Goal: Task Accomplishment & Management: Manage account settings

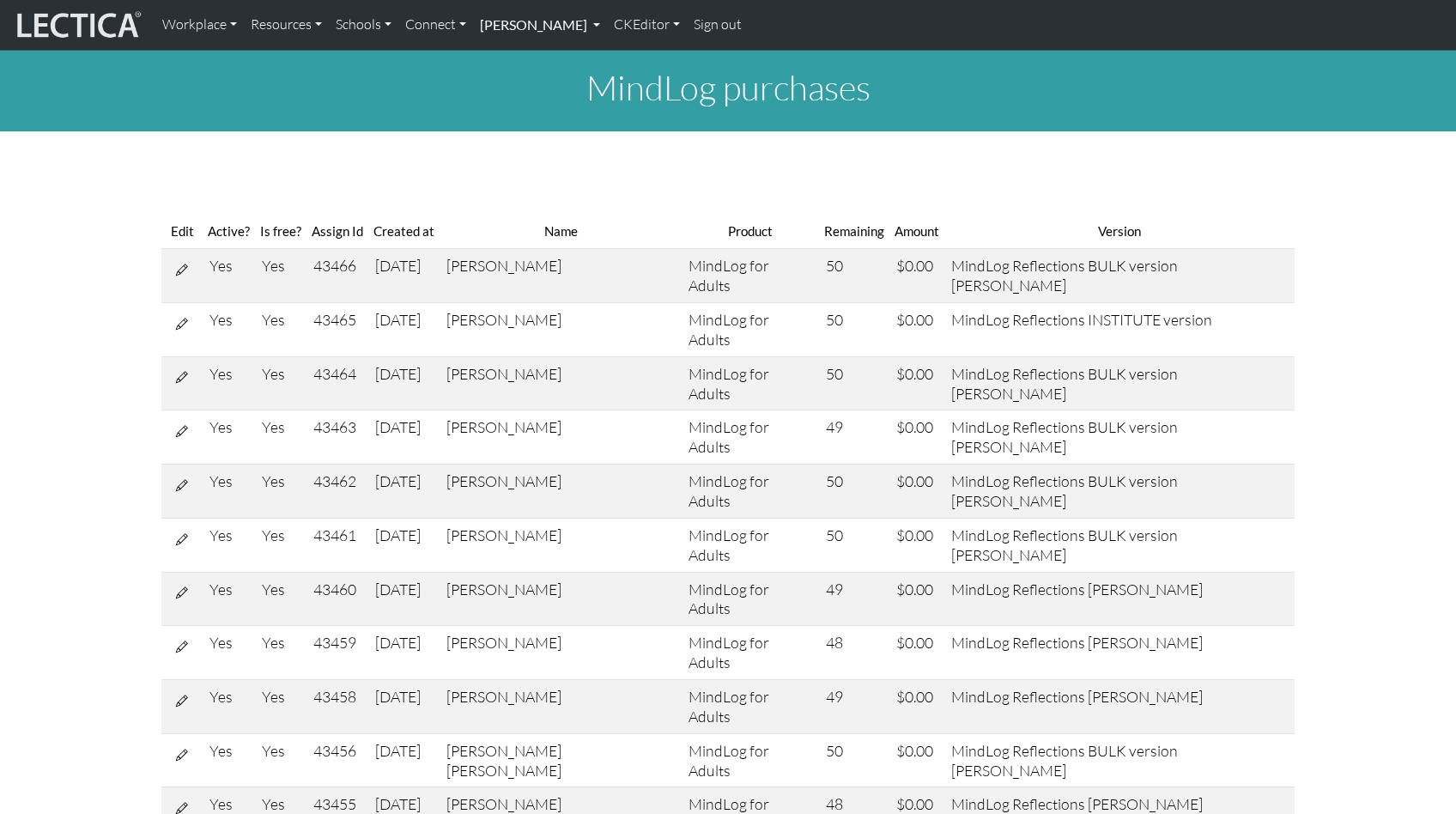
click at [507, 23] on link "[PERSON_NAME]" at bounding box center [540, 24] width 134 height 36
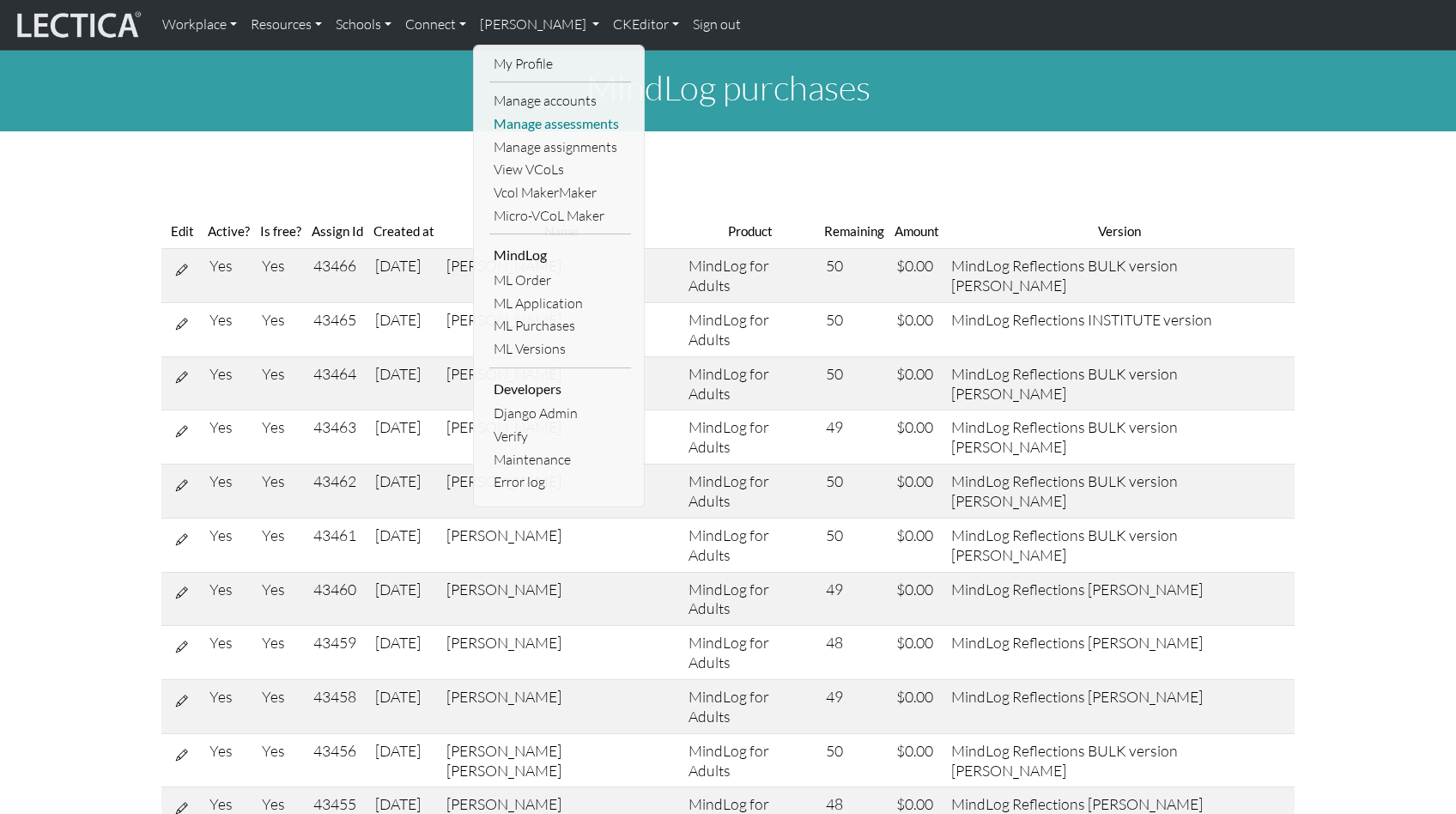
click at [515, 115] on link "Manage assessments" at bounding box center [559, 124] width 141 height 23
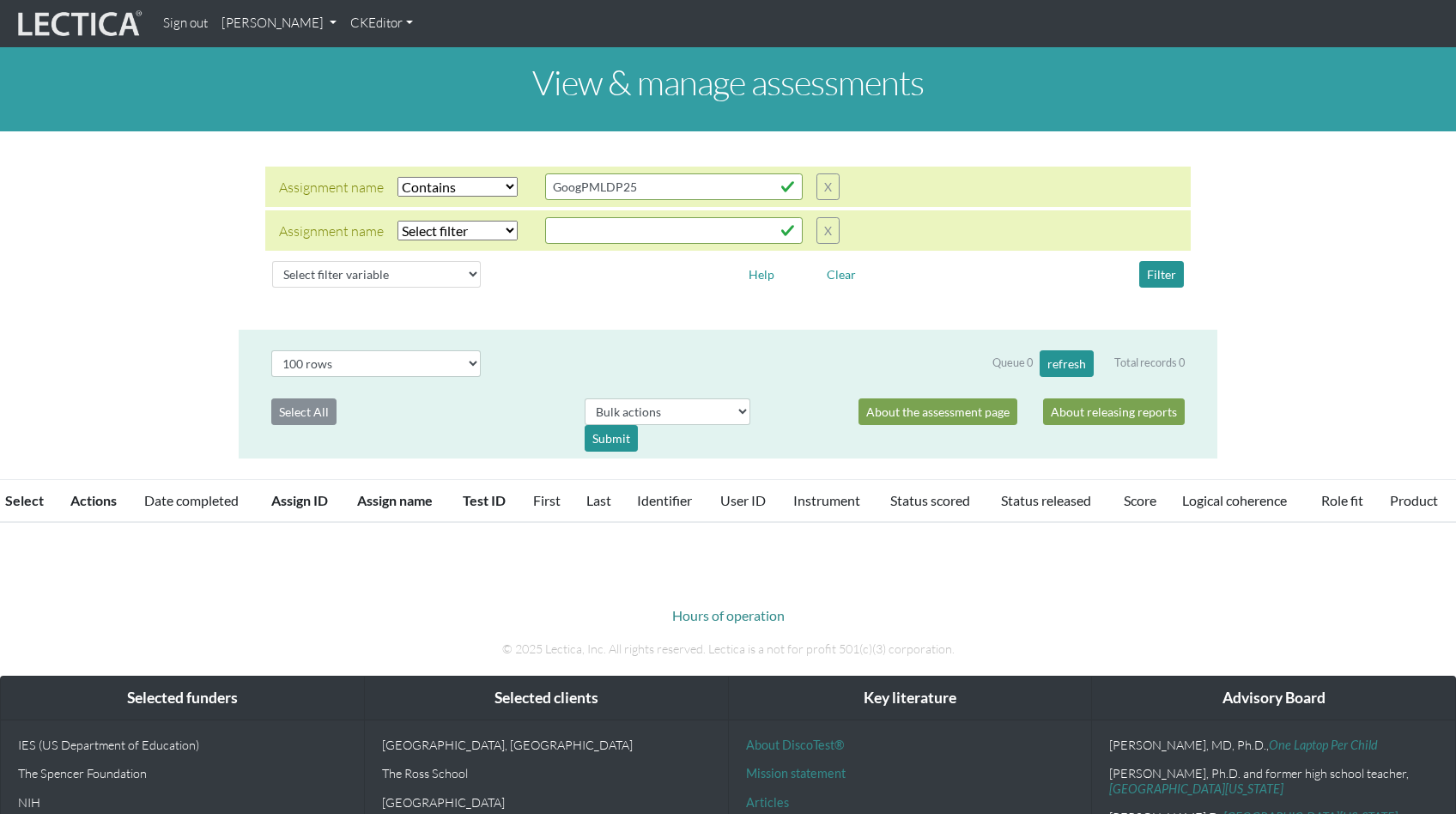
select select "icontains"
select select "100"
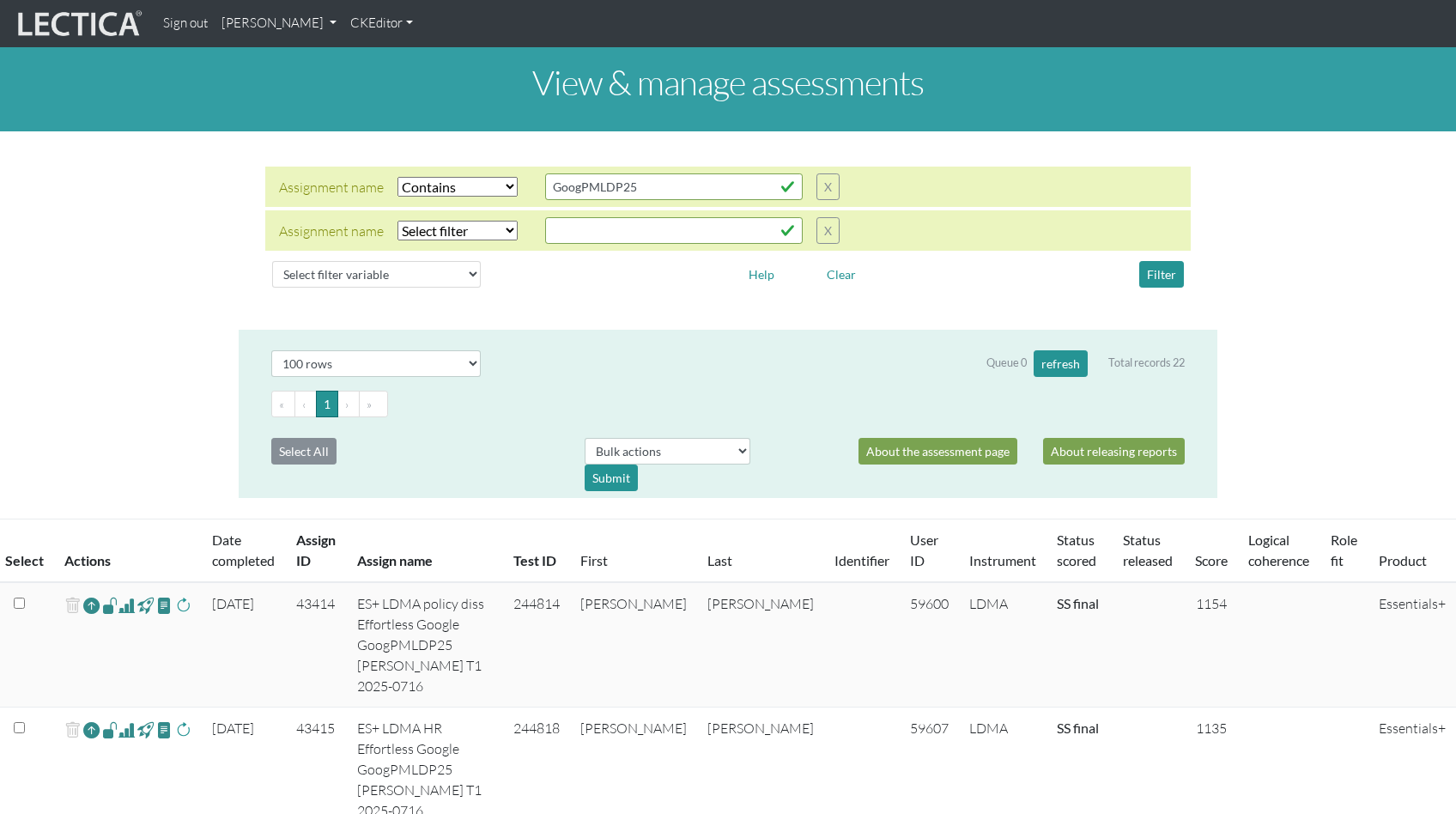
click at [443, 177] on select "Select filter Equals Does not equal Contains Does not contain Starts with Ends …" at bounding box center [458, 186] width 120 height 19
select select
click at [437, 197] on select "Select filter Equals Does not equal Contains Does not contain Starts with Ends …" at bounding box center [458, 186] width 120 height 19
click at [352, 261] on select "Select filter variable Assignment name Assignment ID Clarity persuasive Clarity…" at bounding box center [376, 274] width 209 height 27
select select "status_score"
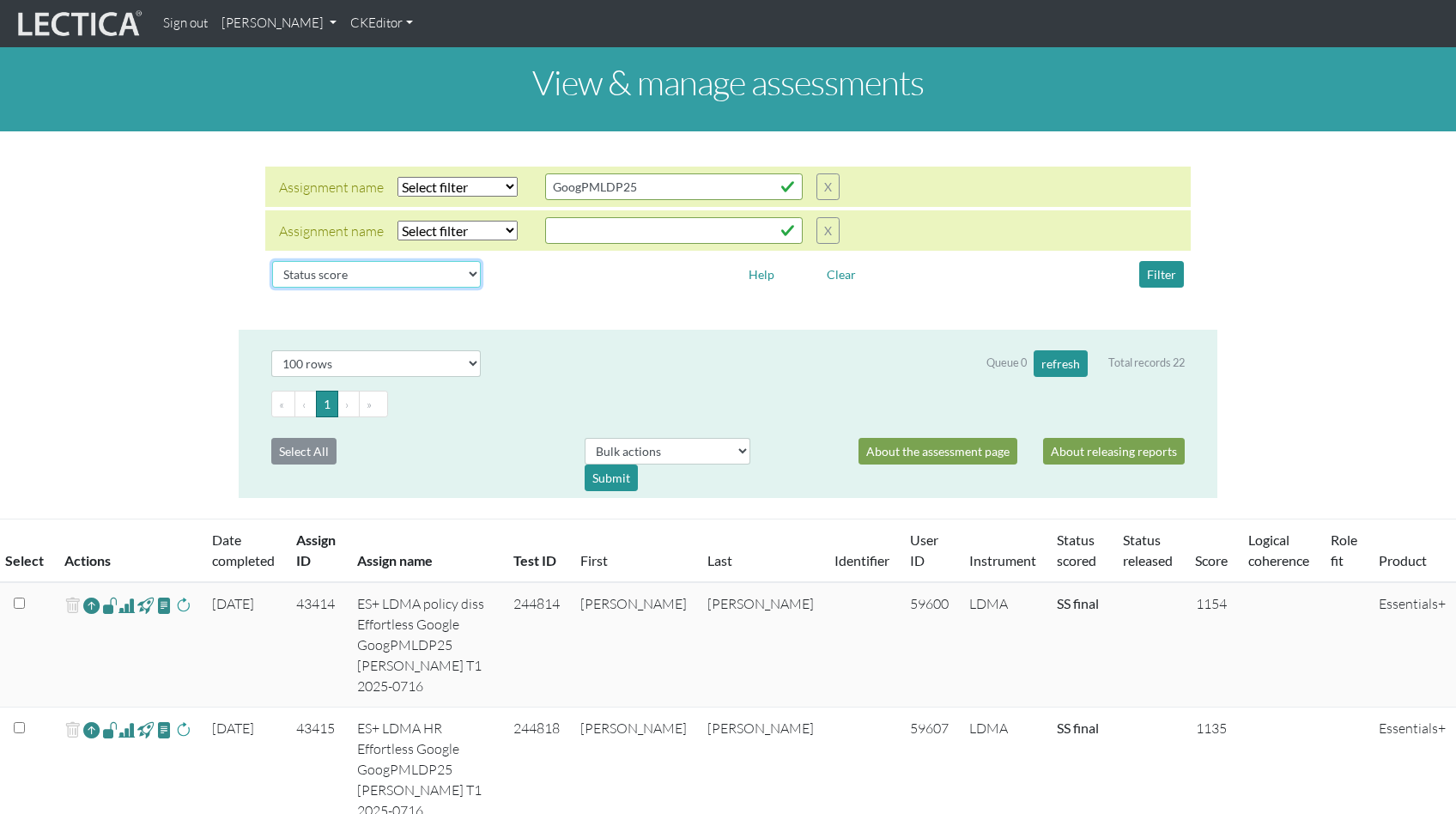
select select
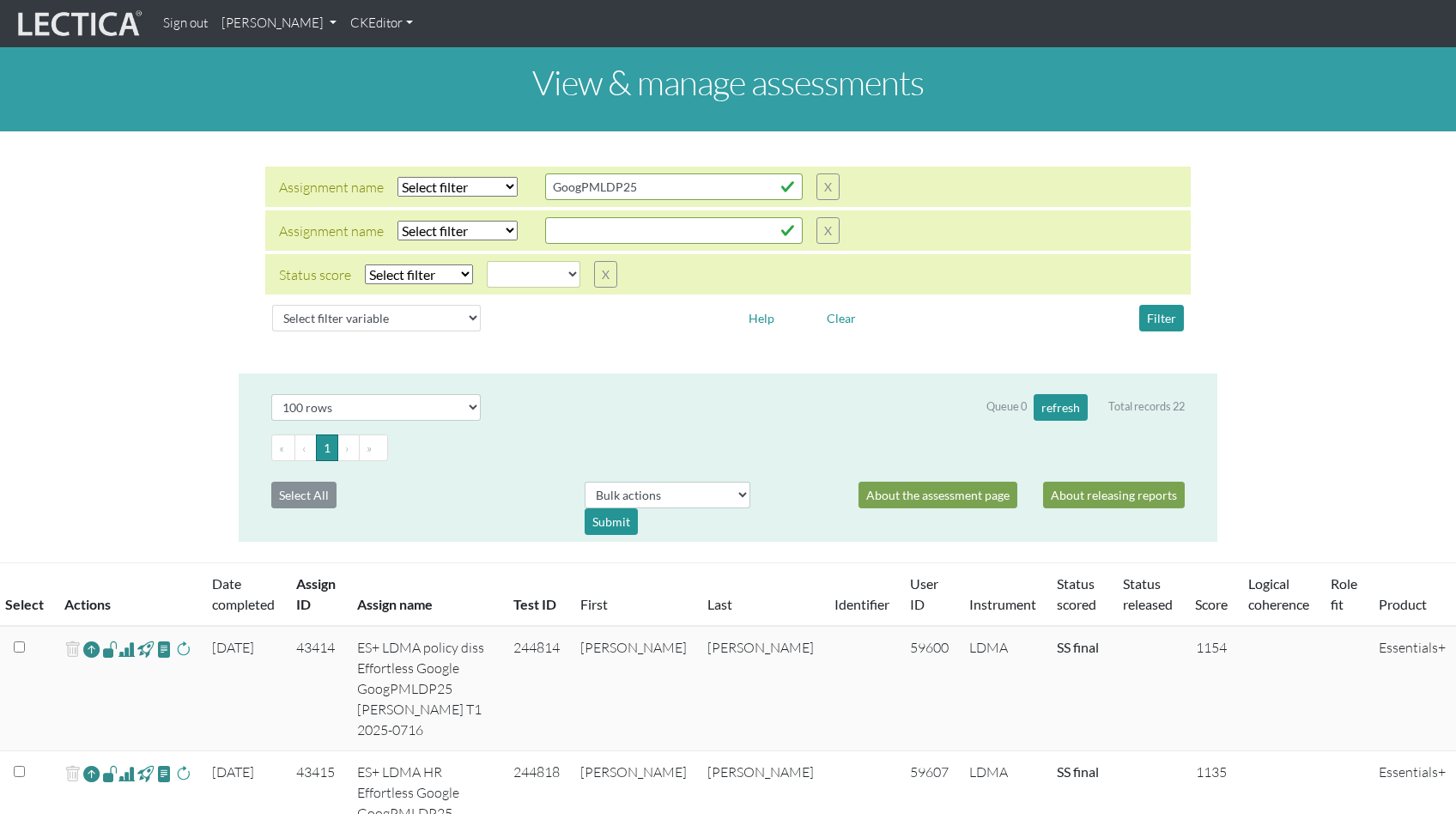
click at [411, 264] on select "Select filter Equals Does not equal" at bounding box center [418, 273] width 108 height 19
select select "iexact"
click at [515, 261] on select "completed created finalized_cs finalized_ls finalized_ss scored_cs started subm…" at bounding box center [532, 274] width 93 height 27
select select "completed"
click at [1163, 305] on button "Filter" at bounding box center [1161, 317] width 44 height 27
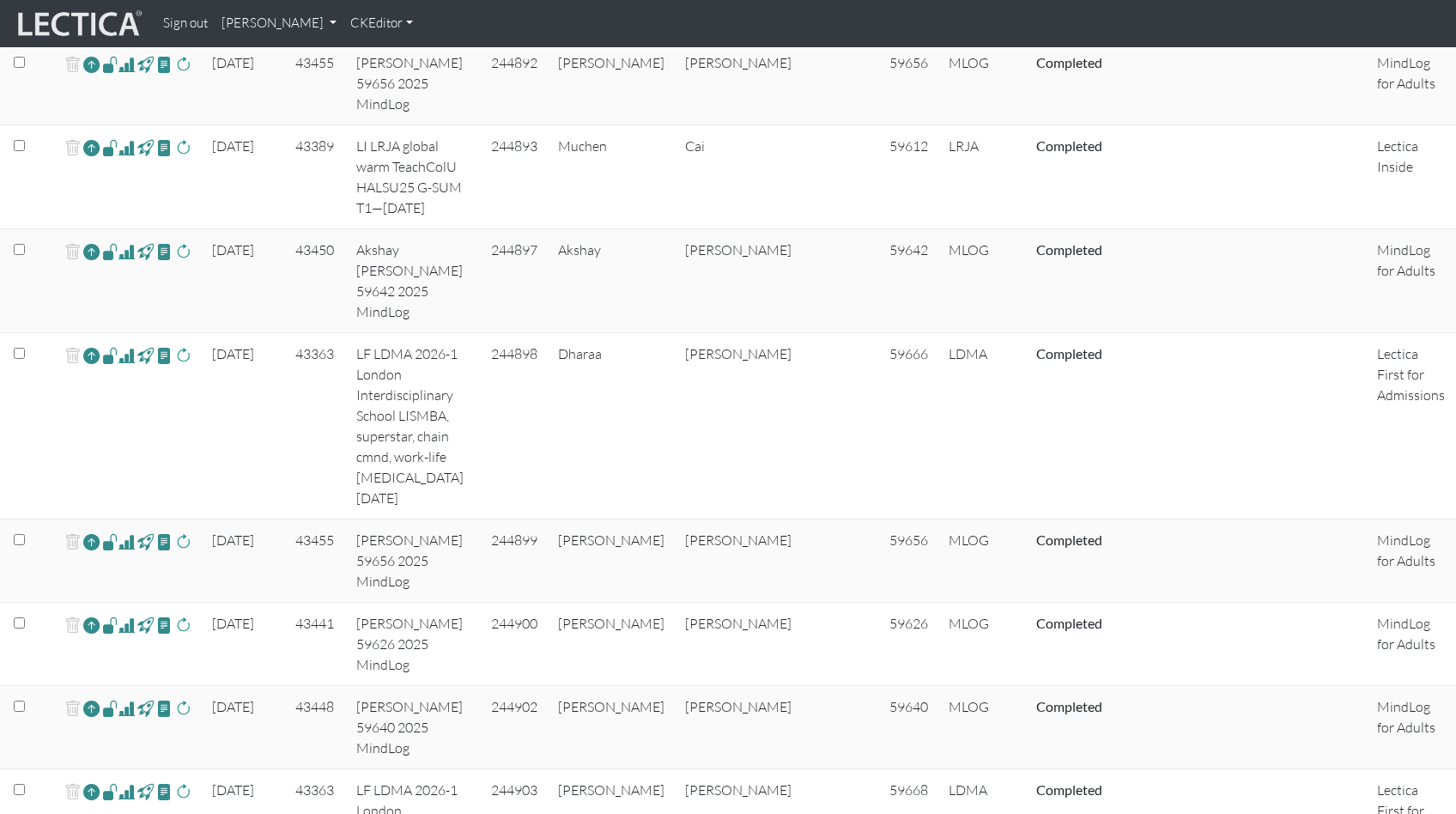
scroll to position [1595, 0]
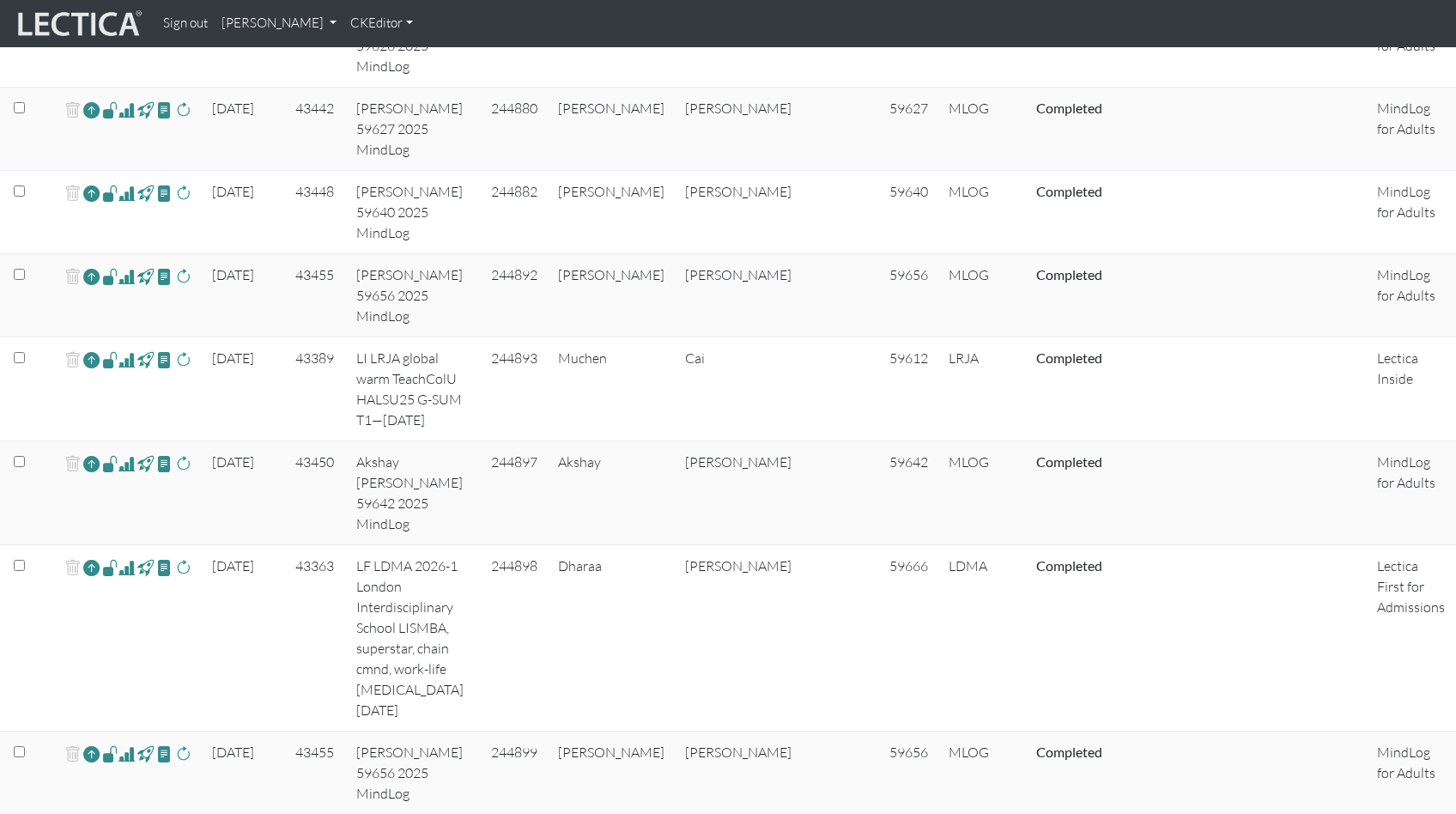
scroll to position [1353, 0]
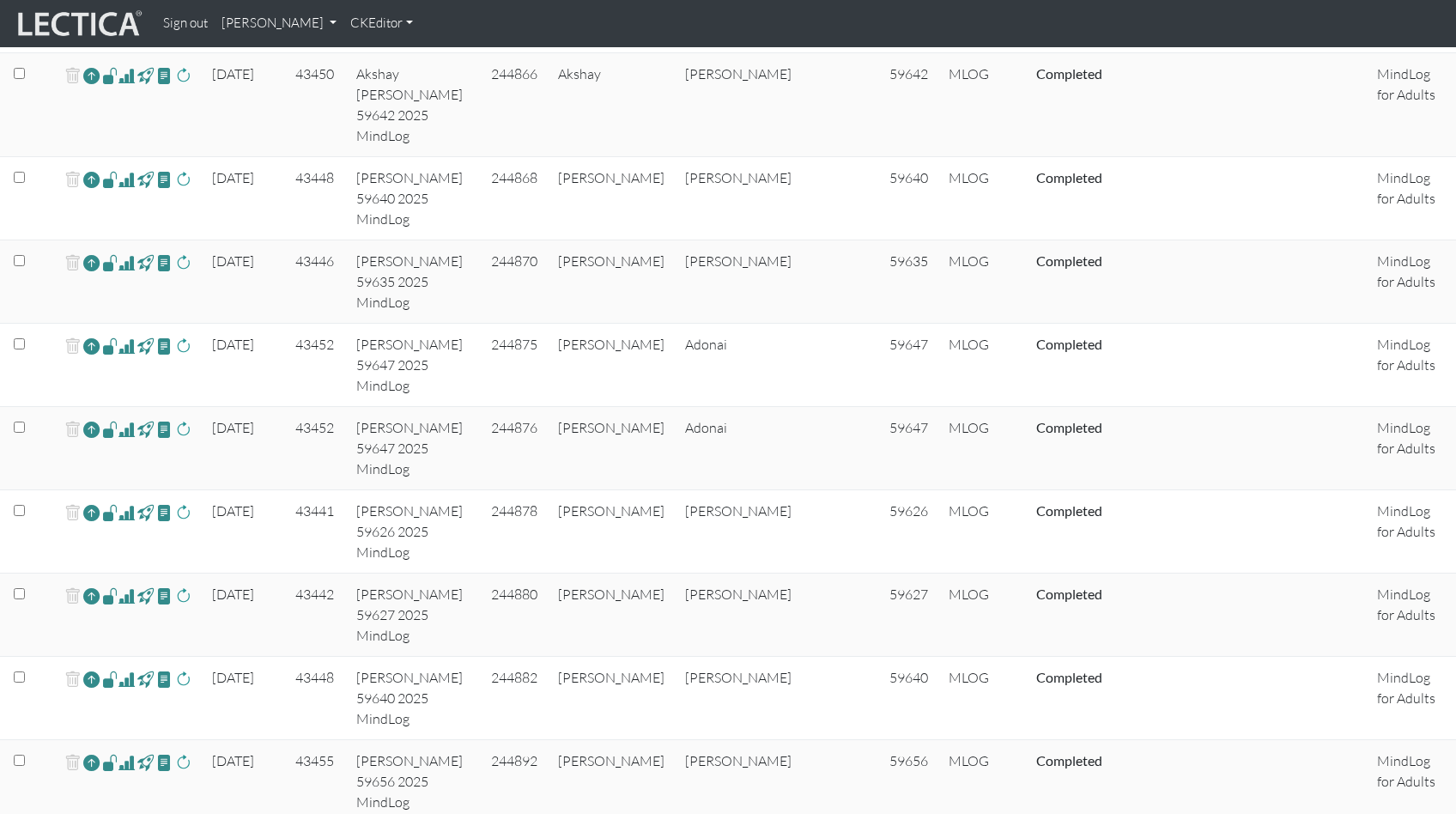
scroll to position [866, 0]
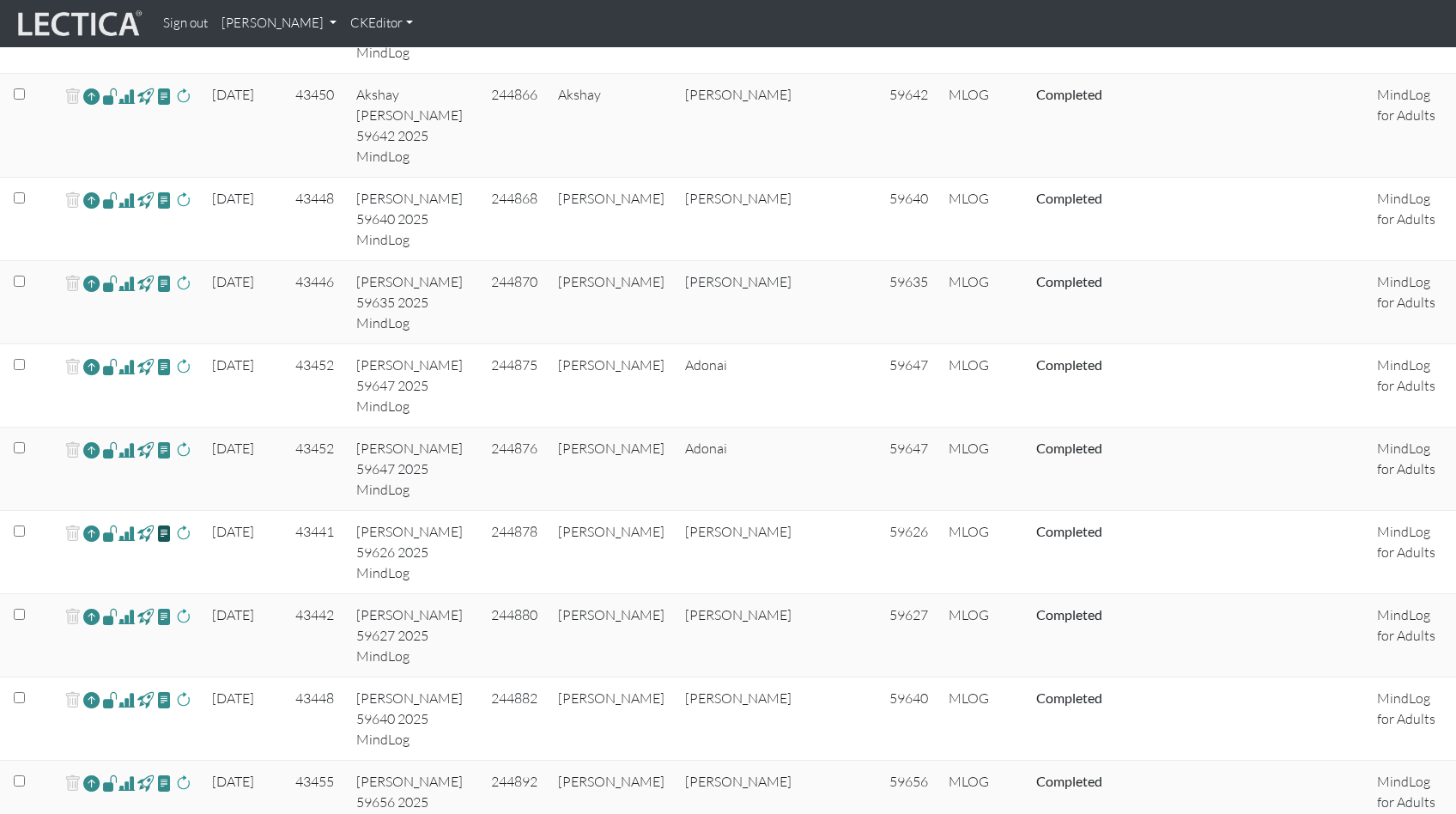
click at [156, 522] on span at bounding box center [164, 532] width 17 height 19
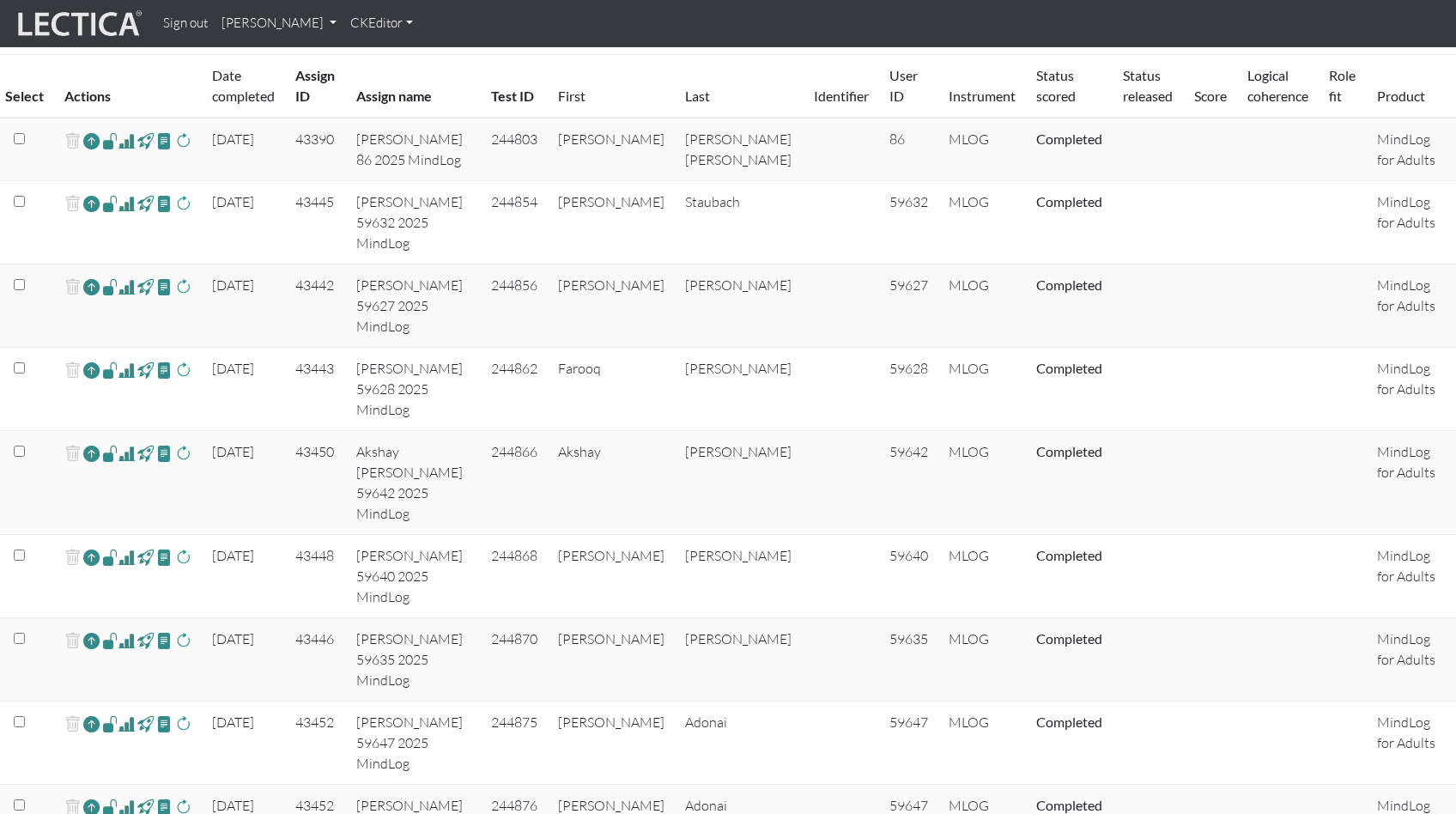
scroll to position [512, 0]
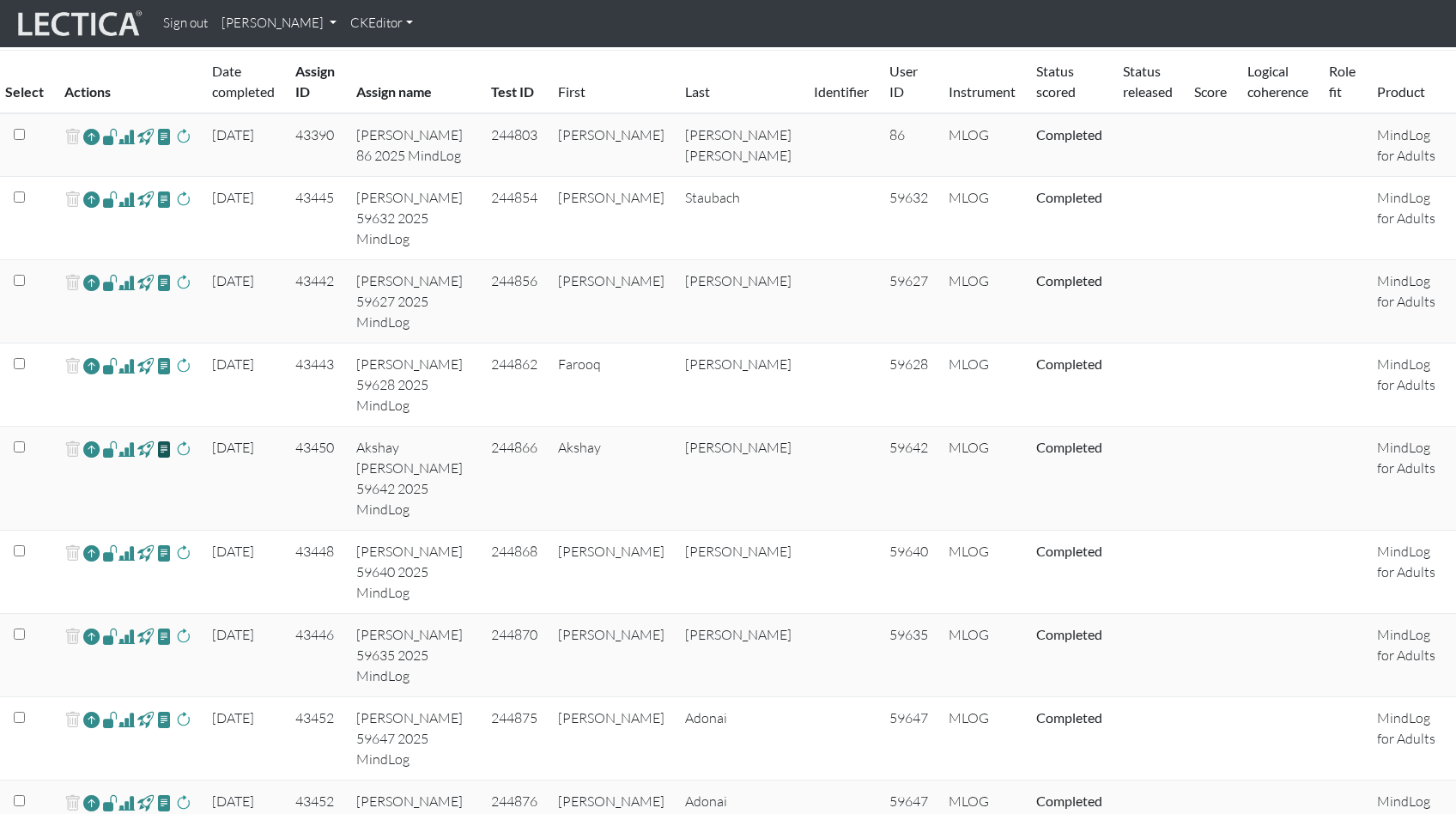
click at [156, 438] on span at bounding box center [164, 448] width 17 height 19
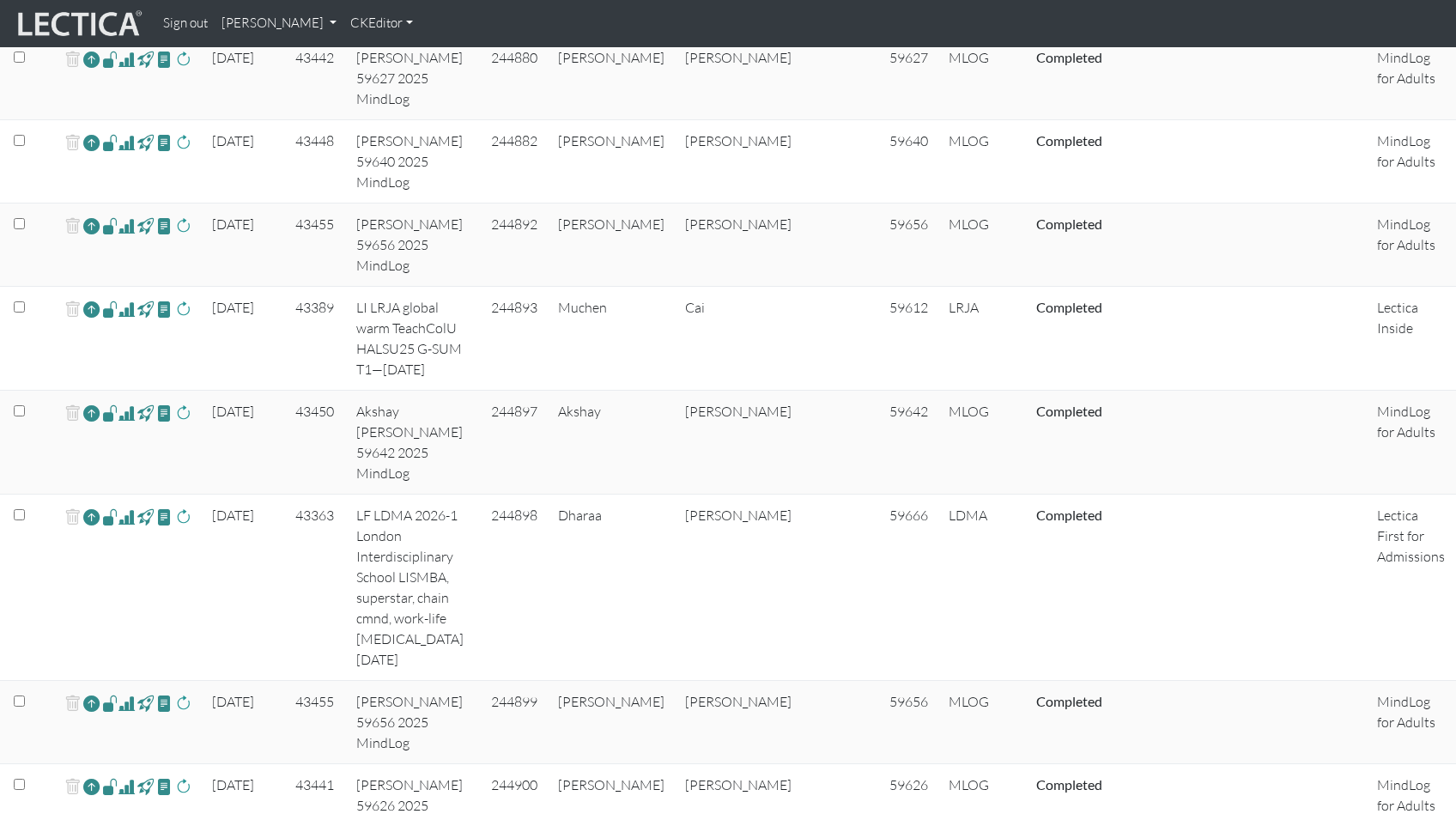
scroll to position [1424, 0]
click at [175, 505] on span at bounding box center [184, 515] width 17 height 20
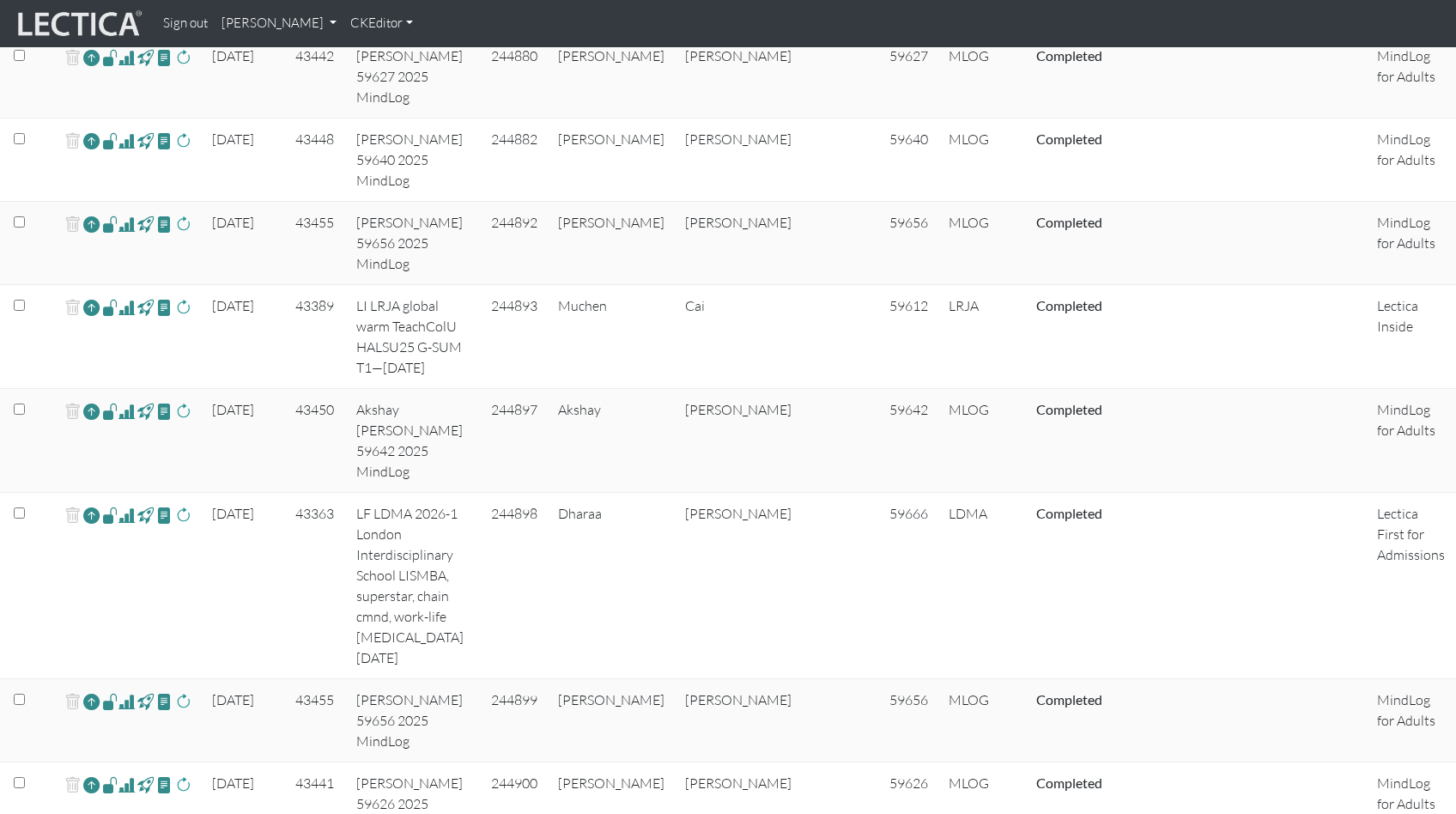
click at [175, 505] on span at bounding box center [184, 515] width 17 height 20
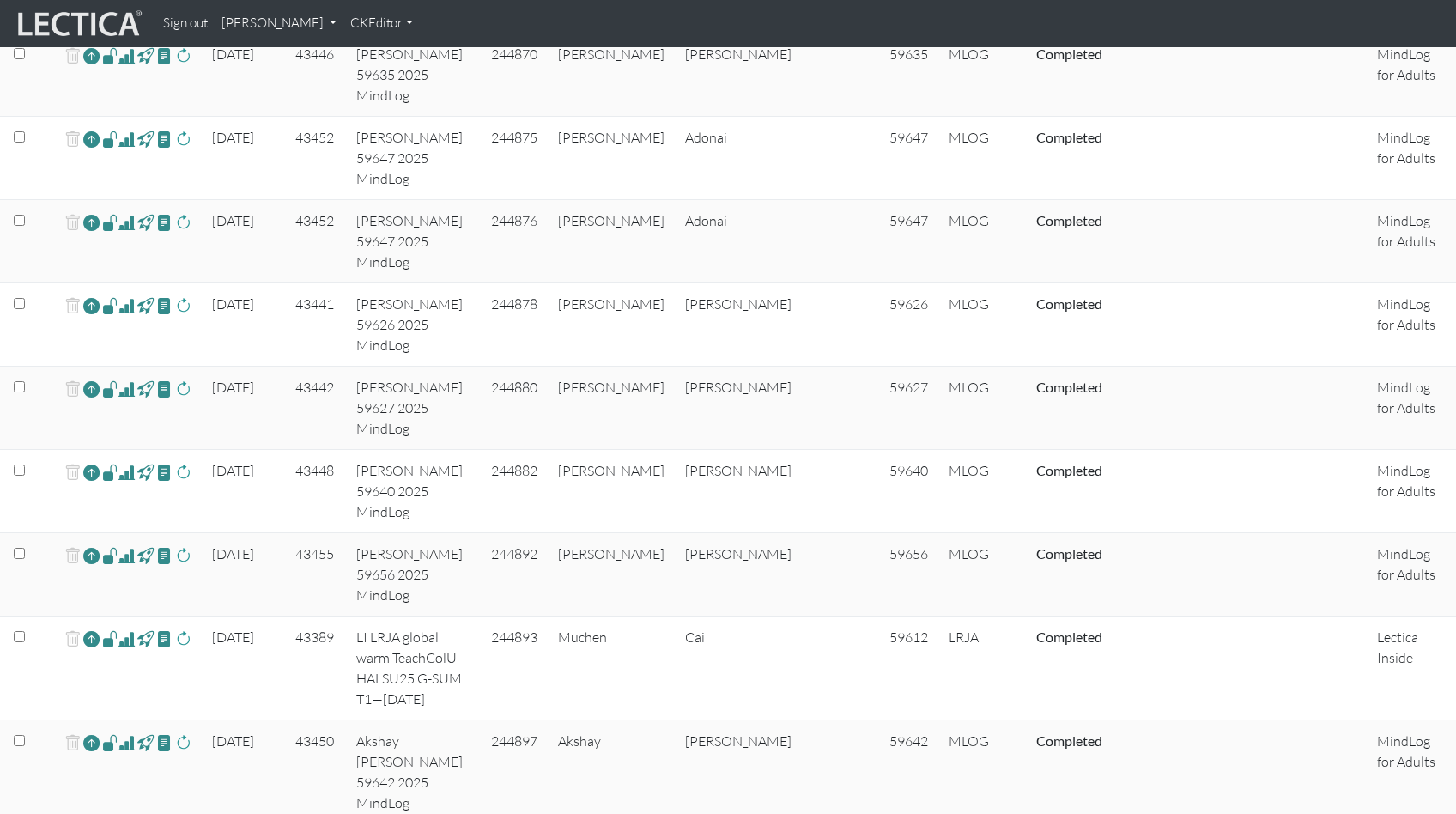
scroll to position [1087, 0]
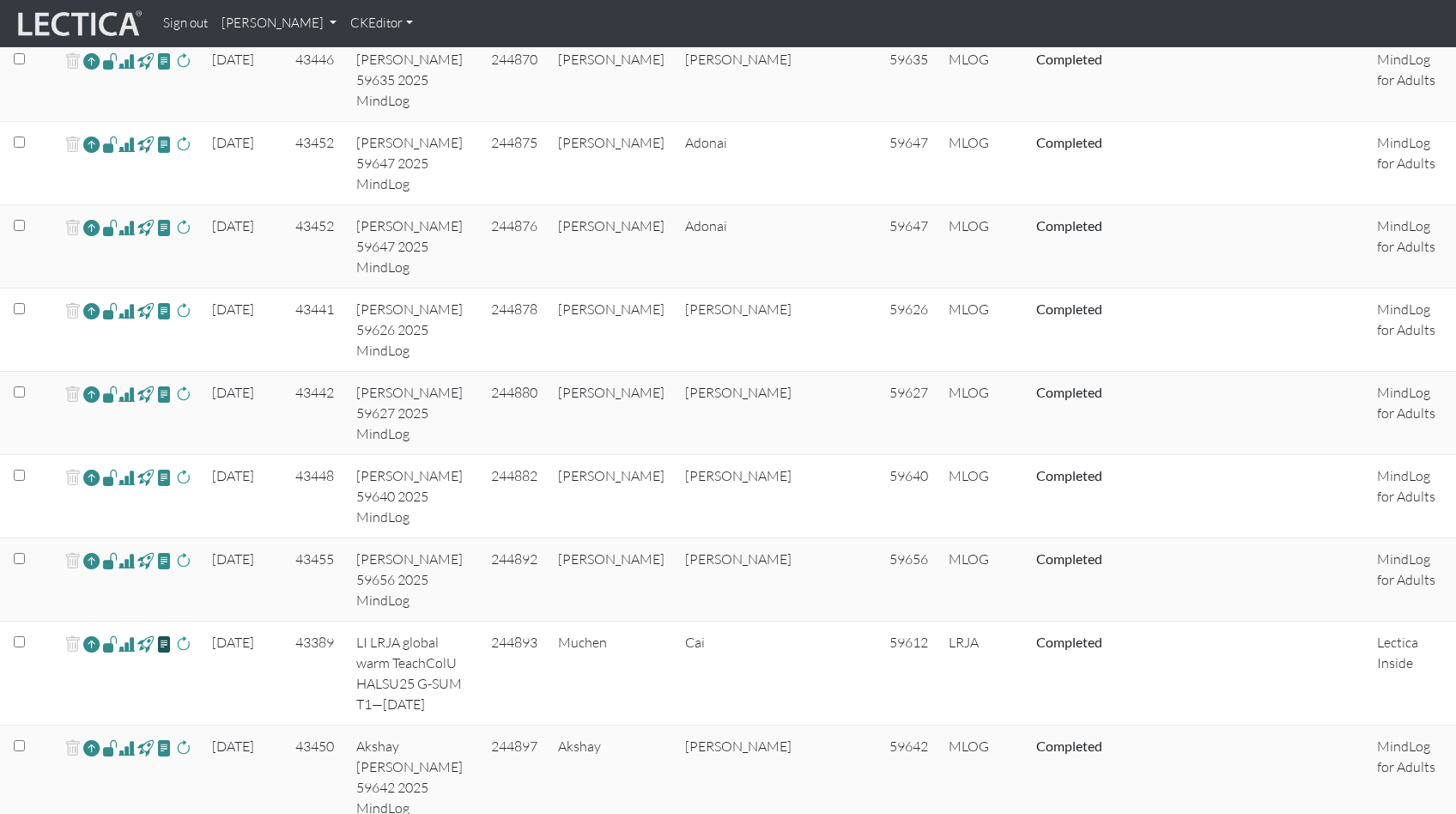
click at [156, 633] on span at bounding box center [164, 642] width 17 height 19
click at [118, 633] on span at bounding box center [126, 643] width 17 height 20
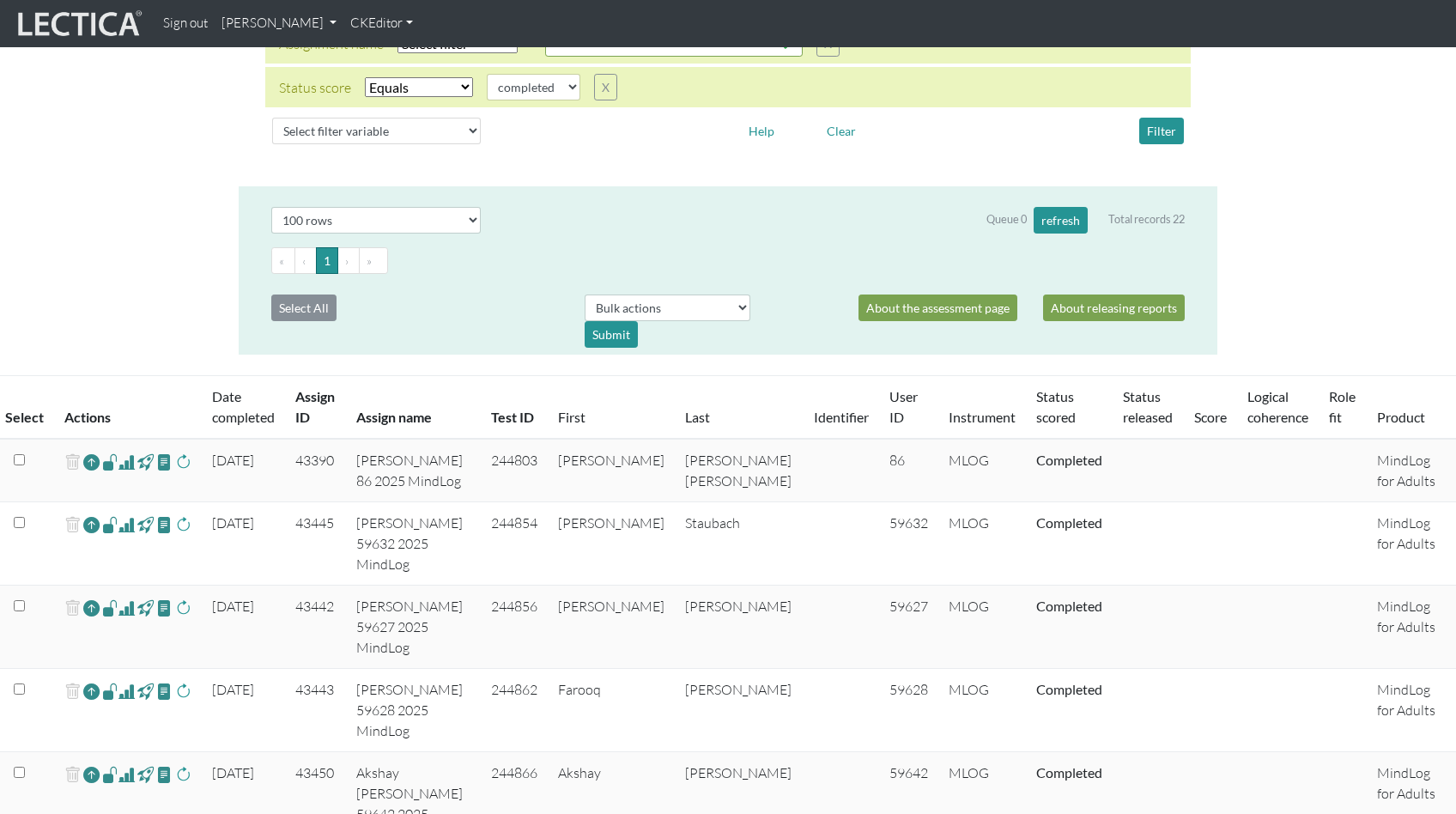
scroll to position [194, 0]
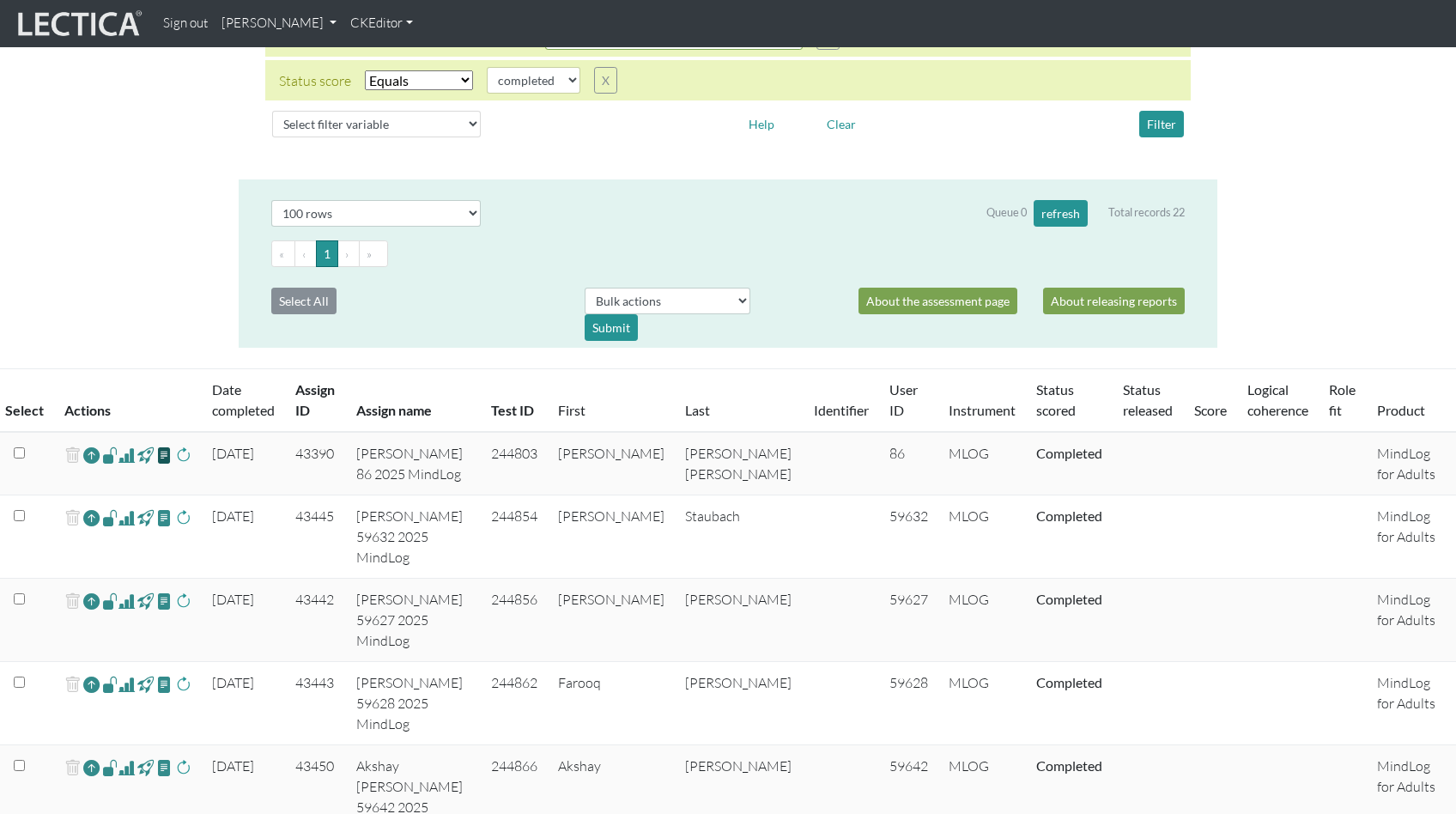
click at [156, 445] on span at bounding box center [164, 454] width 17 height 19
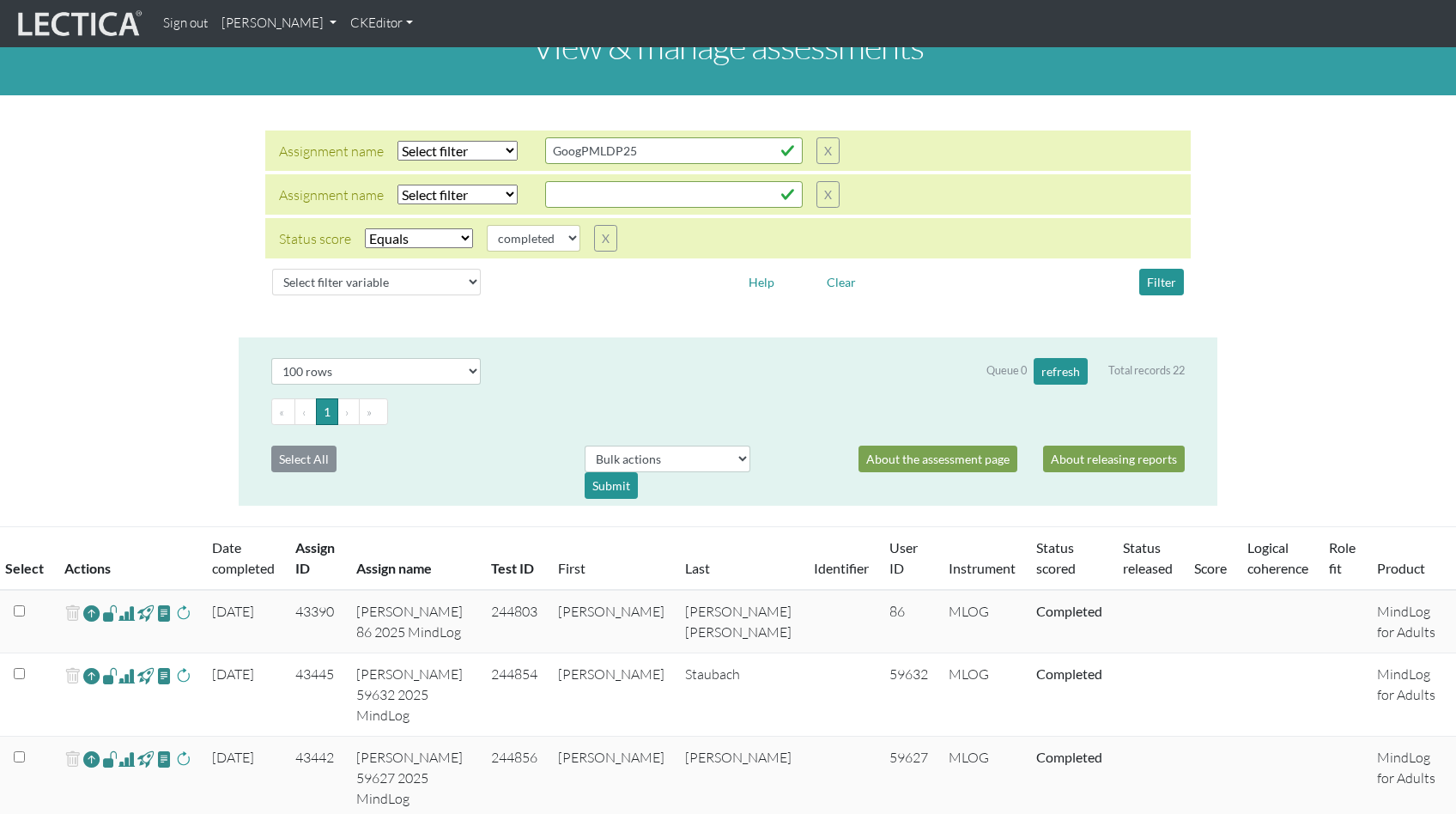
scroll to position [38, 0]
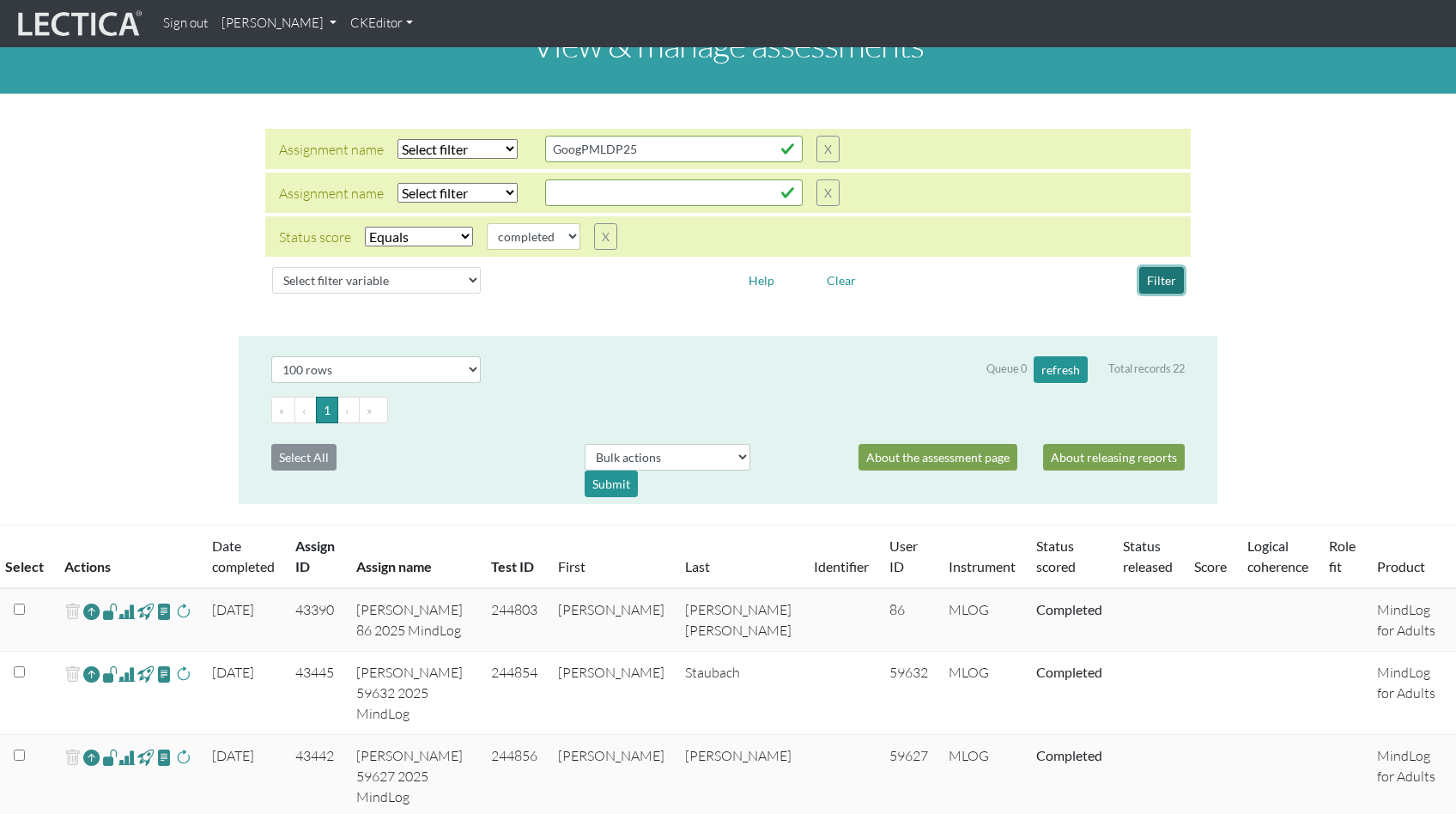
click at [1163, 267] on button "Filter" at bounding box center [1161, 280] width 44 height 27
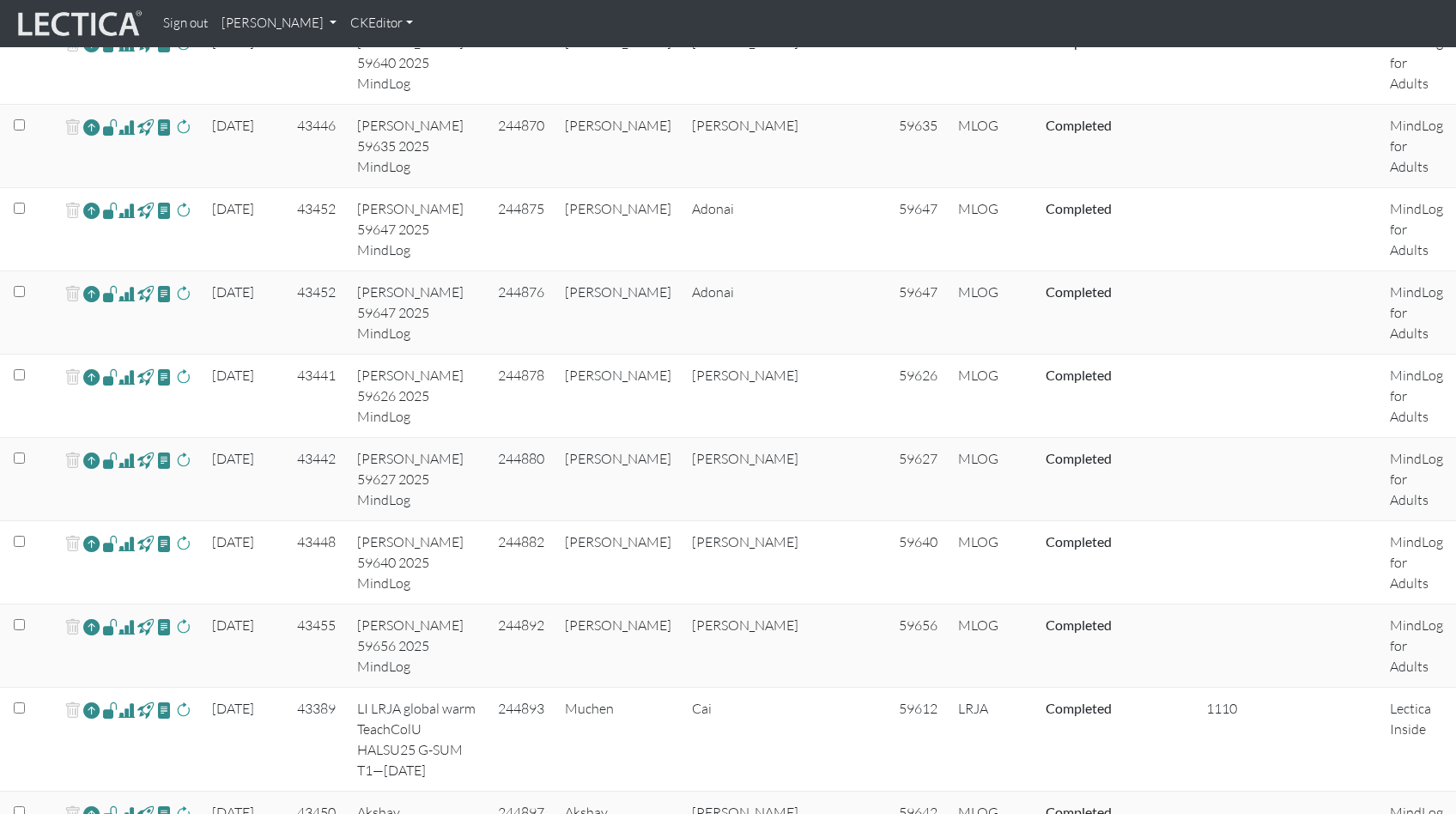
scroll to position [1058, 0]
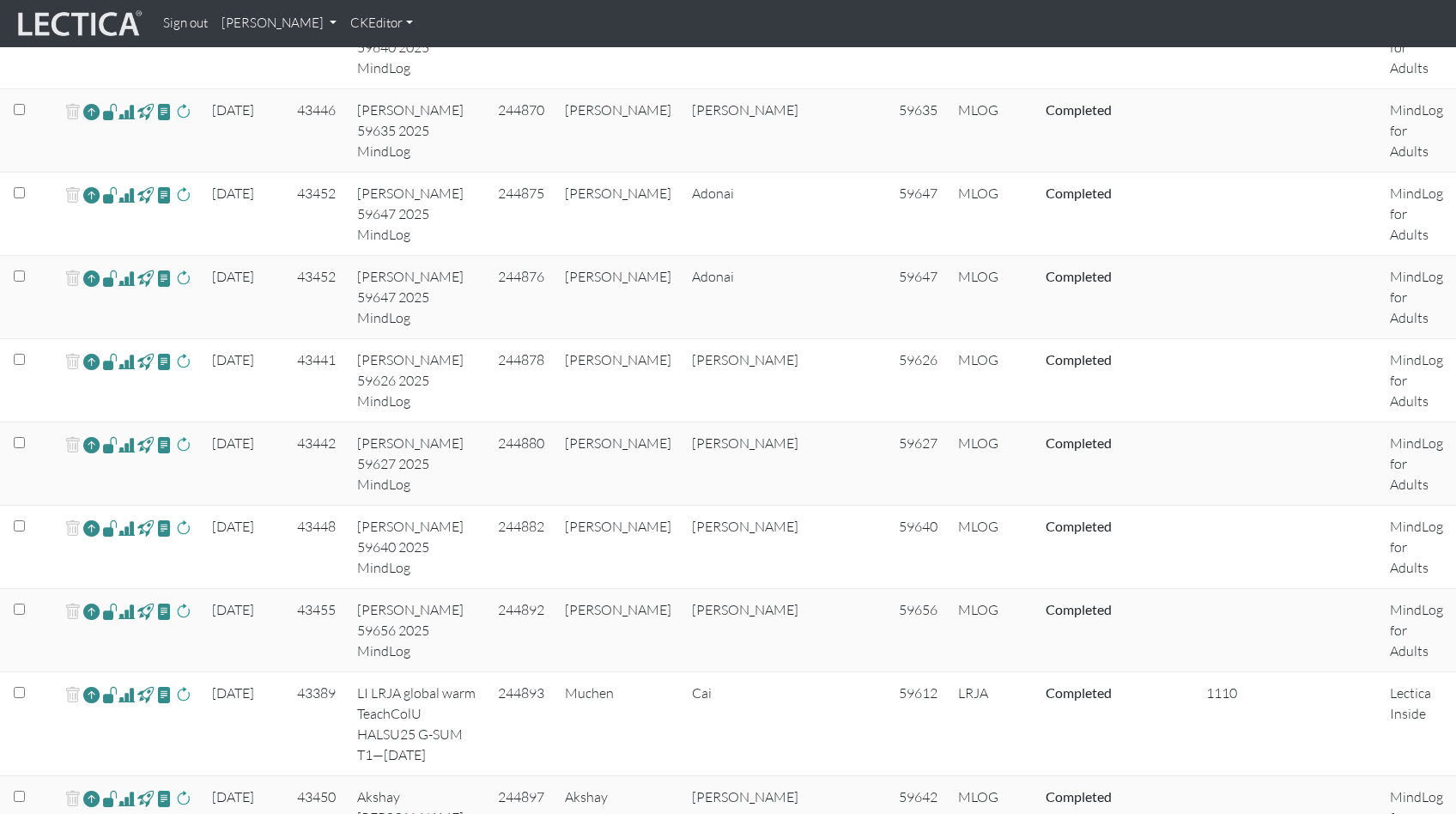
click at [119, 684] on span at bounding box center [126, 694] width 17 height 20
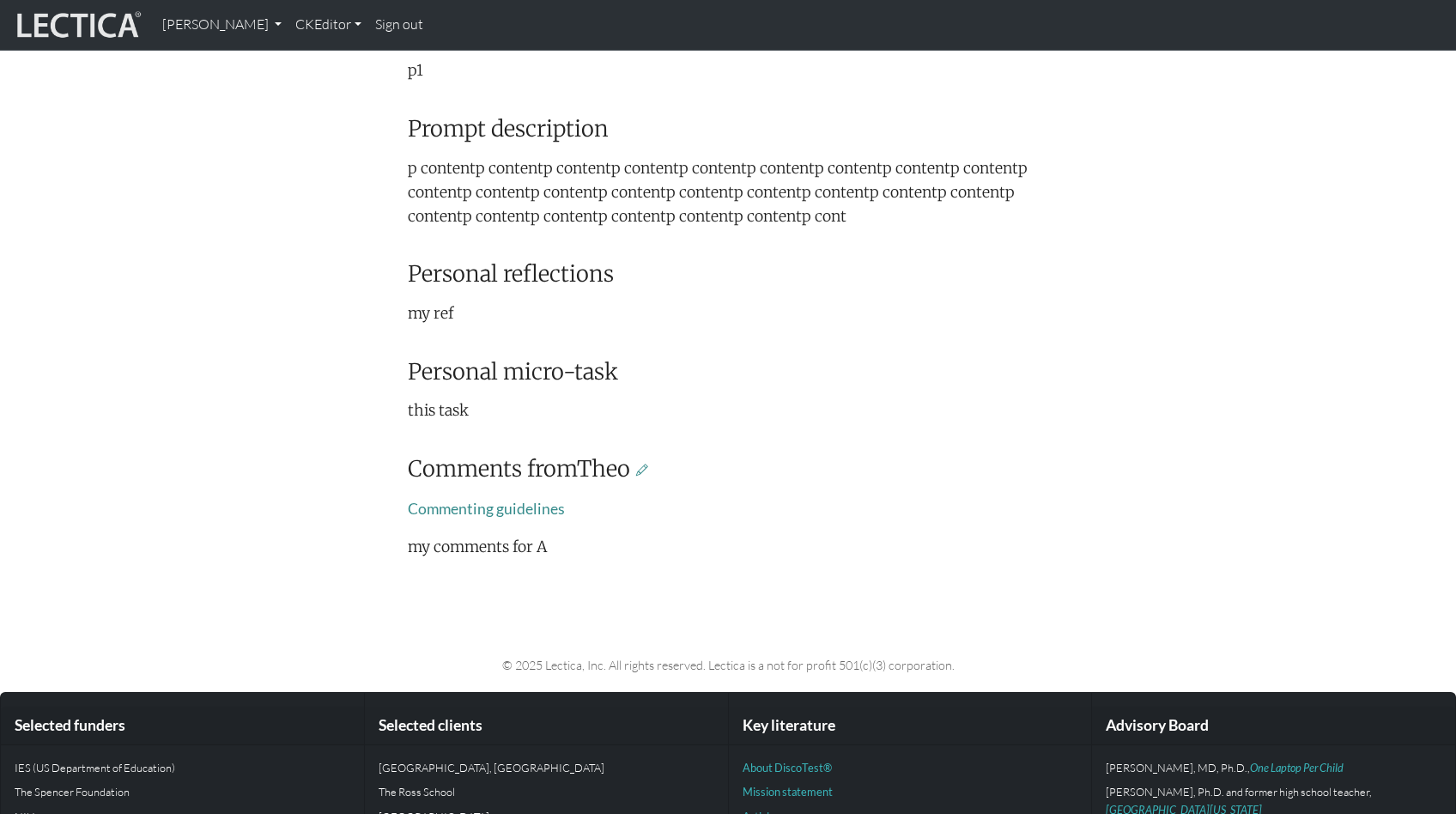
scroll to position [499, 0]
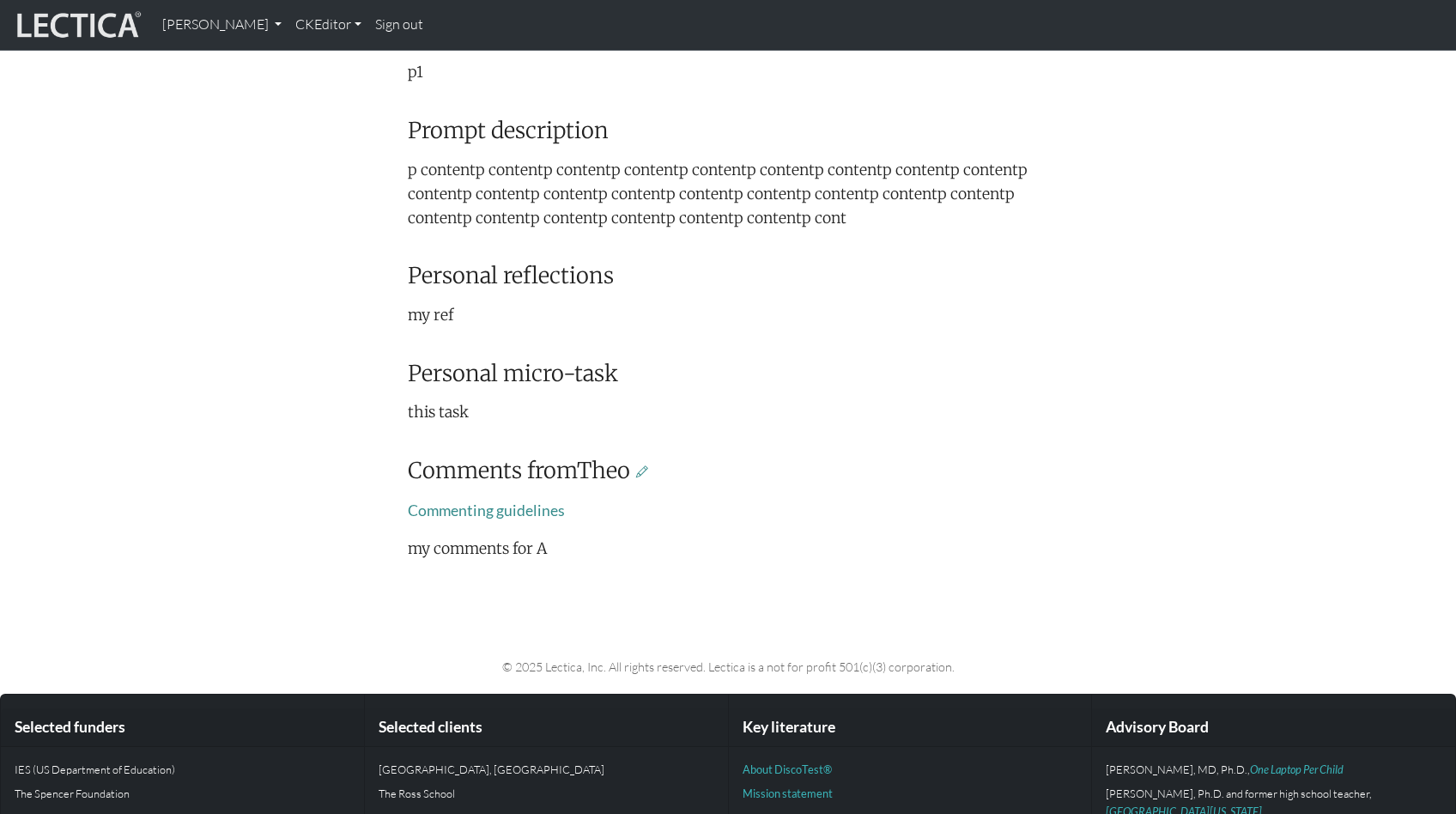
click at [543, 536] on p "my comments for A" at bounding box center [728, 548] width 640 height 24
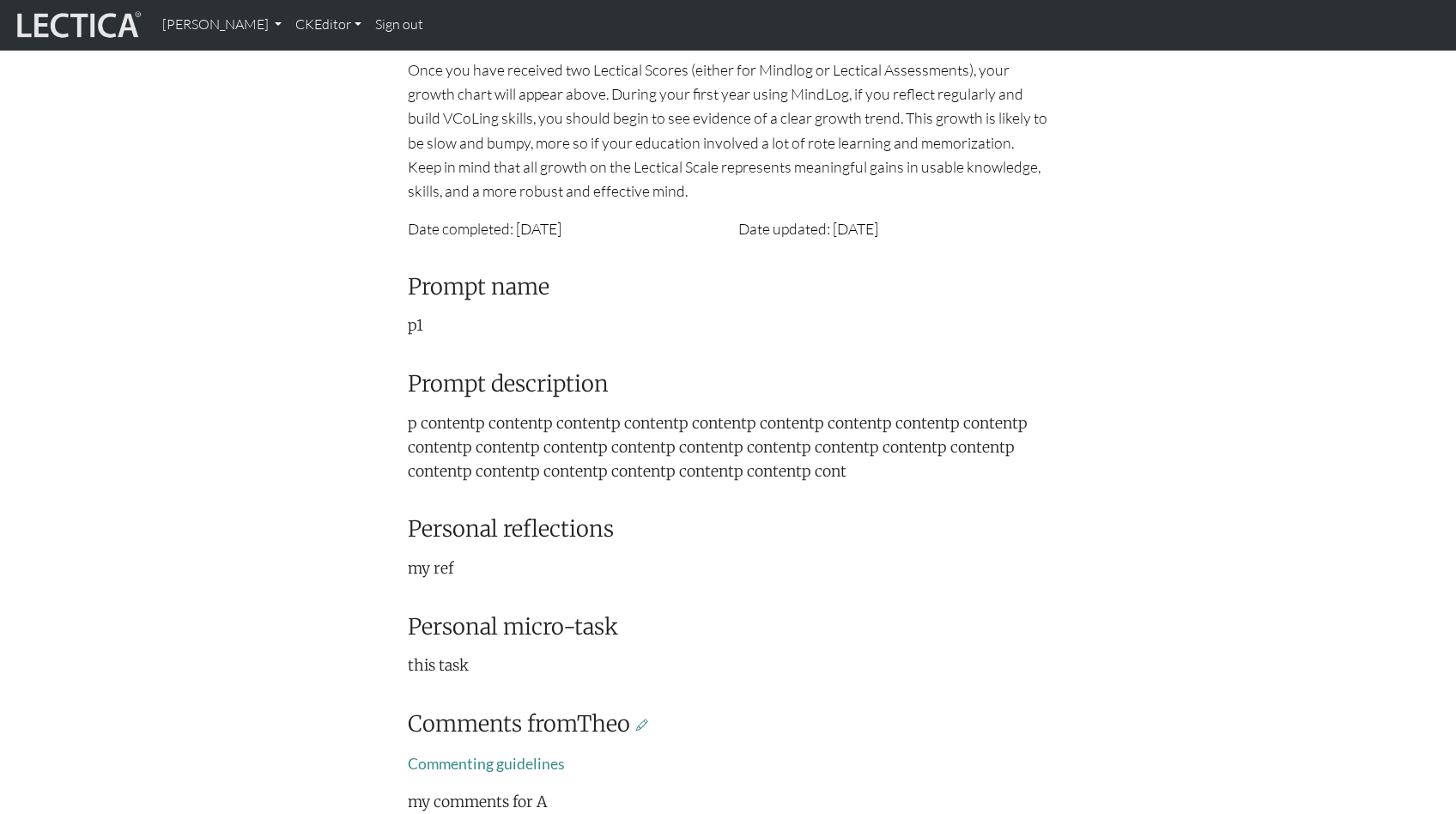
scroll to position [0, 0]
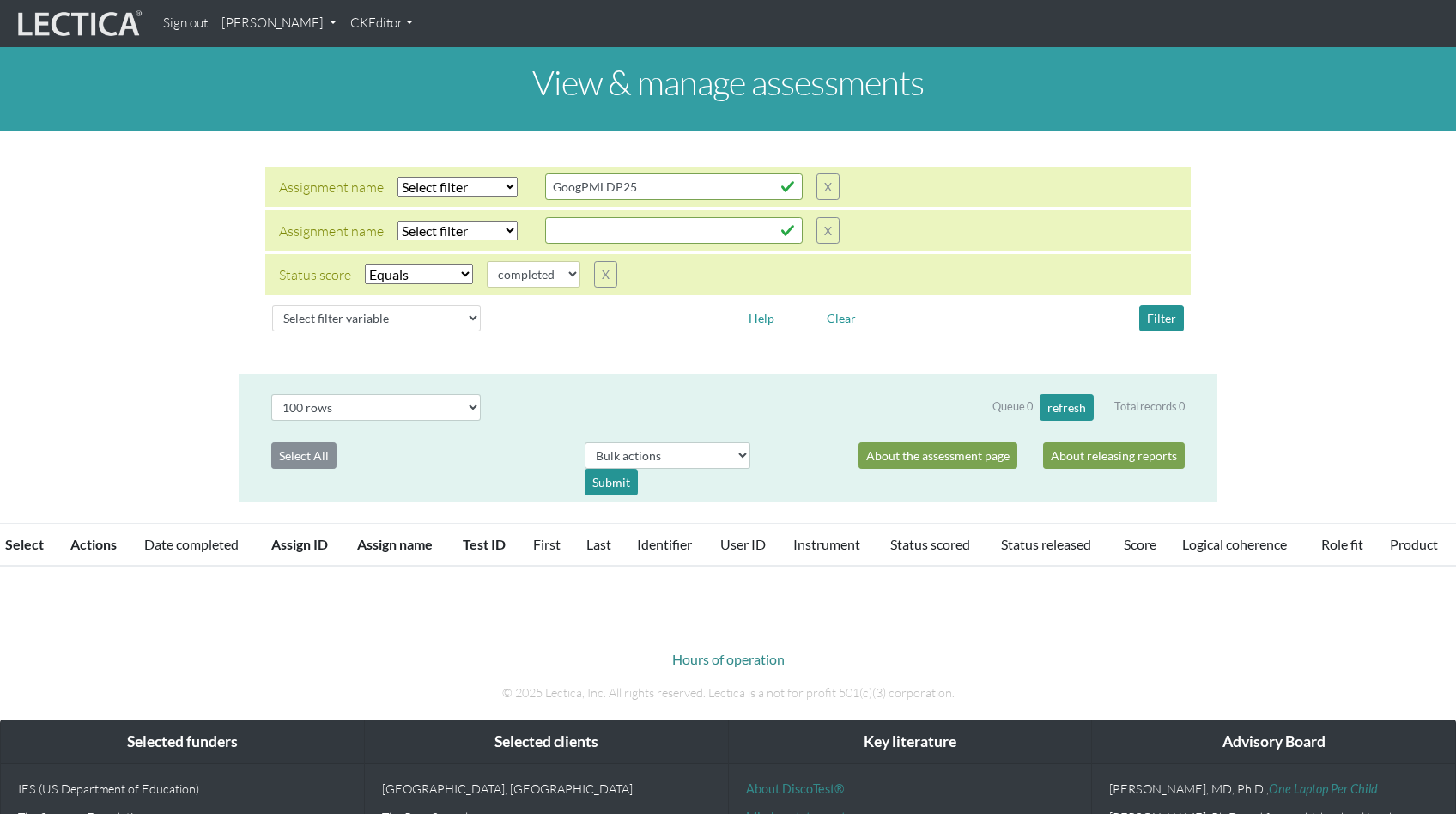
select select "100"
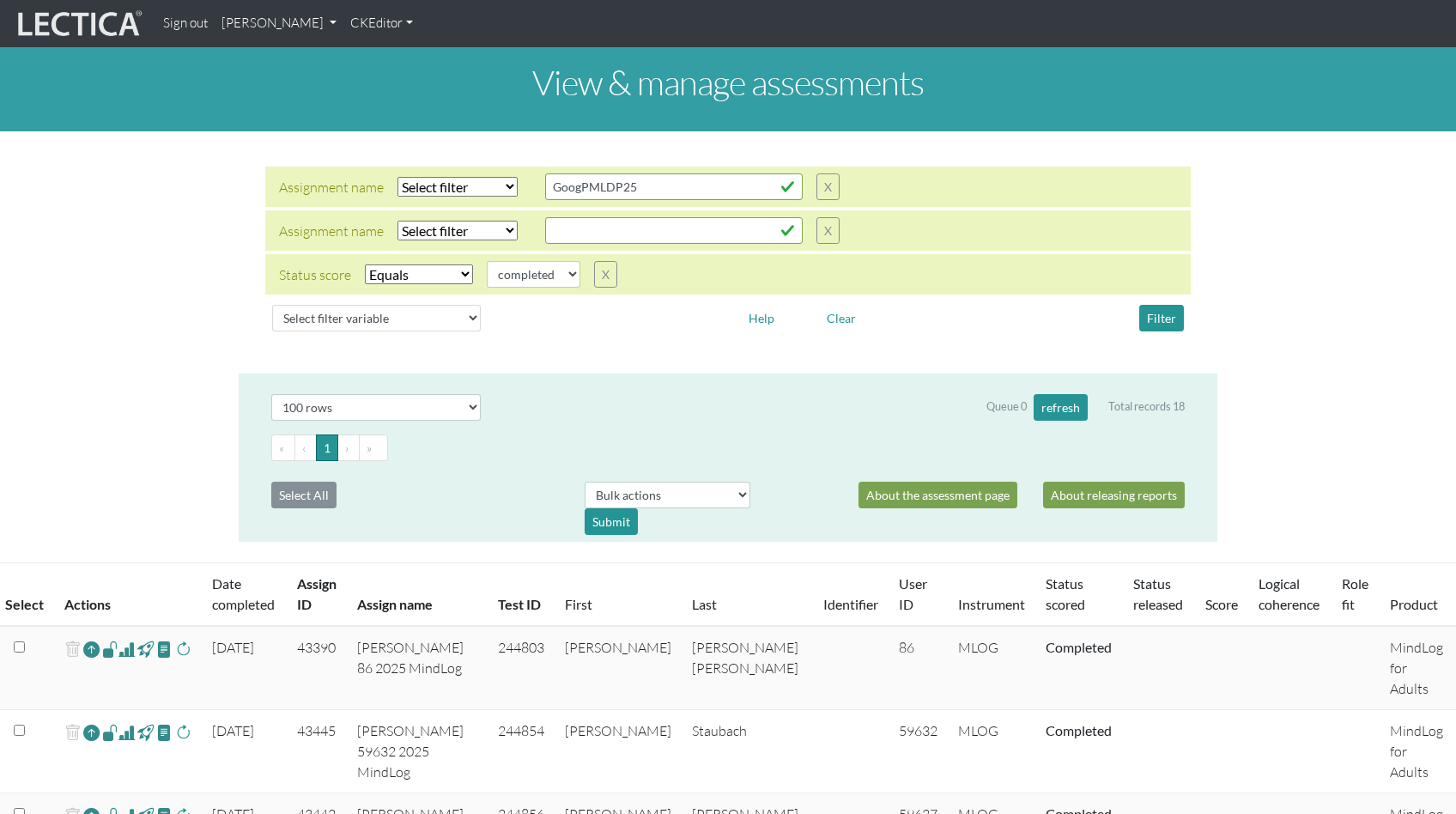
click at [261, 22] on link "[PERSON_NAME]" at bounding box center [280, 23] width 129 height 33
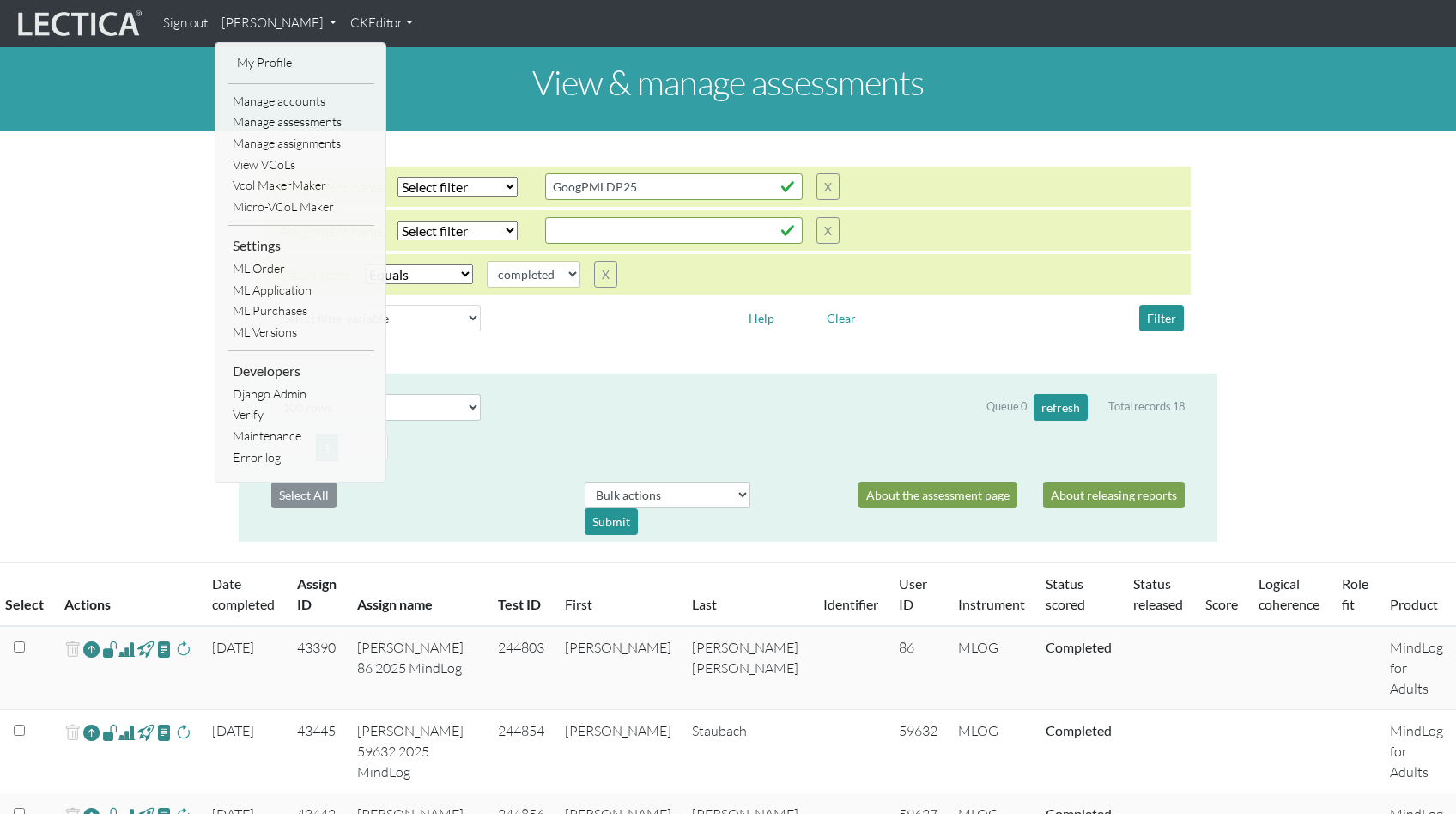
click at [269, 301] on link "ML Purchases" at bounding box center [301, 311] width 146 height 21
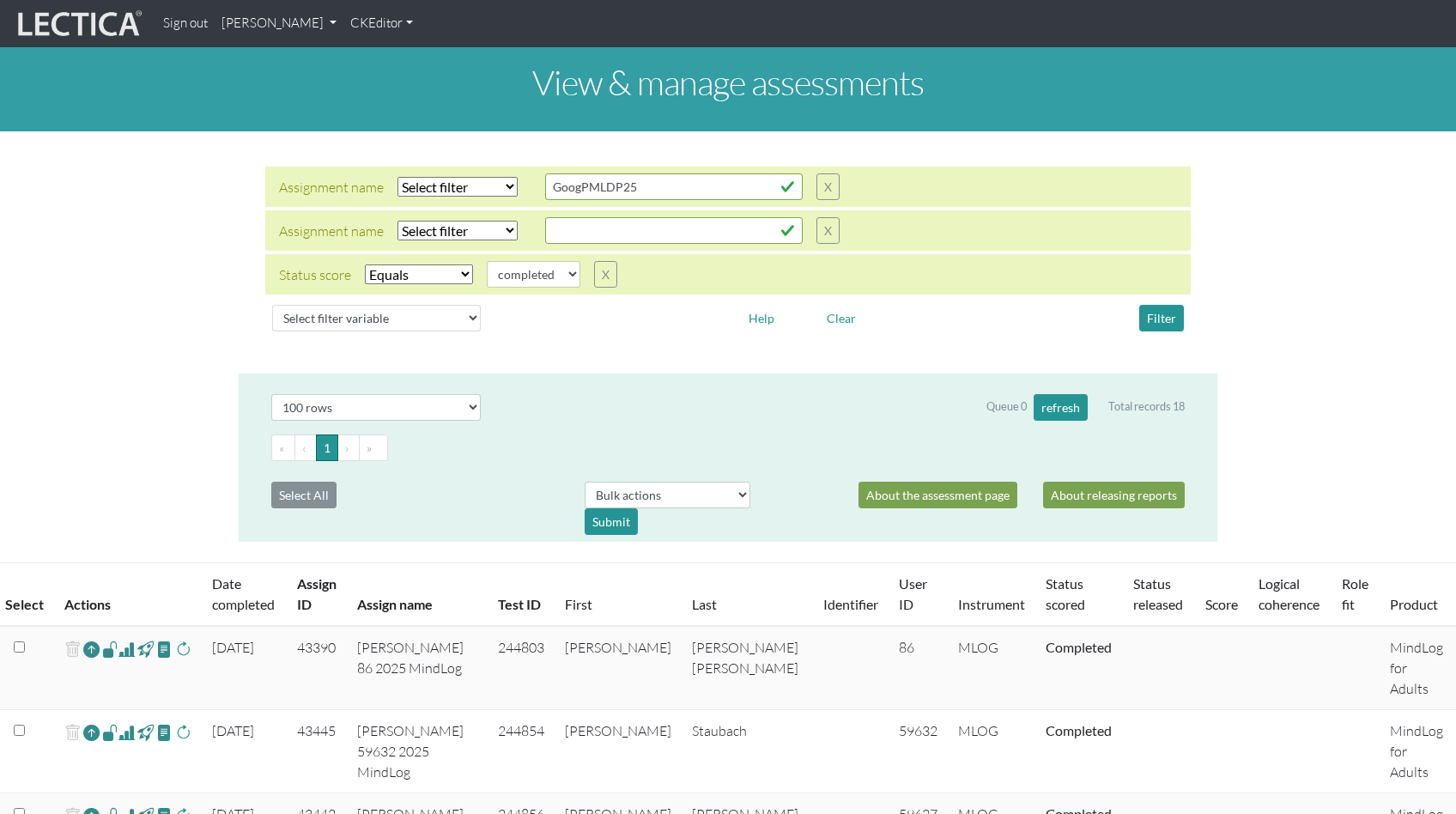
select select "100"
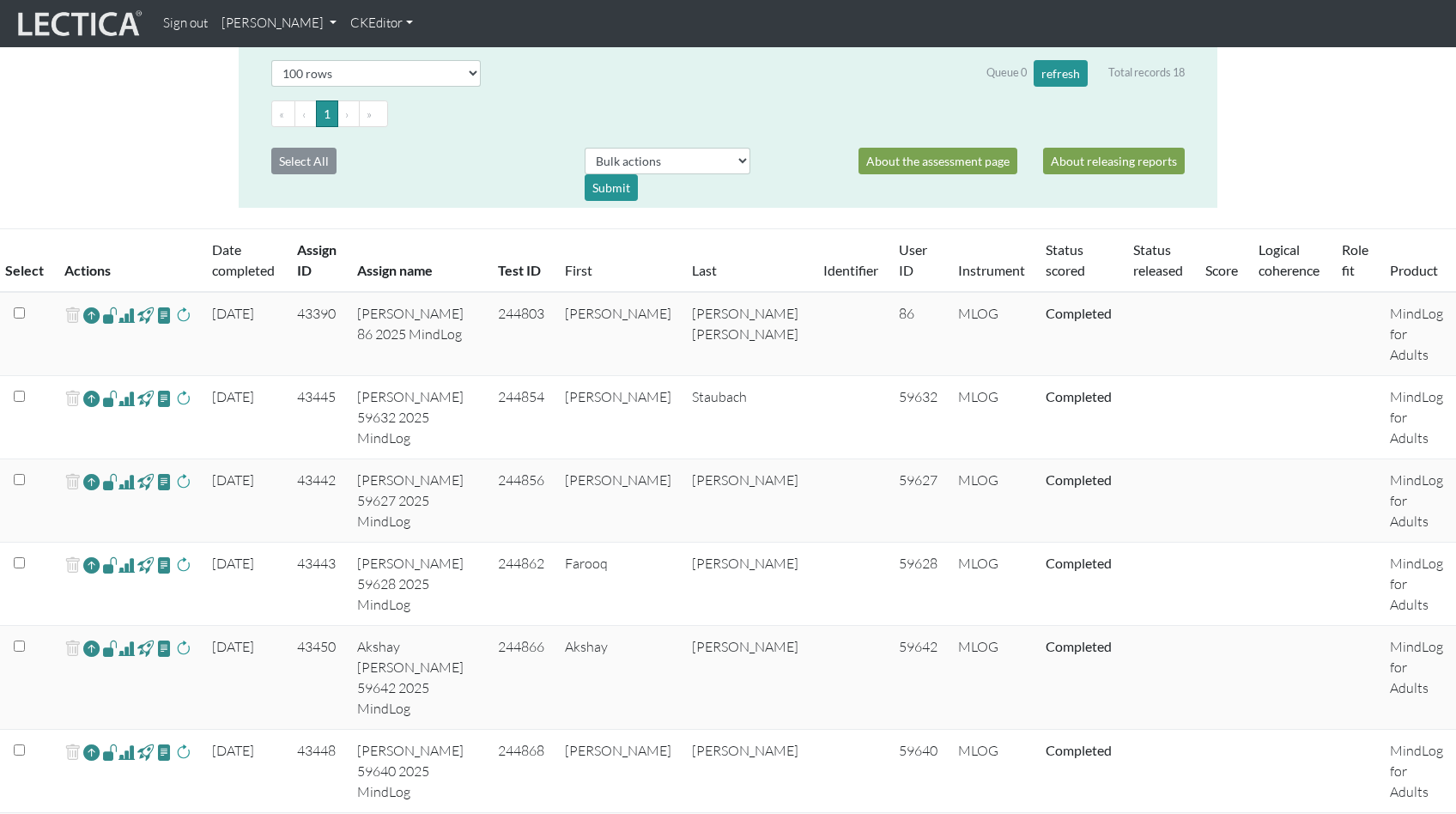
scroll to position [335, 0]
click at [248, 22] on link "[PERSON_NAME]" at bounding box center [280, 23] width 129 height 33
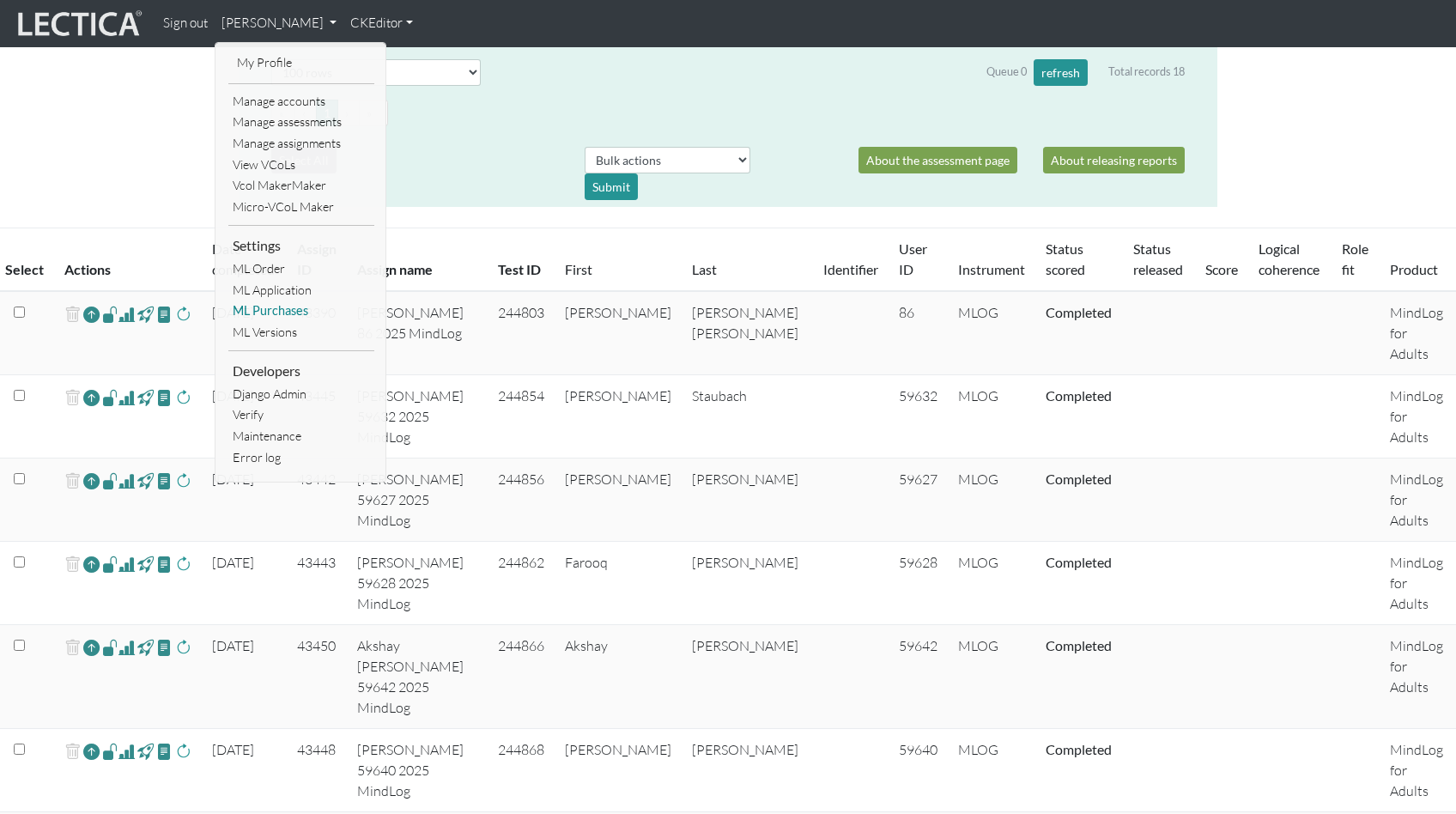
click at [268, 301] on link "ML Purchases" at bounding box center [301, 311] width 146 height 21
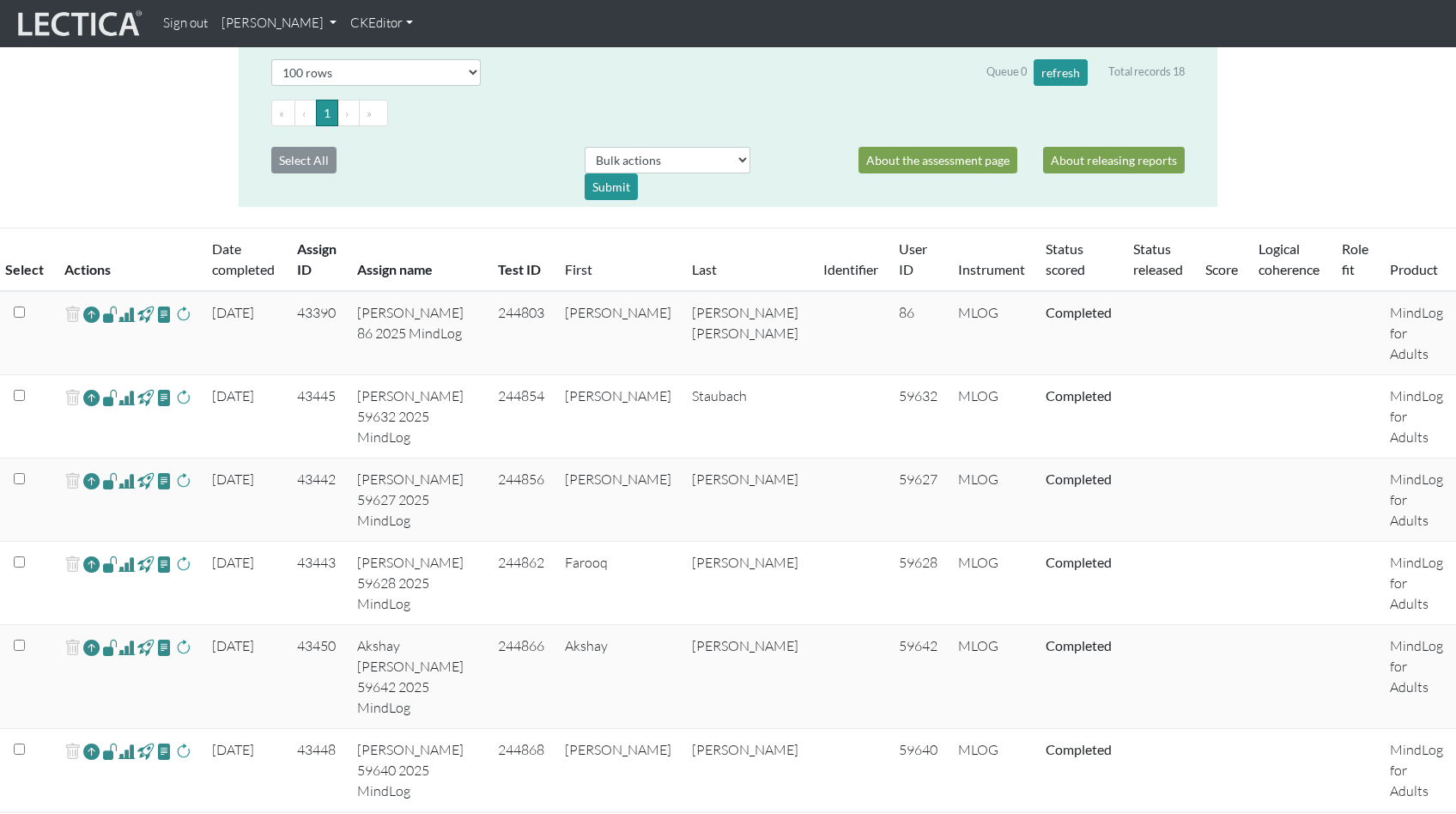
click at [261, 20] on link "[PERSON_NAME]" at bounding box center [280, 23] width 129 height 33
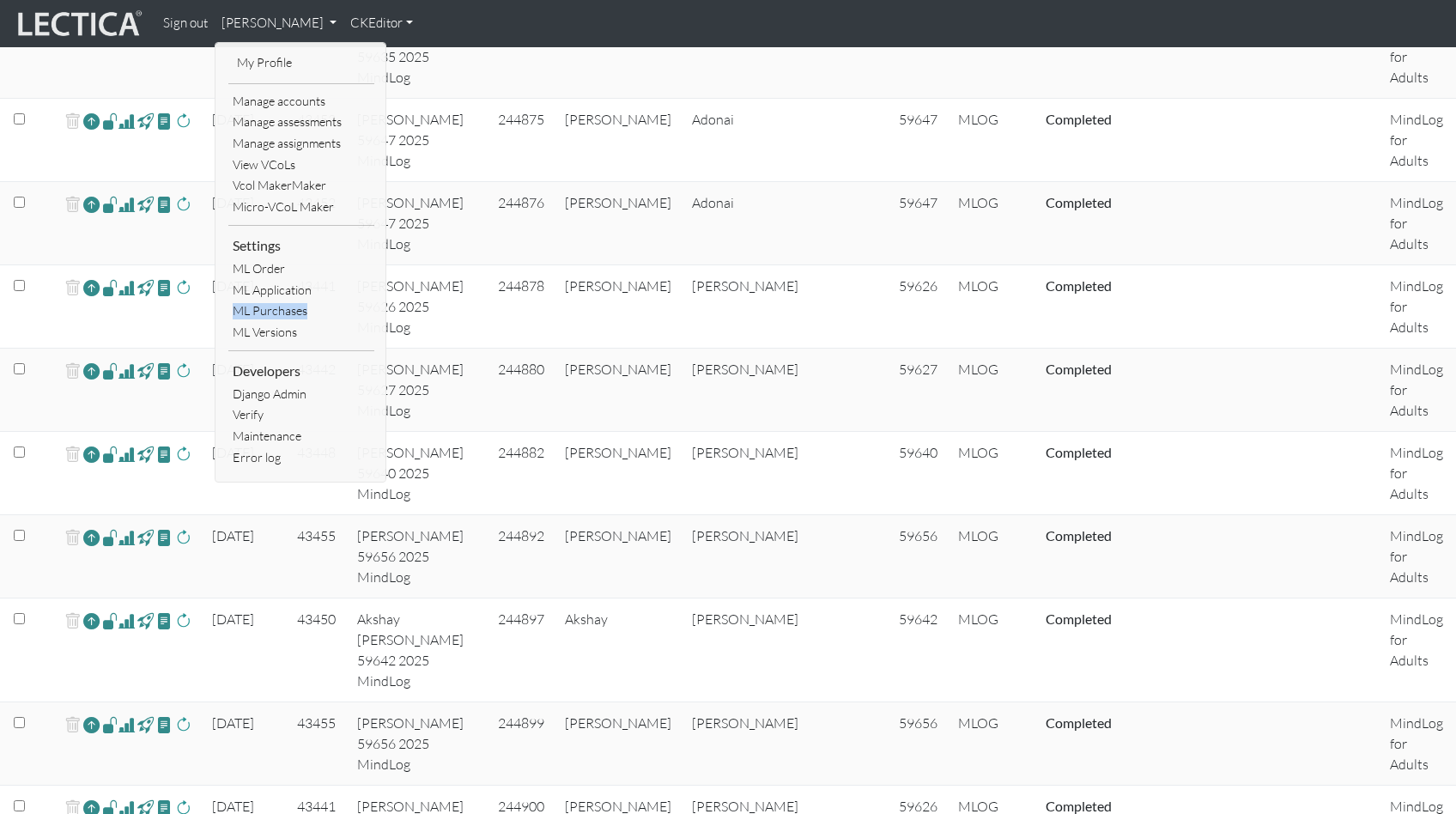
scroll to position [1285, 0]
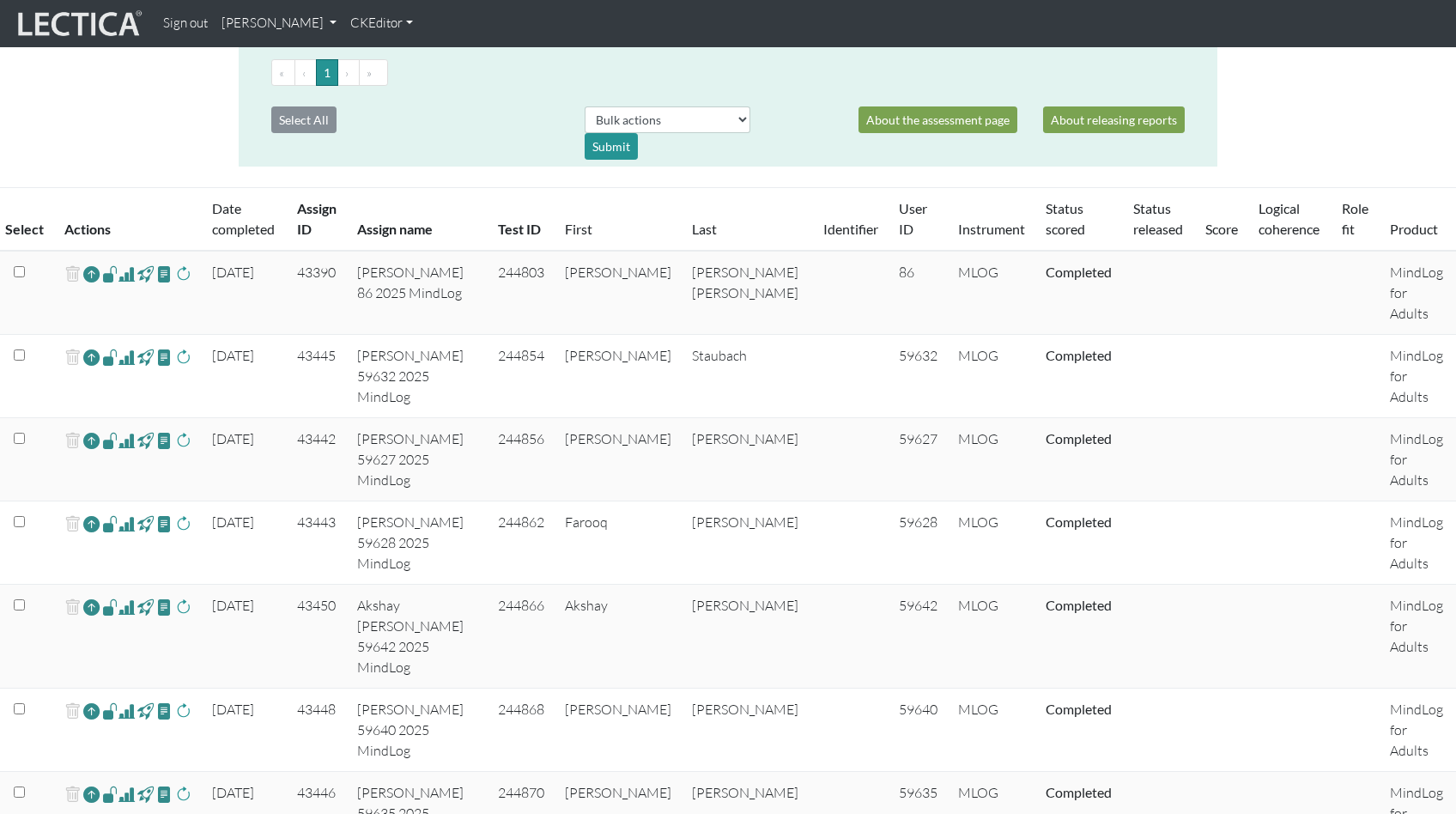
scroll to position [343, 0]
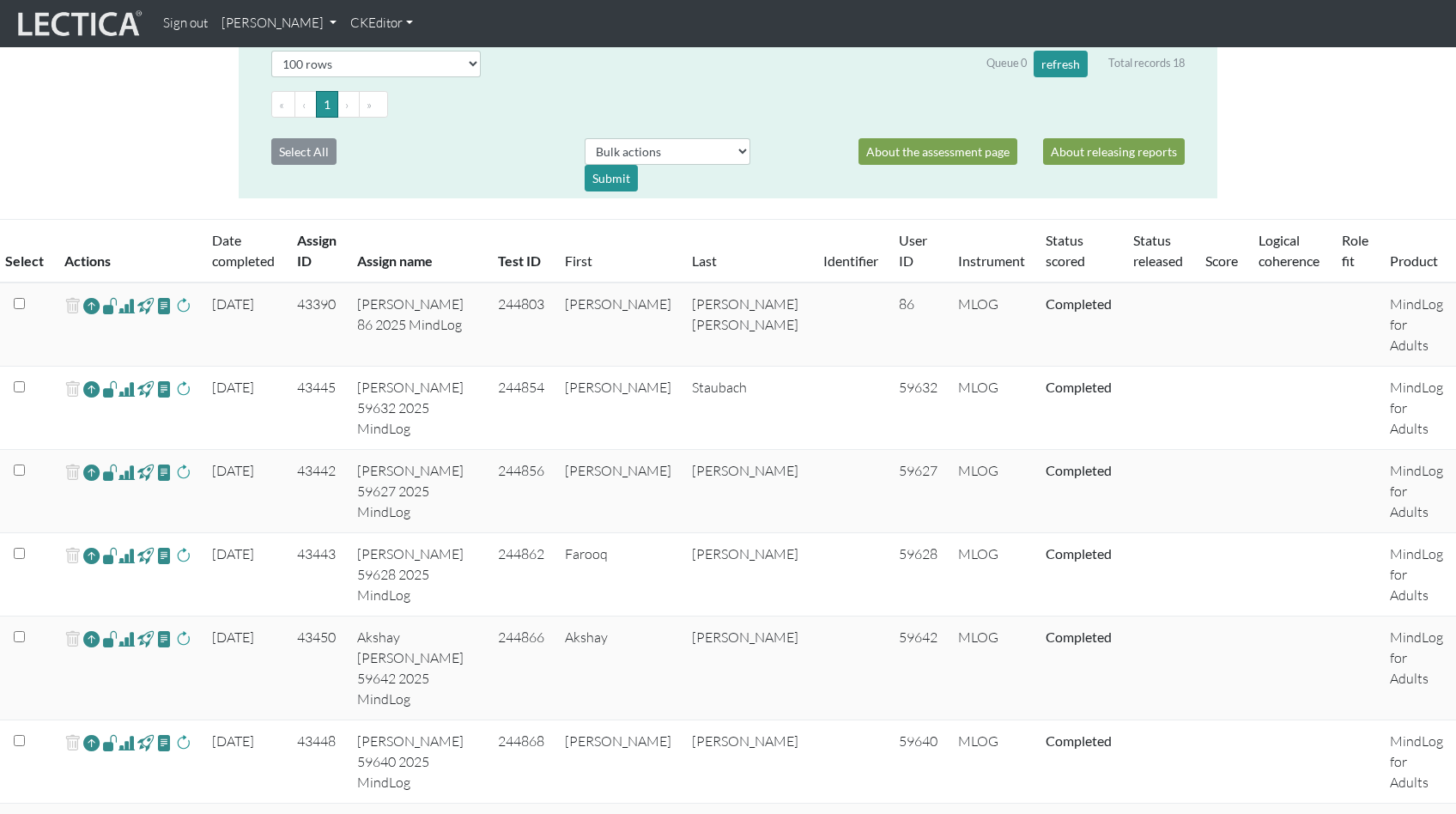
click at [314, 282] on td "43390" at bounding box center [317, 324] width 61 height 84
click at [304, 282] on td "43390" at bounding box center [317, 324] width 61 height 84
copy td "43390"
click at [302, 366] on td "43445" at bounding box center [317, 408] width 61 height 83
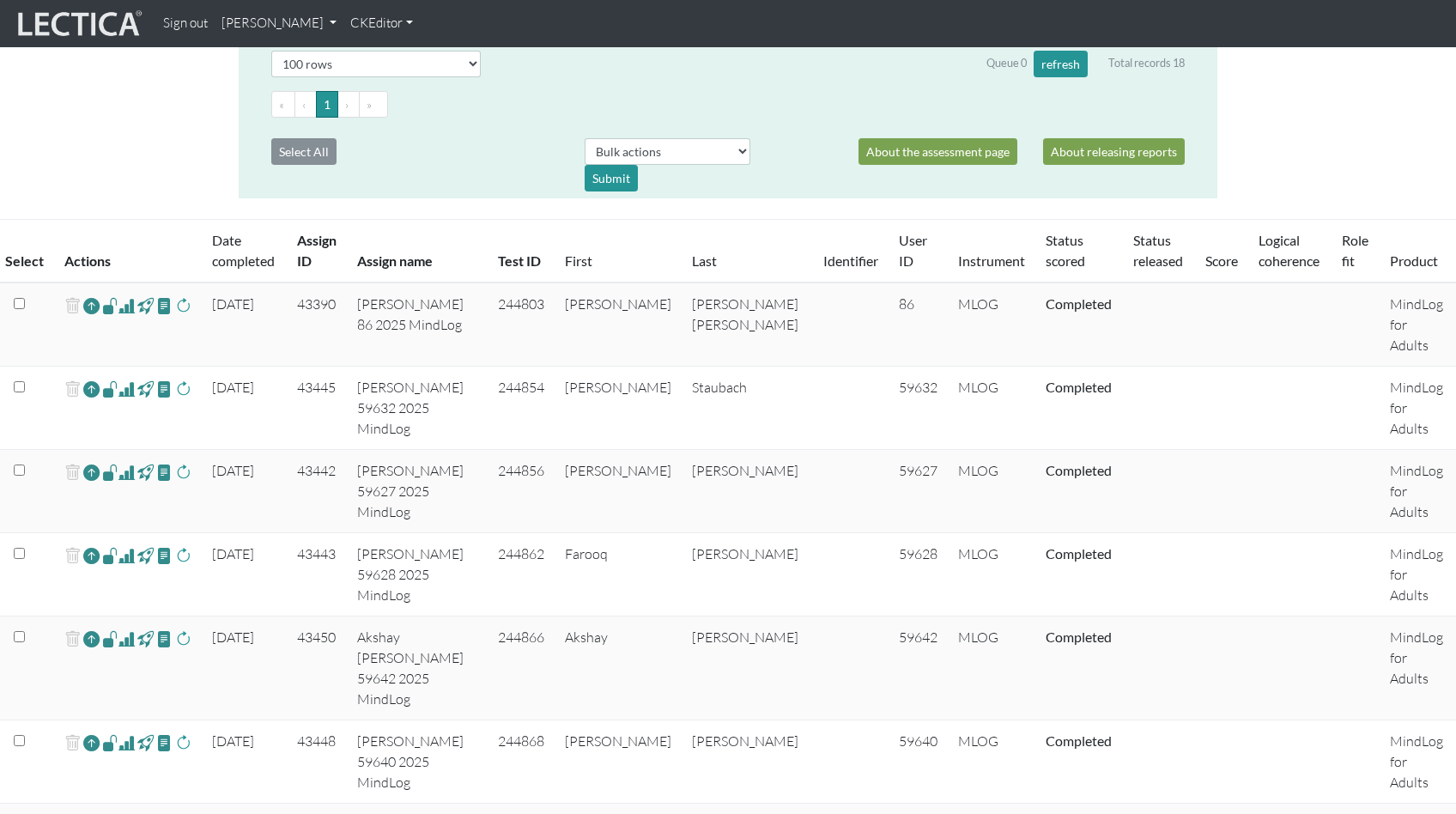
click at [310, 366] on td "43445" at bounding box center [317, 408] width 61 height 83
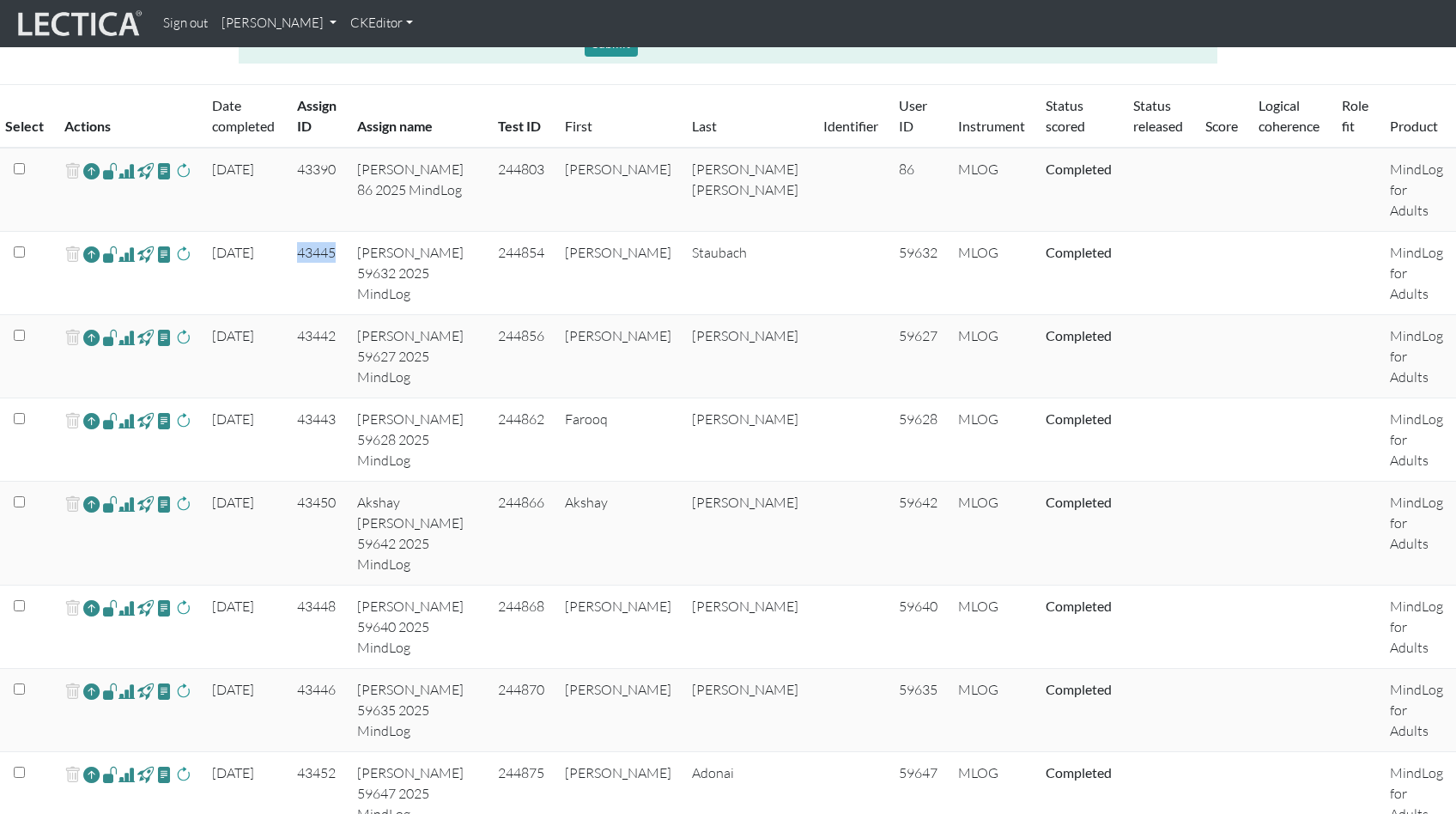
scroll to position [480, 0]
click at [298, 88] on th "Assign ID" at bounding box center [317, 114] width 61 height 64
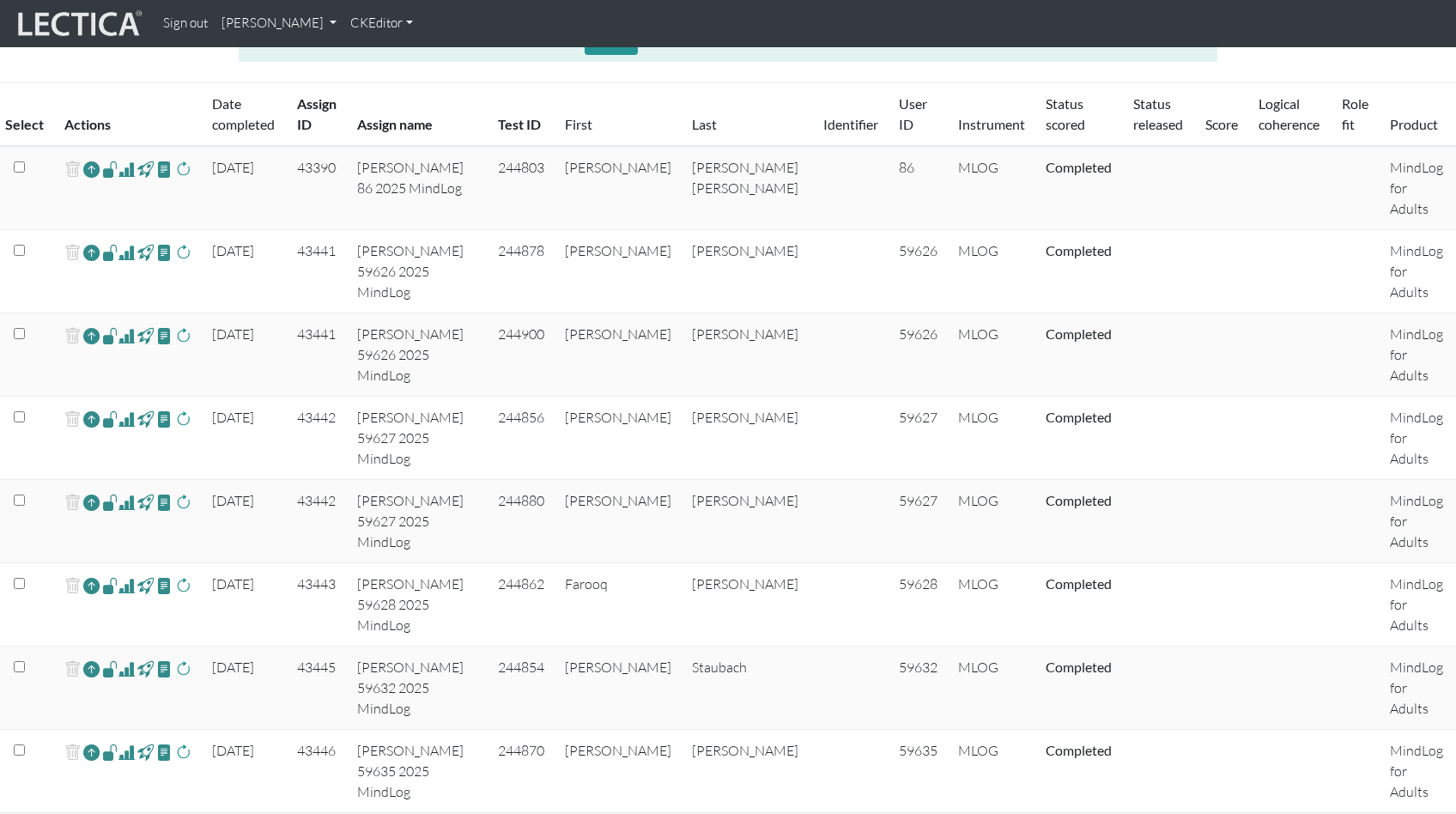
click at [301, 93] on th "Assign ID" at bounding box center [317, 114] width 61 height 64
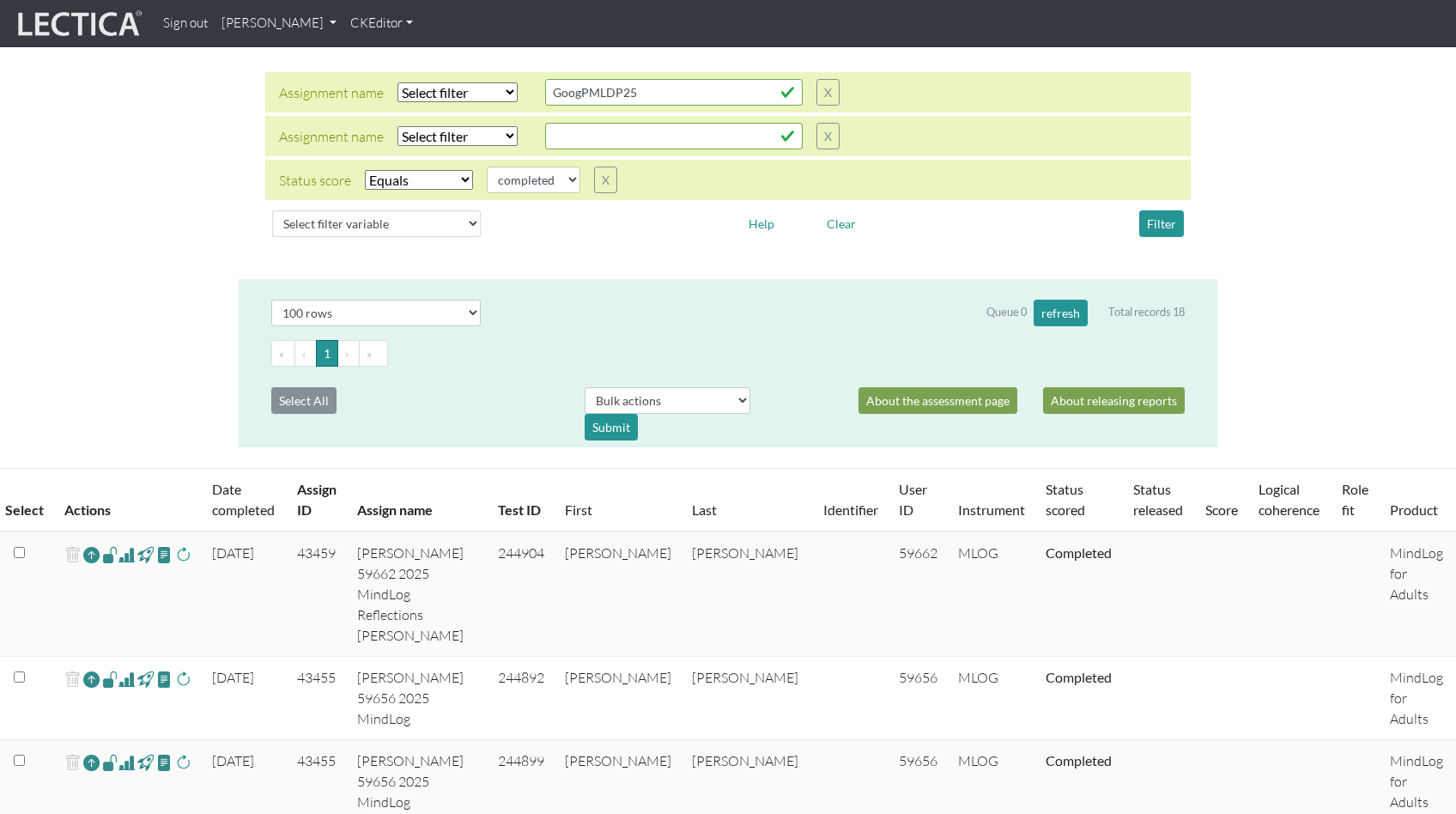
scroll to position [0, 0]
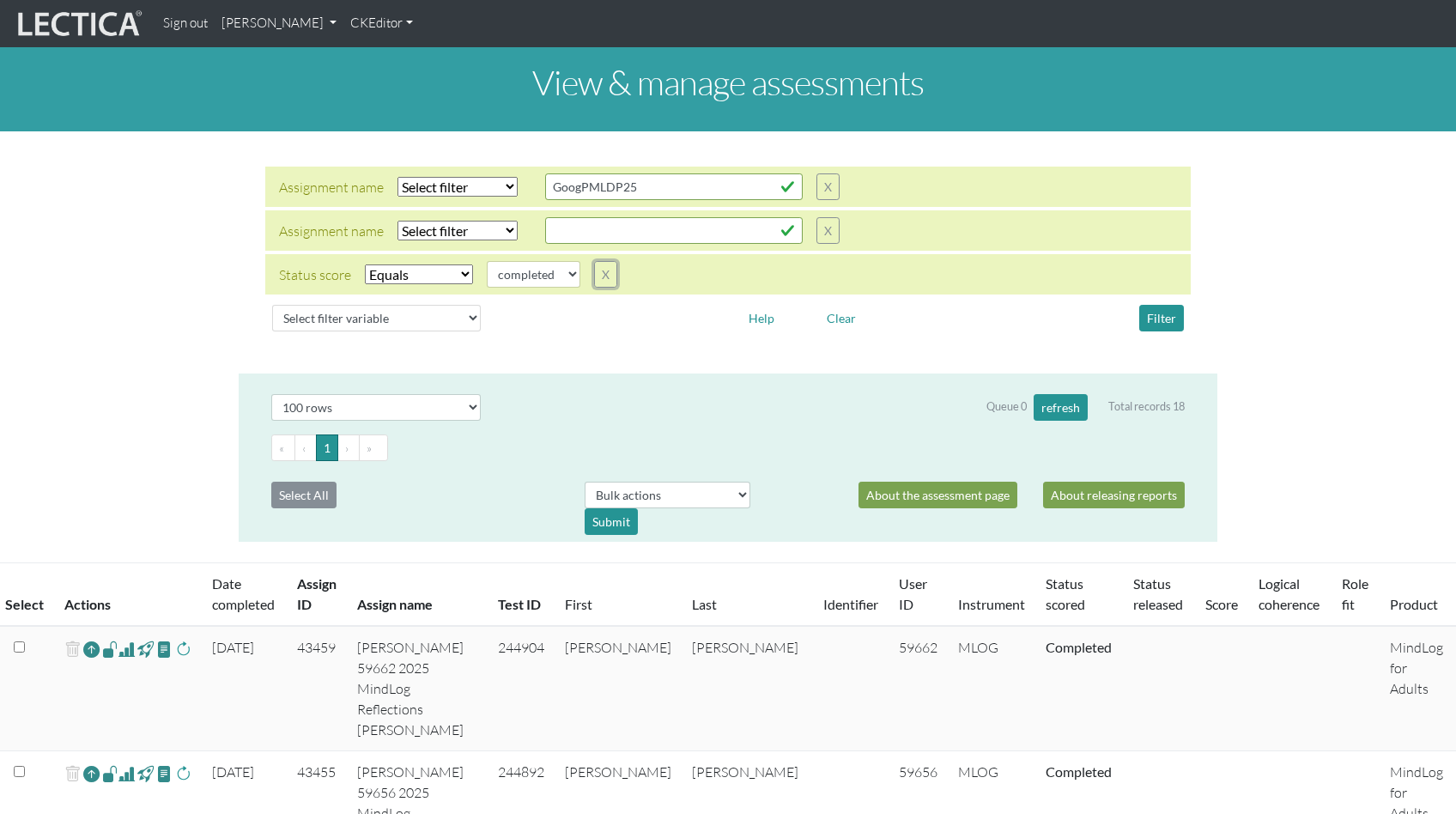
click at [594, 261] on button "X" at bounding box center [605, 274] width 23 height 27
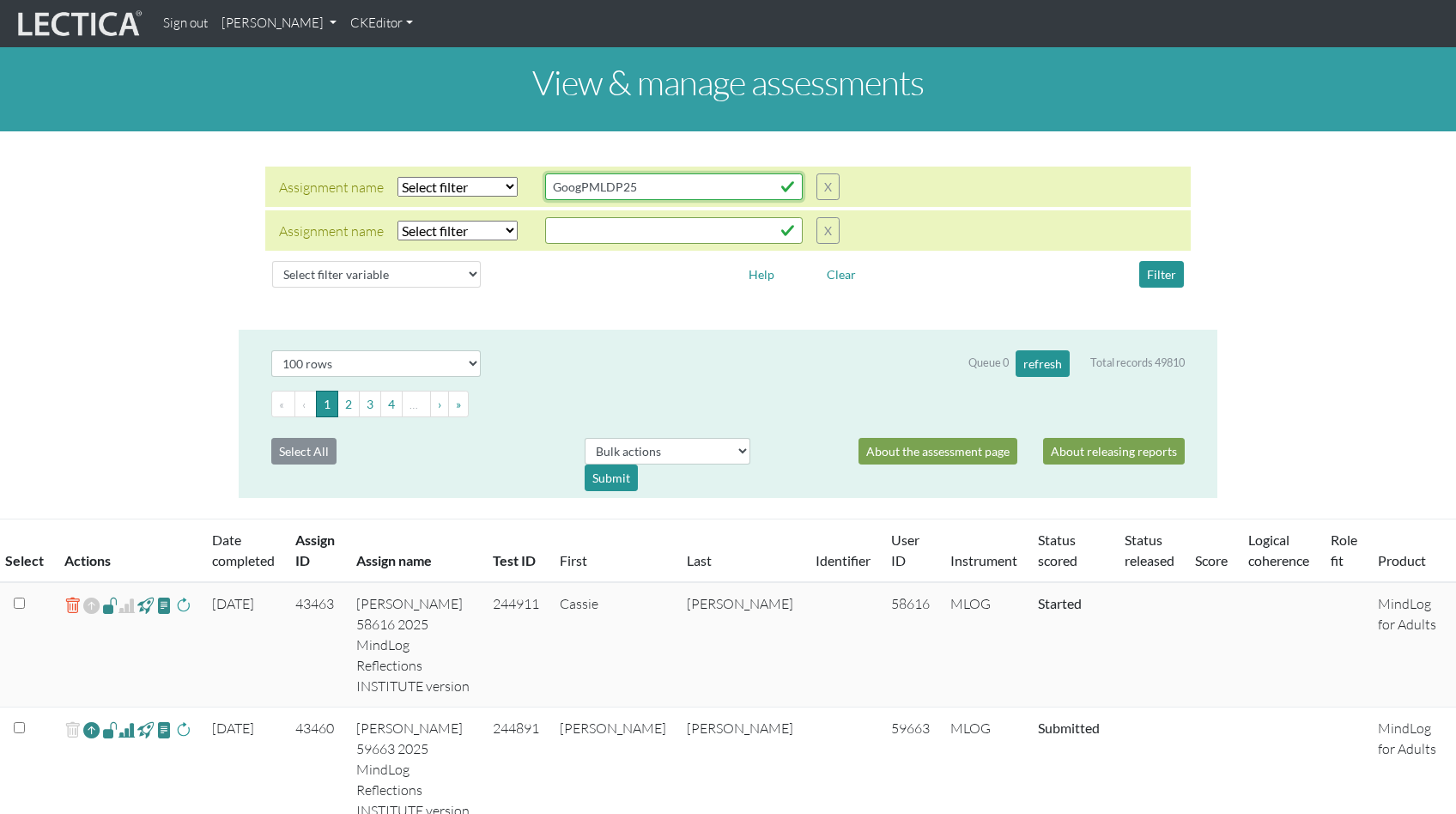
click at [570, 182] on input "GoogPMLDP25" at bounding box center [674, 186] width 257 height 27
type input "mindlog"
click at [1162, 262] on button "Filter" at bounding box center [1161, 274] width 44 height 27
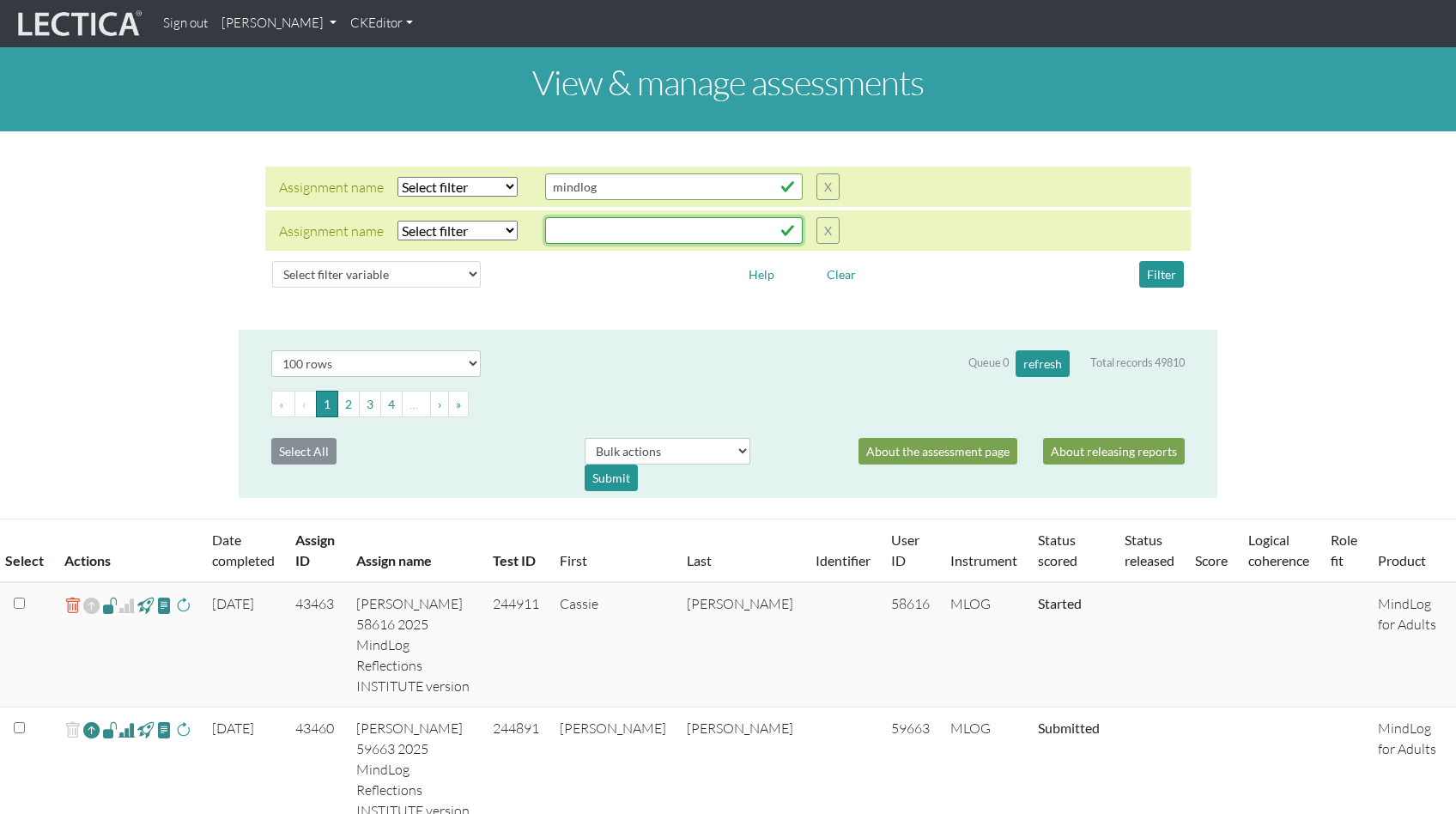
click at [583, 200] on input "text" at bounding box center [674, 186] width 257 height 27
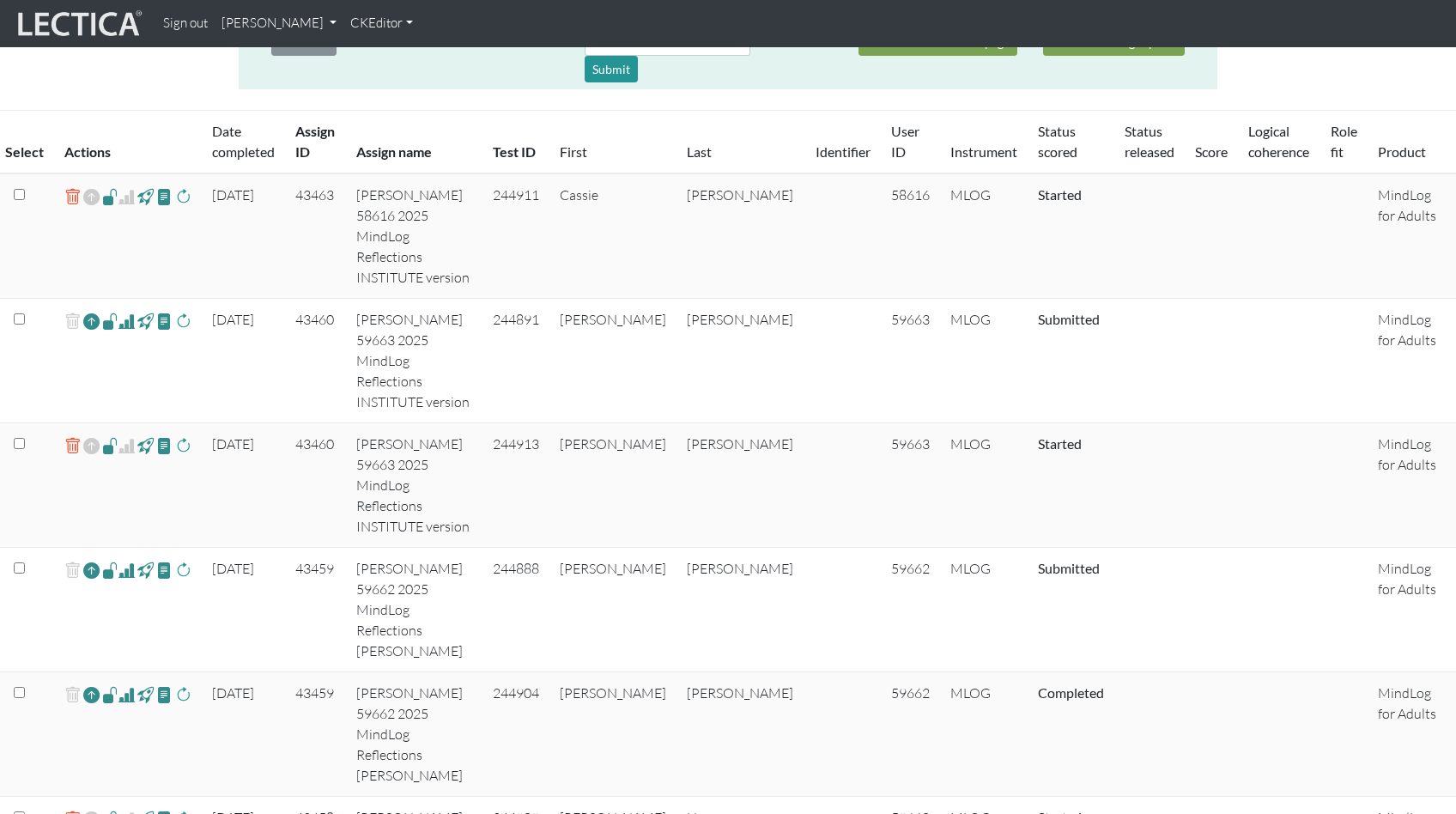
scroll to position [410, 0]
click at [234, 122] on link "Date completed" at bounding box center [244, 140] width 63 height 37
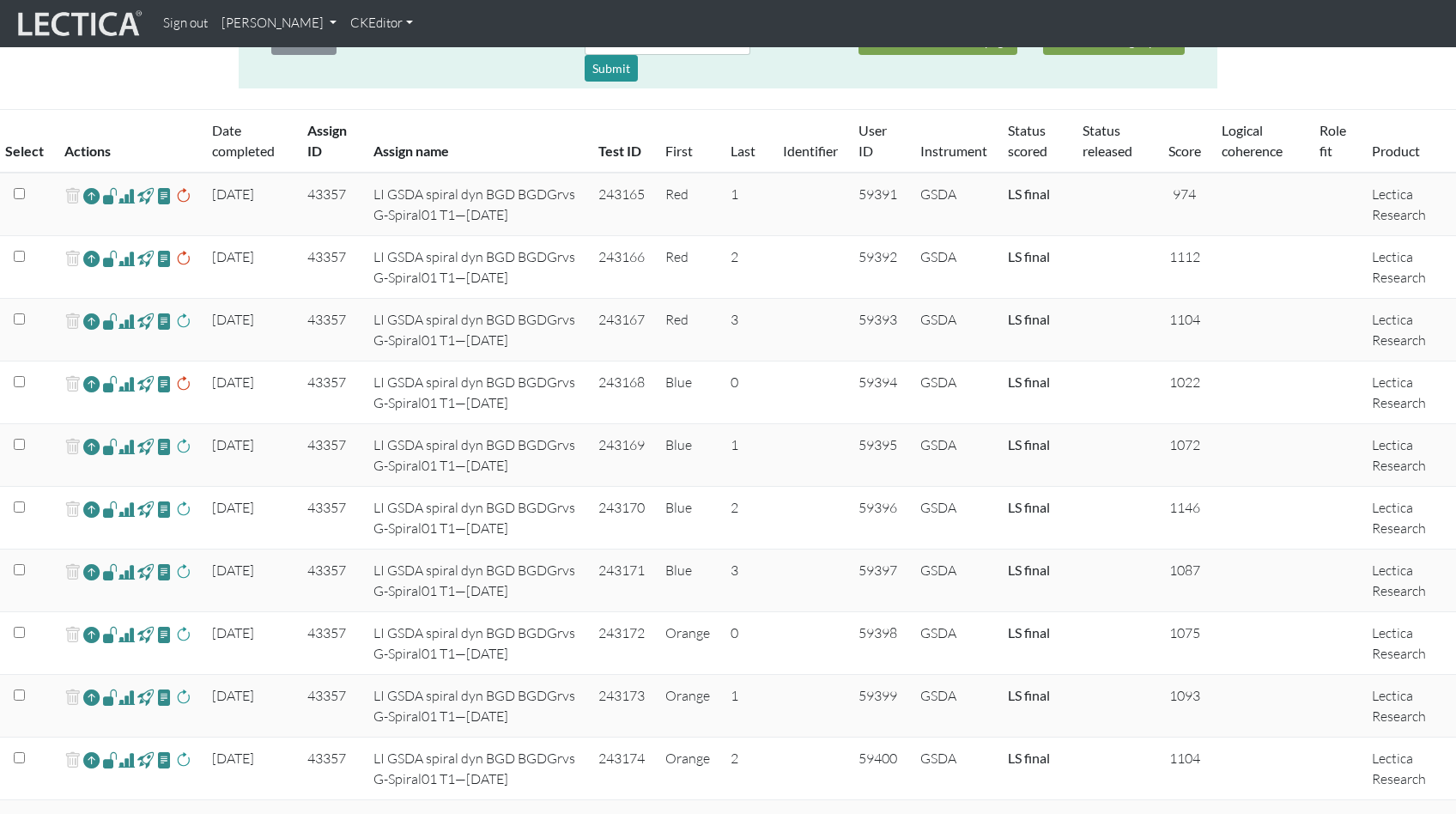
click at [234, 122] on link "Date completed" at bounding box center [244, 140] width 63 height 37
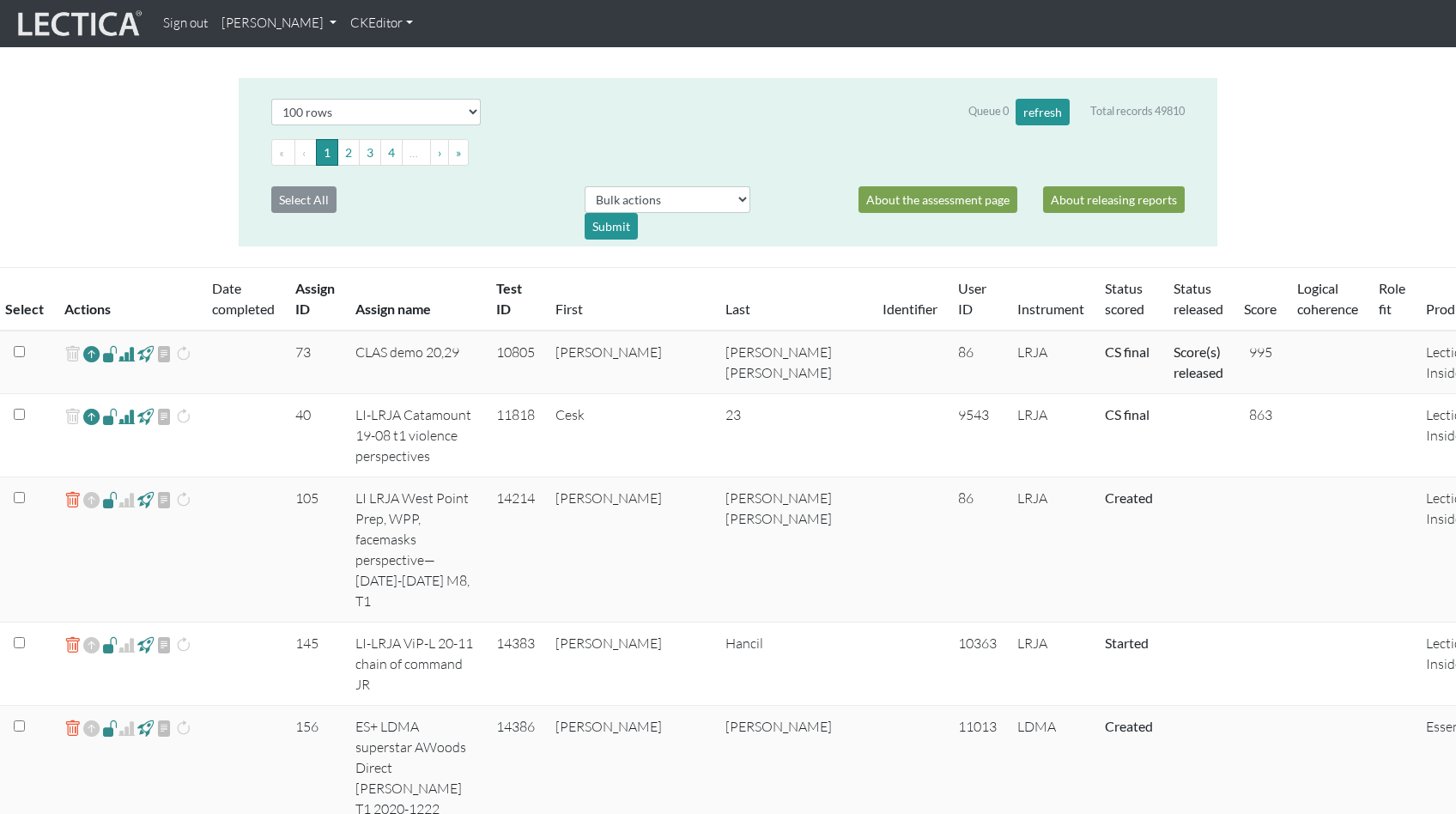
scroll to position [75, 0]
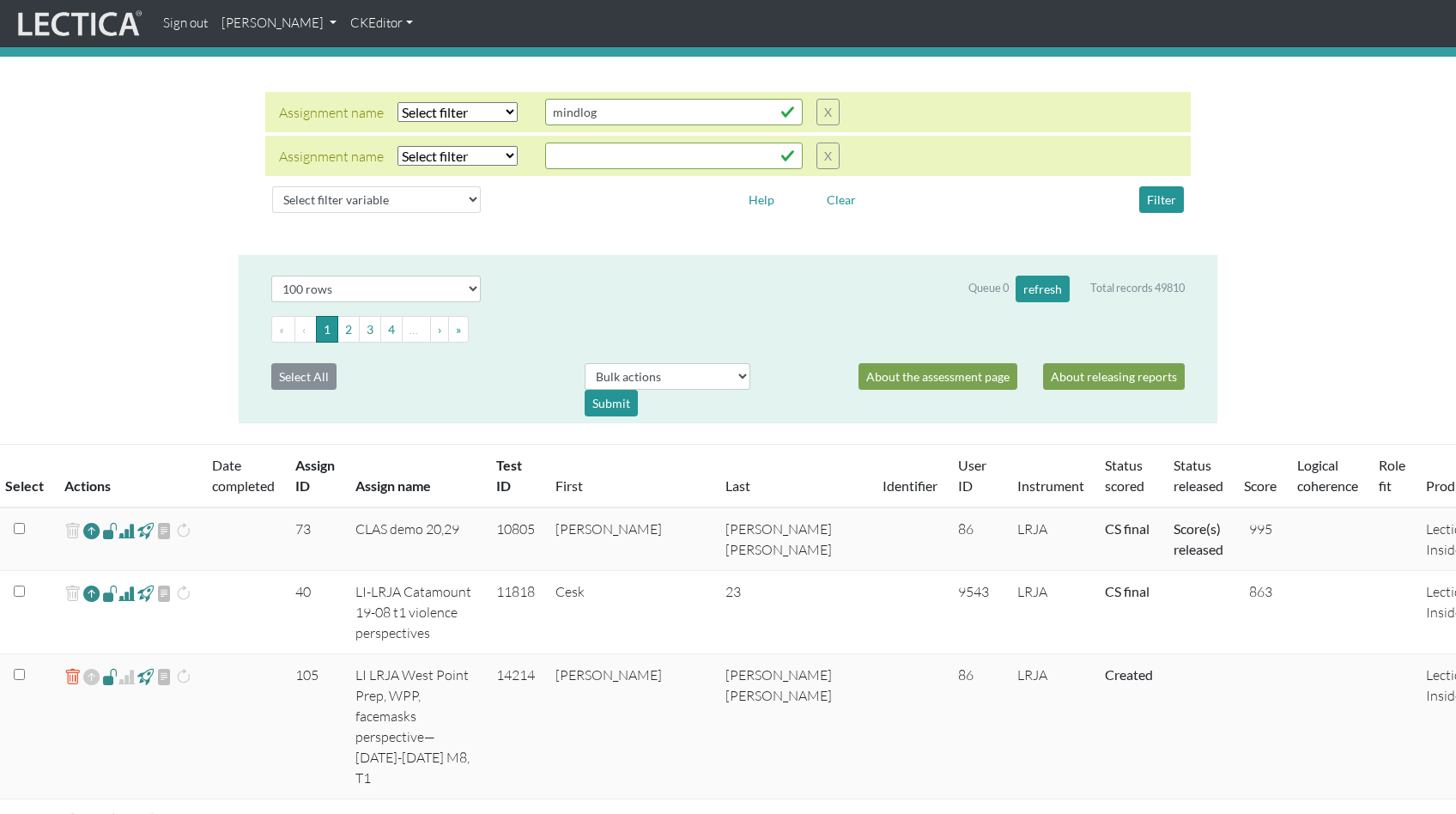
click at [432, 122] on select "Select filter Equals Does not equal Contains Does not contain Starts with Ends …" at bounding box center [458, 112] width 120 height 19
select select "icontains"
click at [552, 126] on input "text" at bounding box center [674, 112] width 257 height 27
drag, startPoint x: 512, startPoint y: 191, endPoint x: 485, endPoint y: 176, distance: 30.9
click at [512, 191] on div at bounding box center [611, 199] width 234 height 27
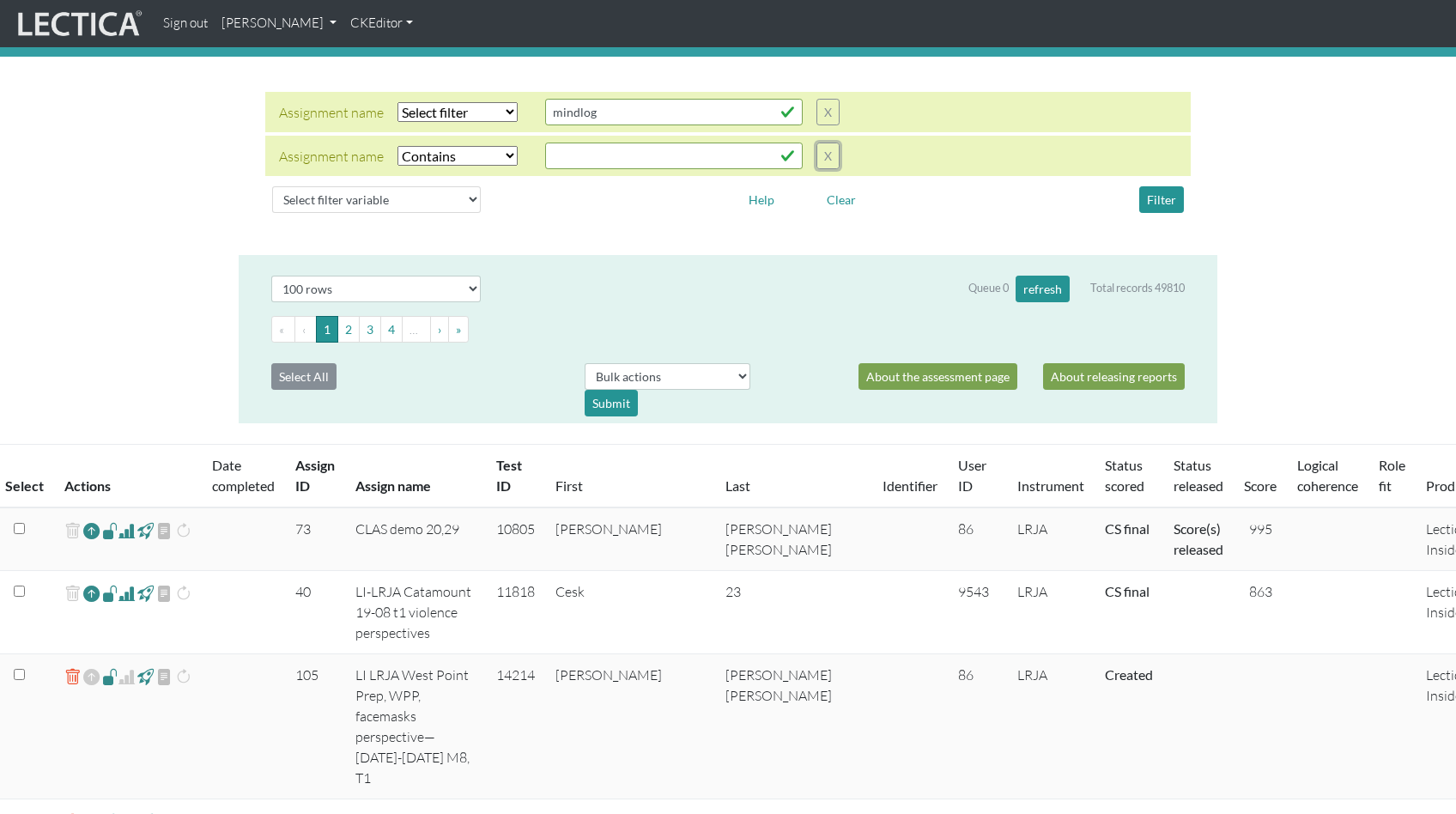
drag, startPoint x: 815, startPoint y: 142, endPoint x: 604, endPoint y: 138, distance: 211.0
click at [817, 142] on button "X" at bounding box center [828, 155] width 23 height 27
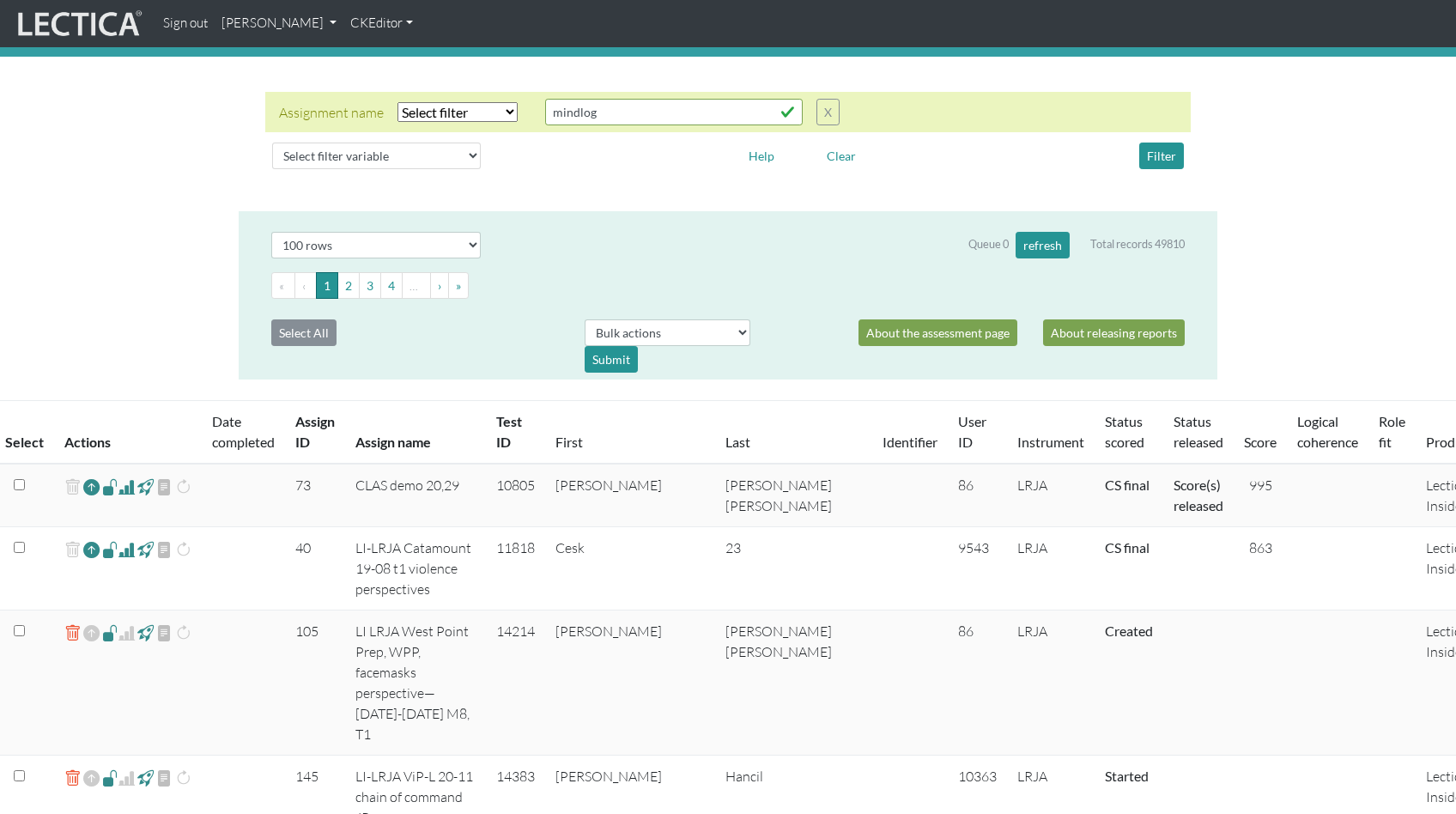
click at [433, 102] on select "Select filter Equals Does not equal Contains Does not contain Starts with Ends …" at bounding box center [458, 112] width 120 height 19
select select "icontains"
click at [1161, 142] on button "Filter" at bounding box center [1161, 155] width 44 height 27
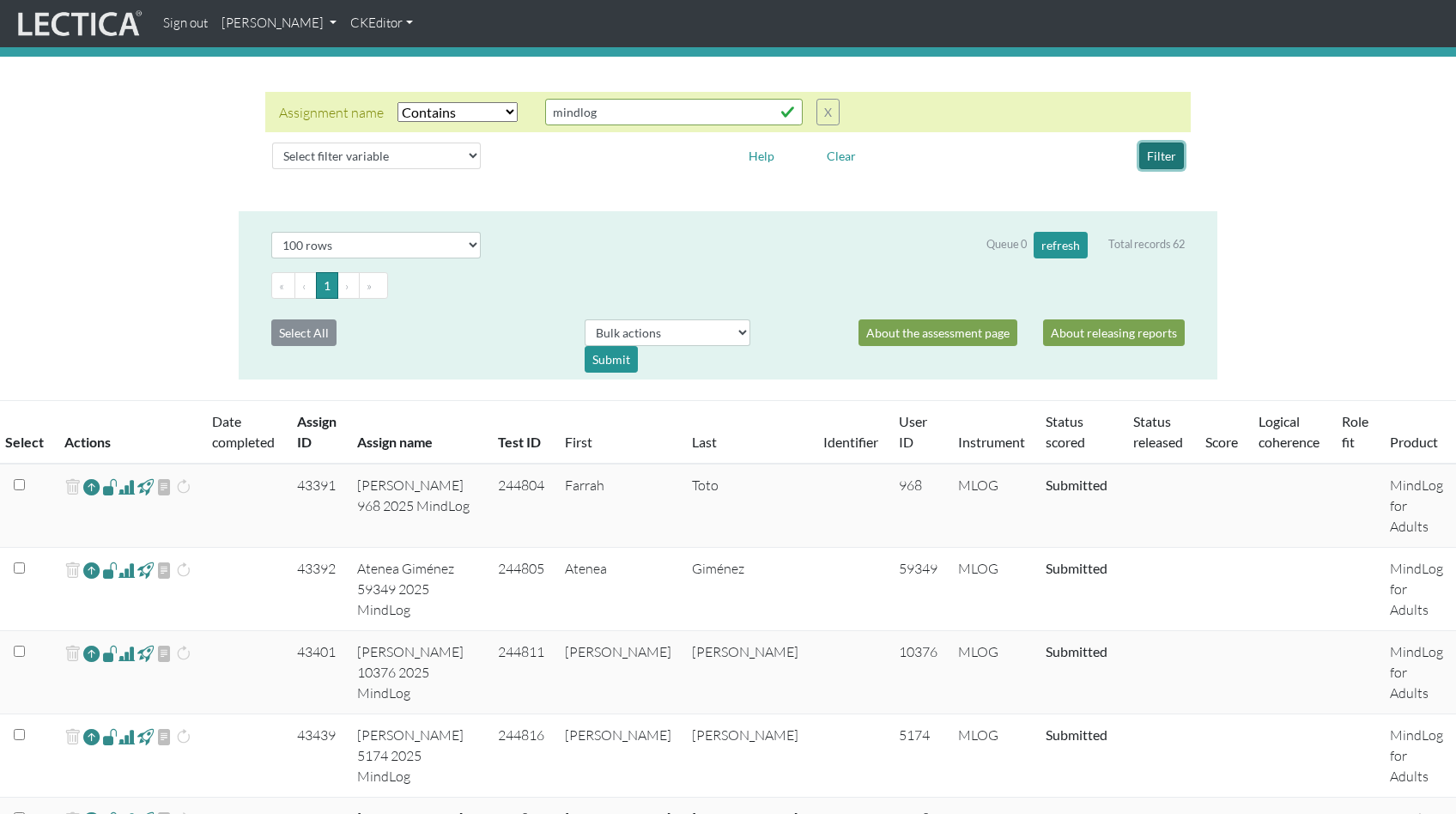
click at [1159, 142] on button "Filter" at bounding box center [1161, 155] width 44 height 27
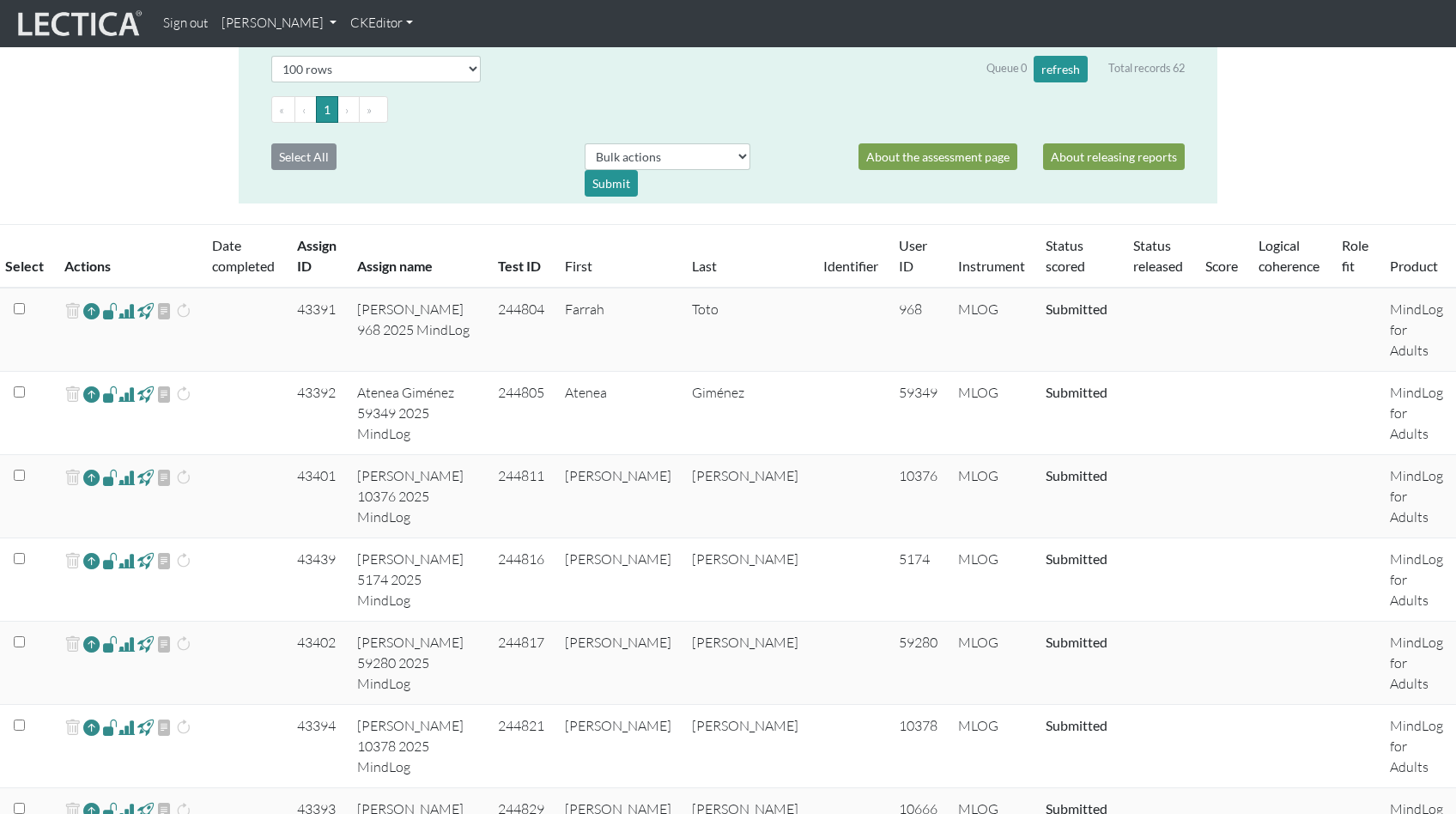
scroll to position [245, 0]
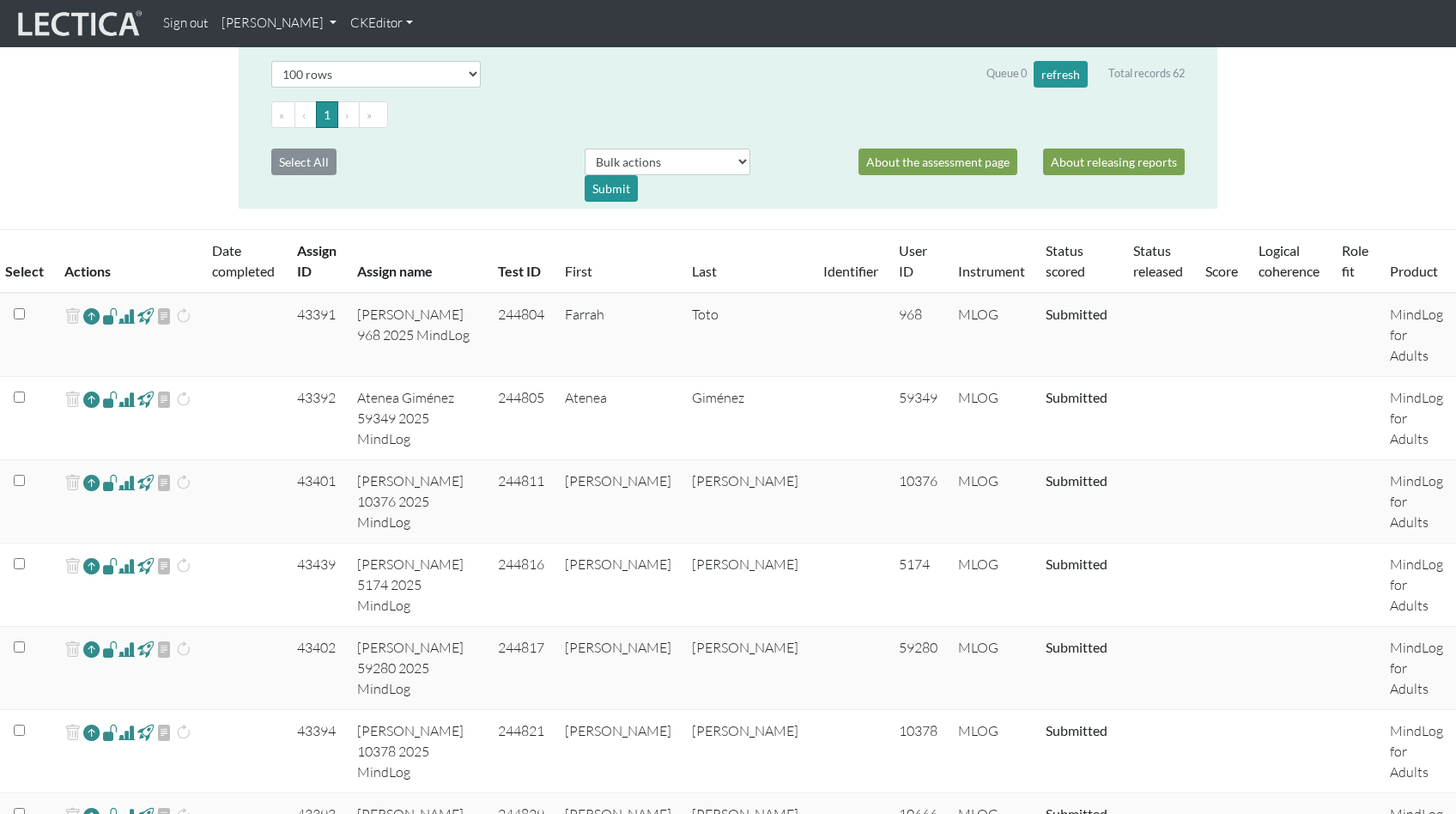
click at [297, 241] on th "Assign ID" at bounding box center [317, 261] width 61 height 64
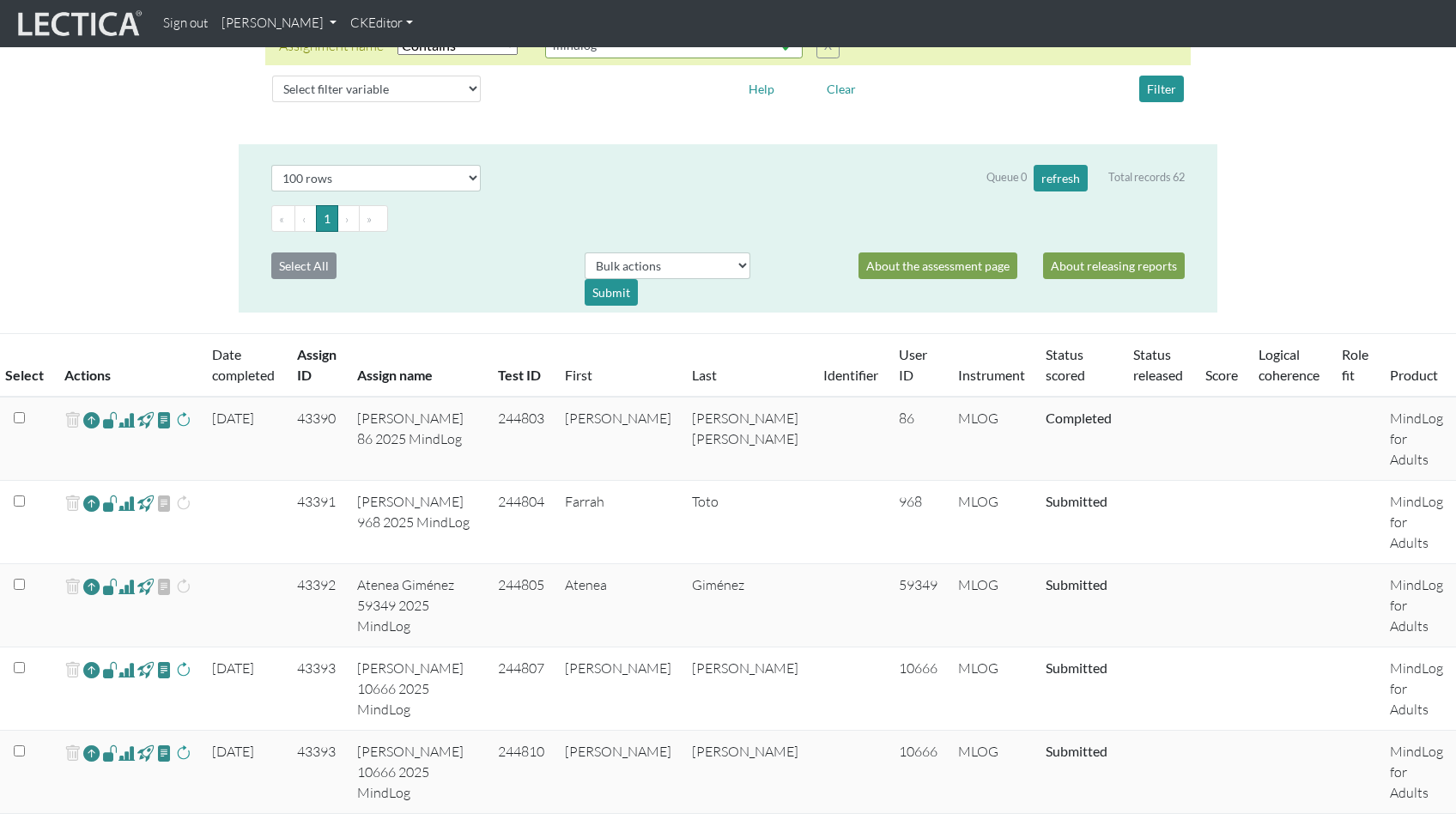
scroll to position [142, 0]
click at [398, 345] on th "Assign name" at bounding box center [417, 365] width 140 height 64
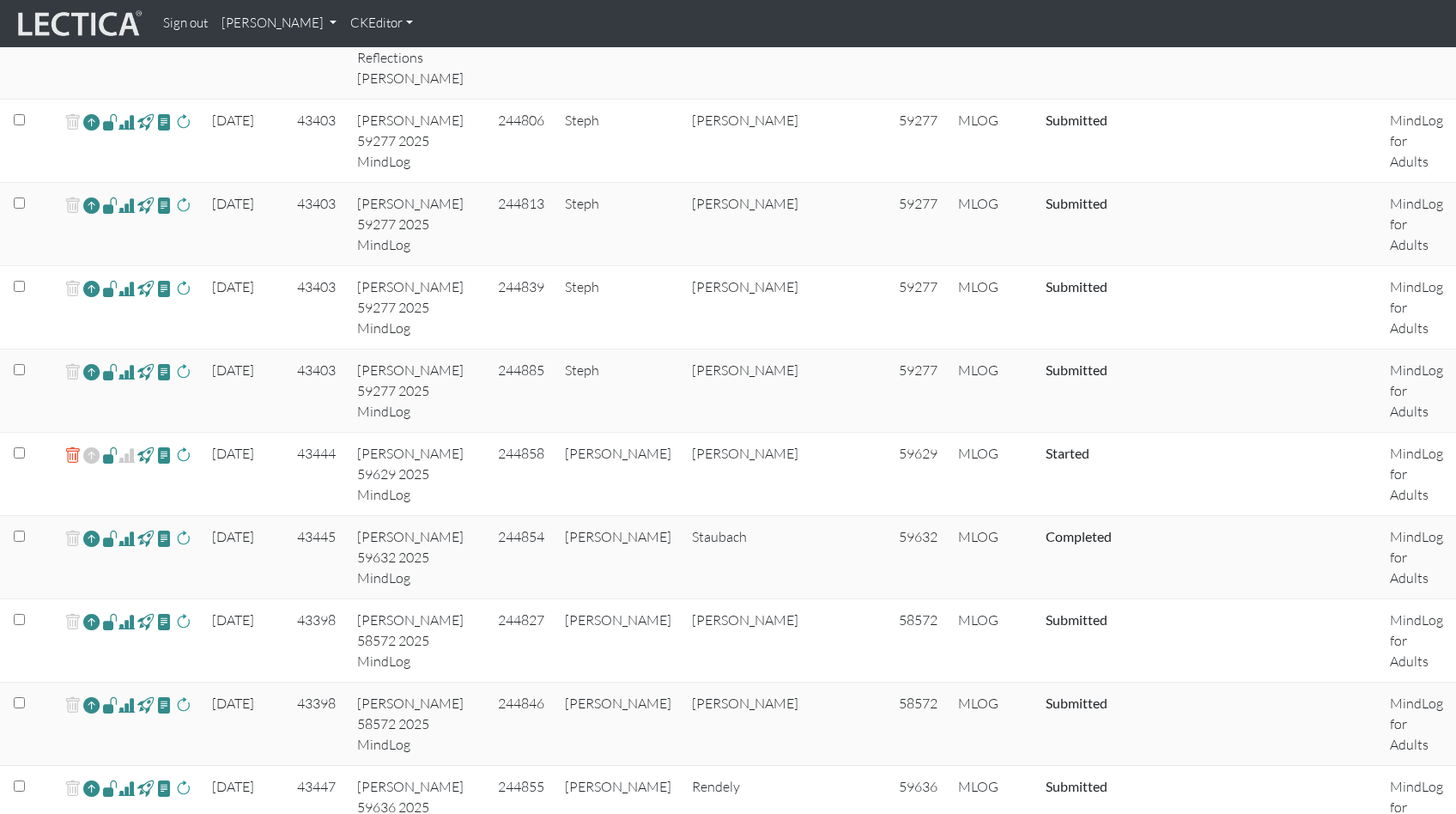
scroll to position [580, 0]
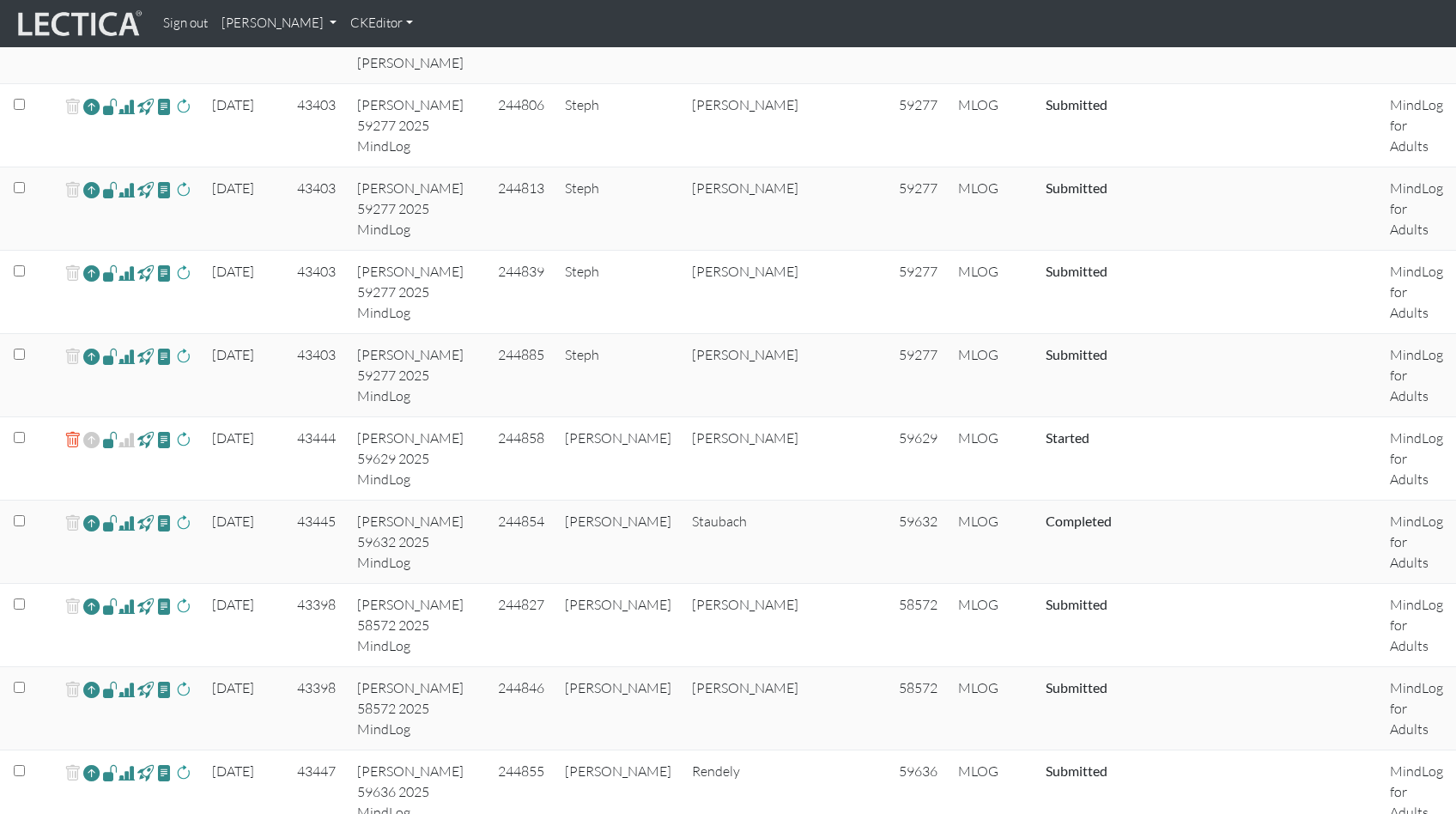
click at [313, 417] on td "43444" at bounding box center [317, 459] width 61 height 83
copy td "43444"
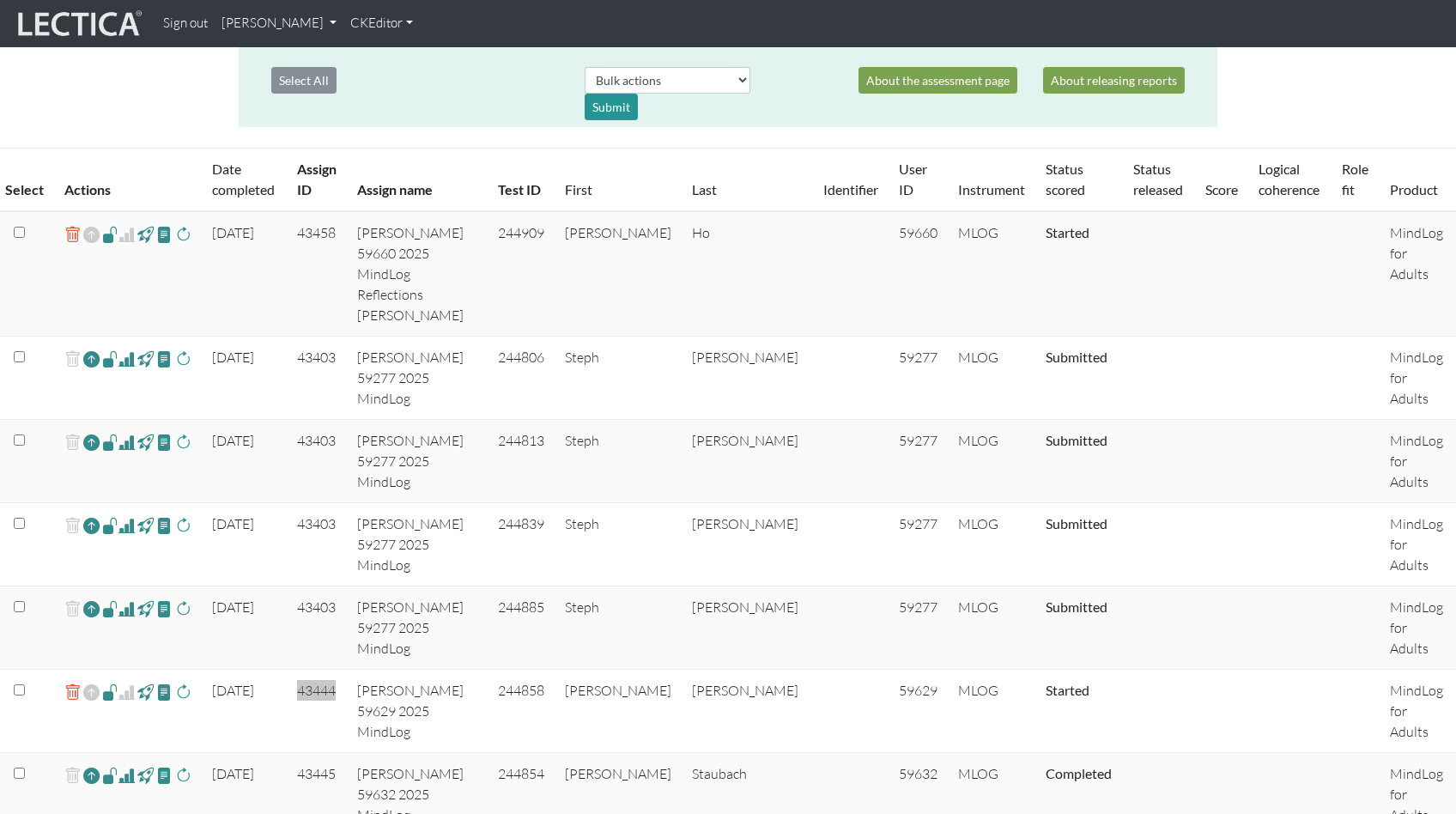
scroll to position [328, 0]
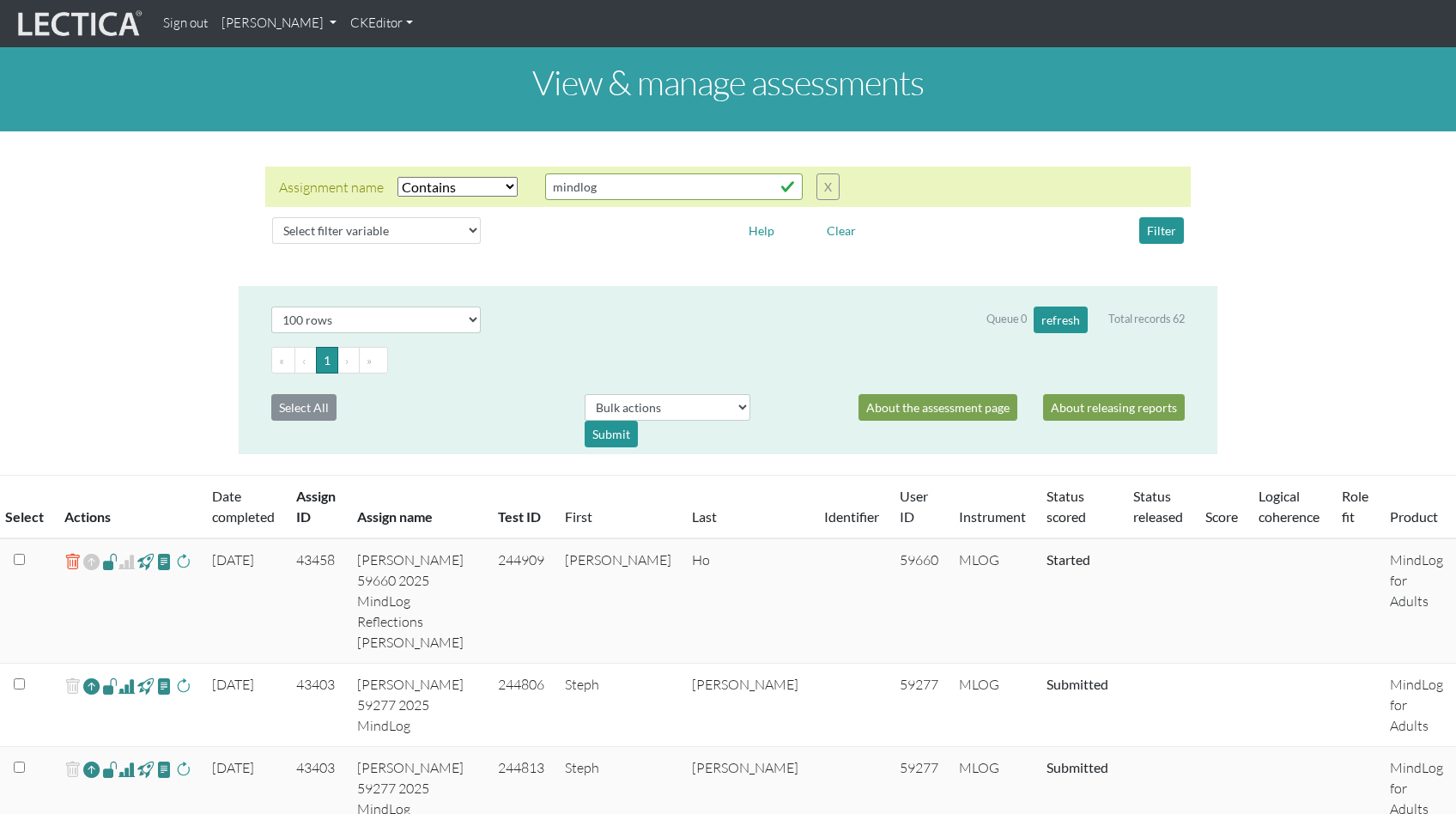
select select "icontains"
select select "100"
click at [298, 492] on th "Assign ID" at bounding box center [316, 507] width 61 height 64
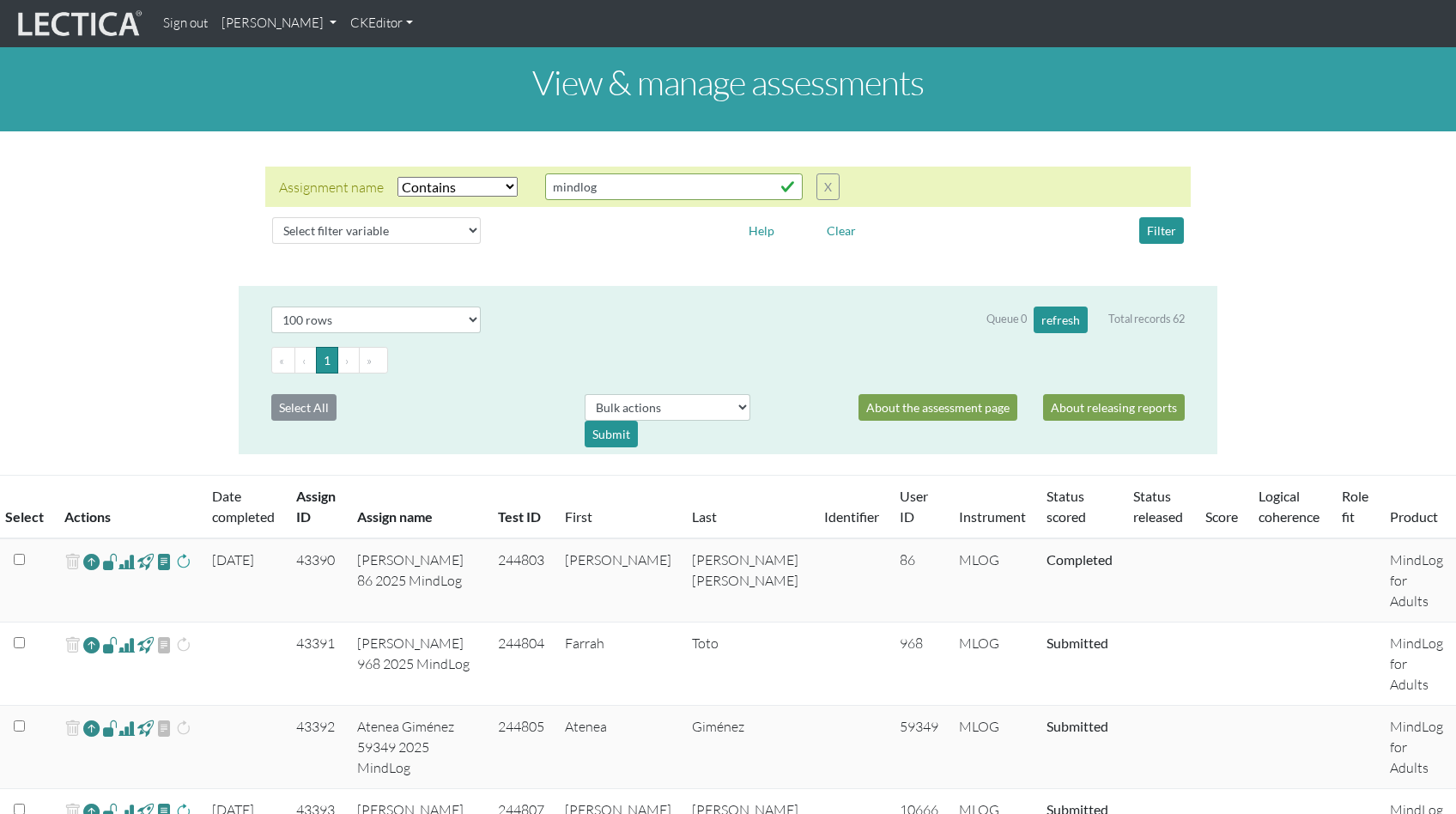
click at [298, 492] on th "Assign ID" at bounding box center [316, 507] width 61 height 64
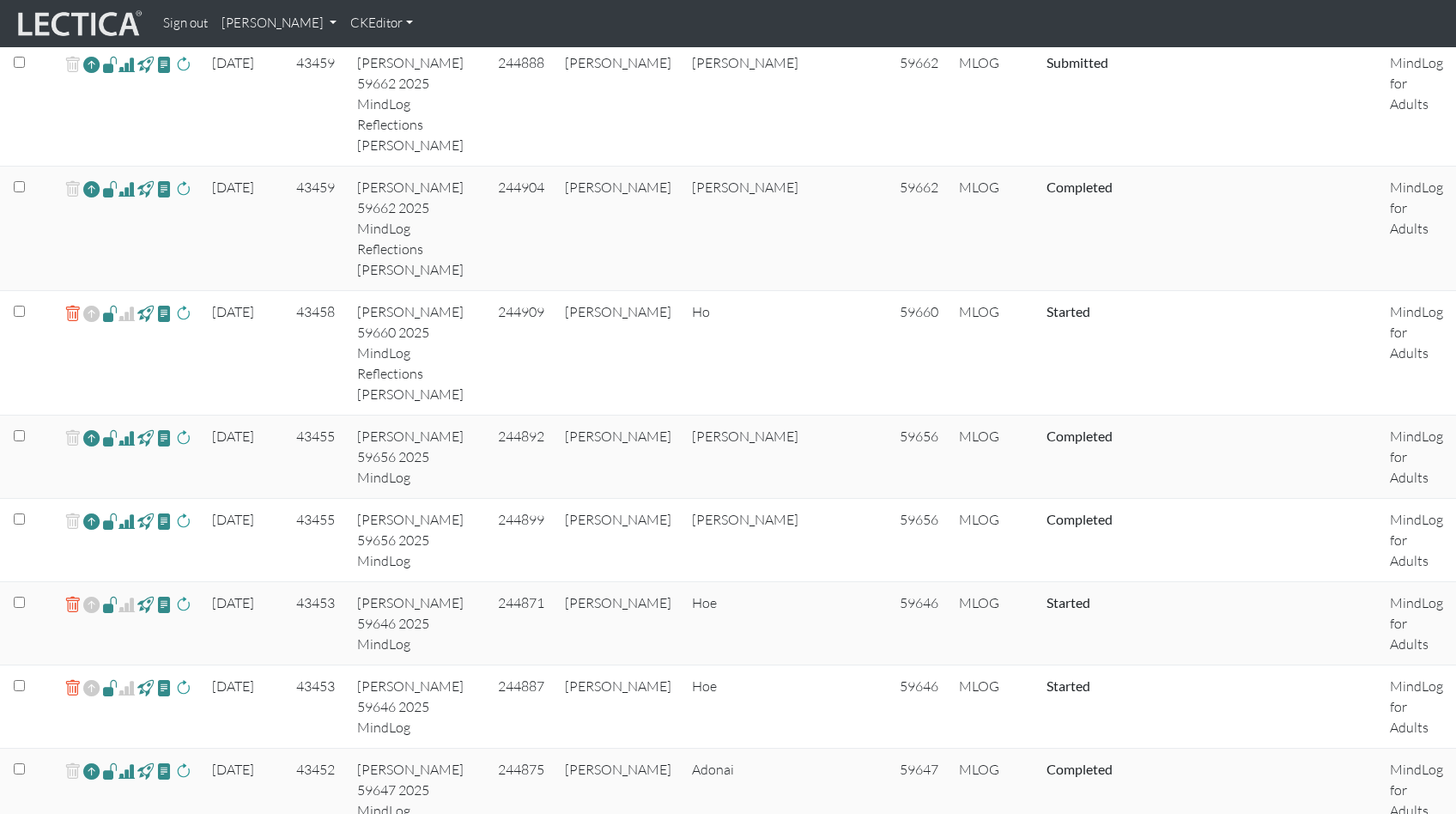
scroll to position [857, 0]
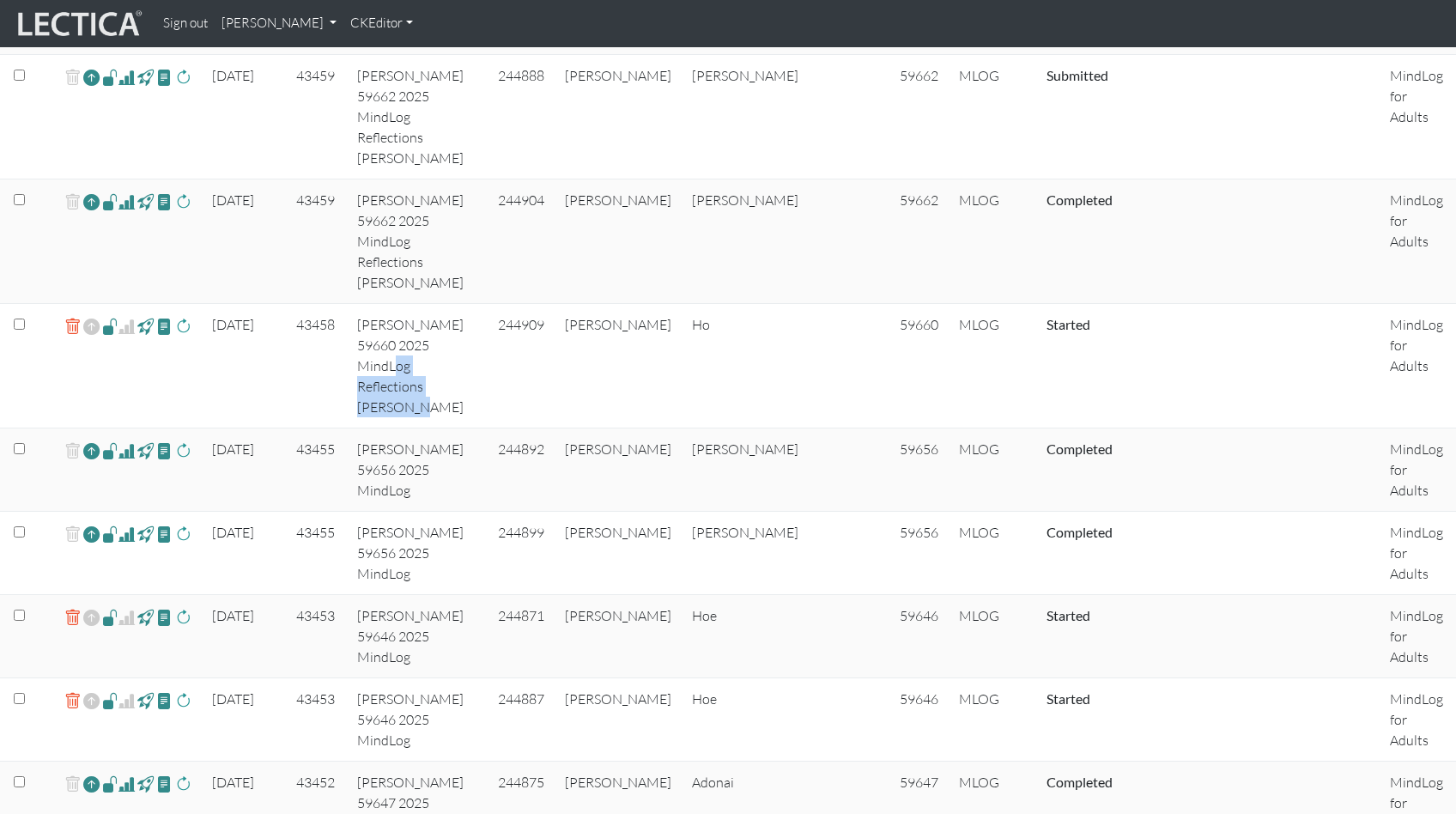
drag, startPoint x: 401, startPoint y: 79, endPoint x: 407, endPoint y: 99, distance: 20.9
click at [407, 304] on td "Tin-Yun Ho 59660 2025 MindLog Reflections BULK Maisano" at bounding box center [417, 365] width 141 height 125
copy td "Reflections BULK Maisano"
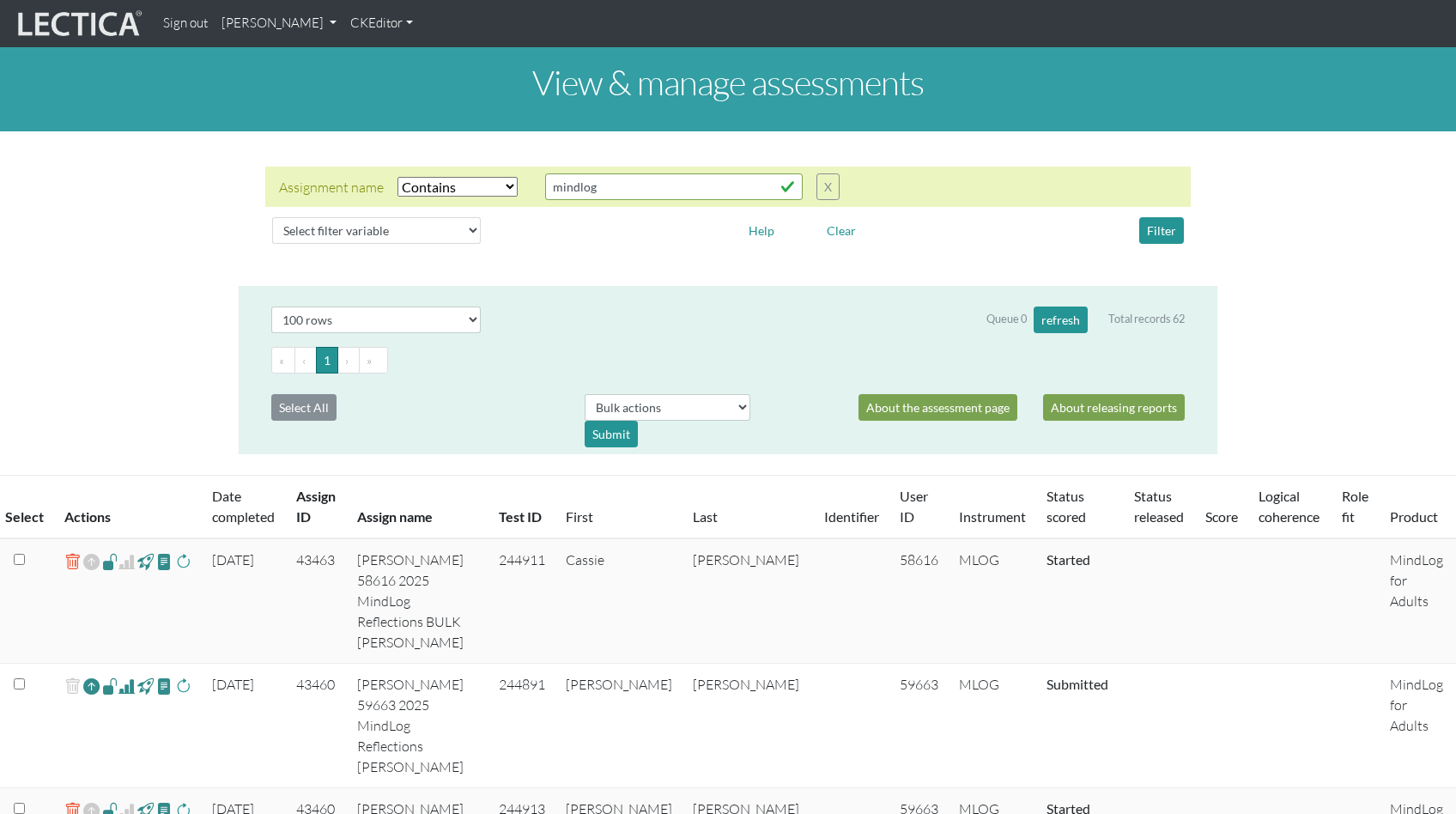
select select "icontains"
select select "100"
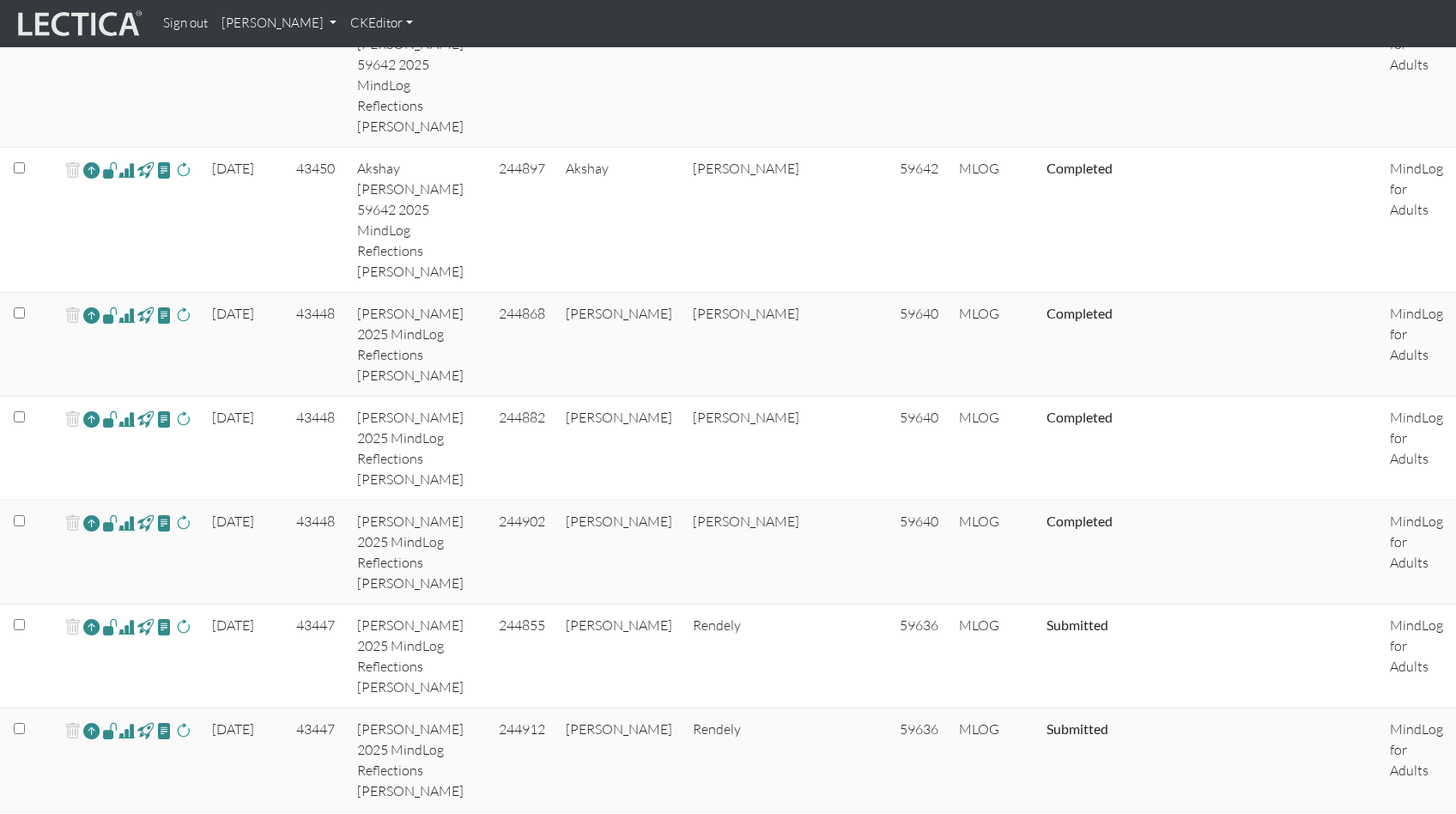
scroll to position [2137, 0]
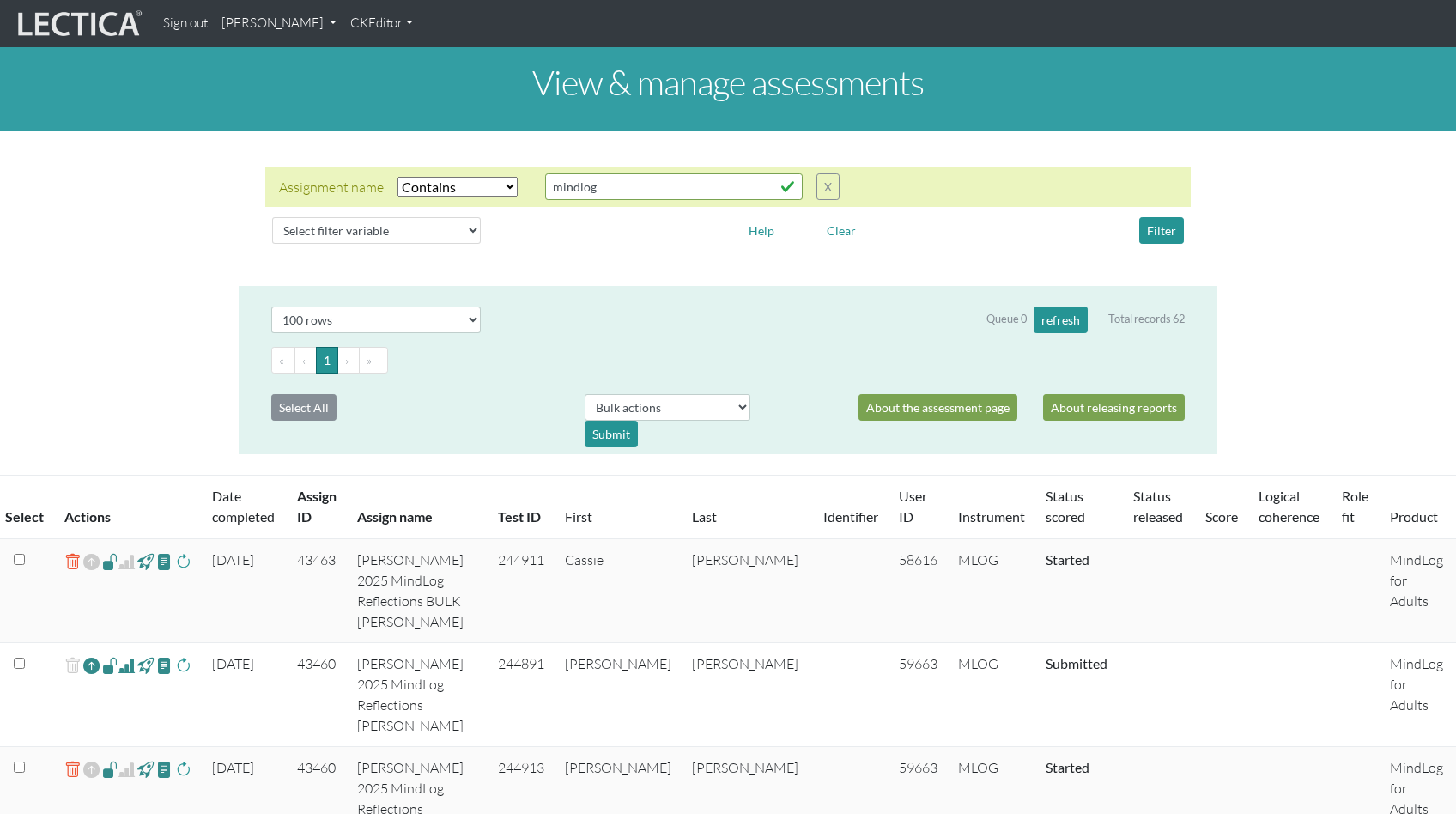
select select "icontains"
select select "100"
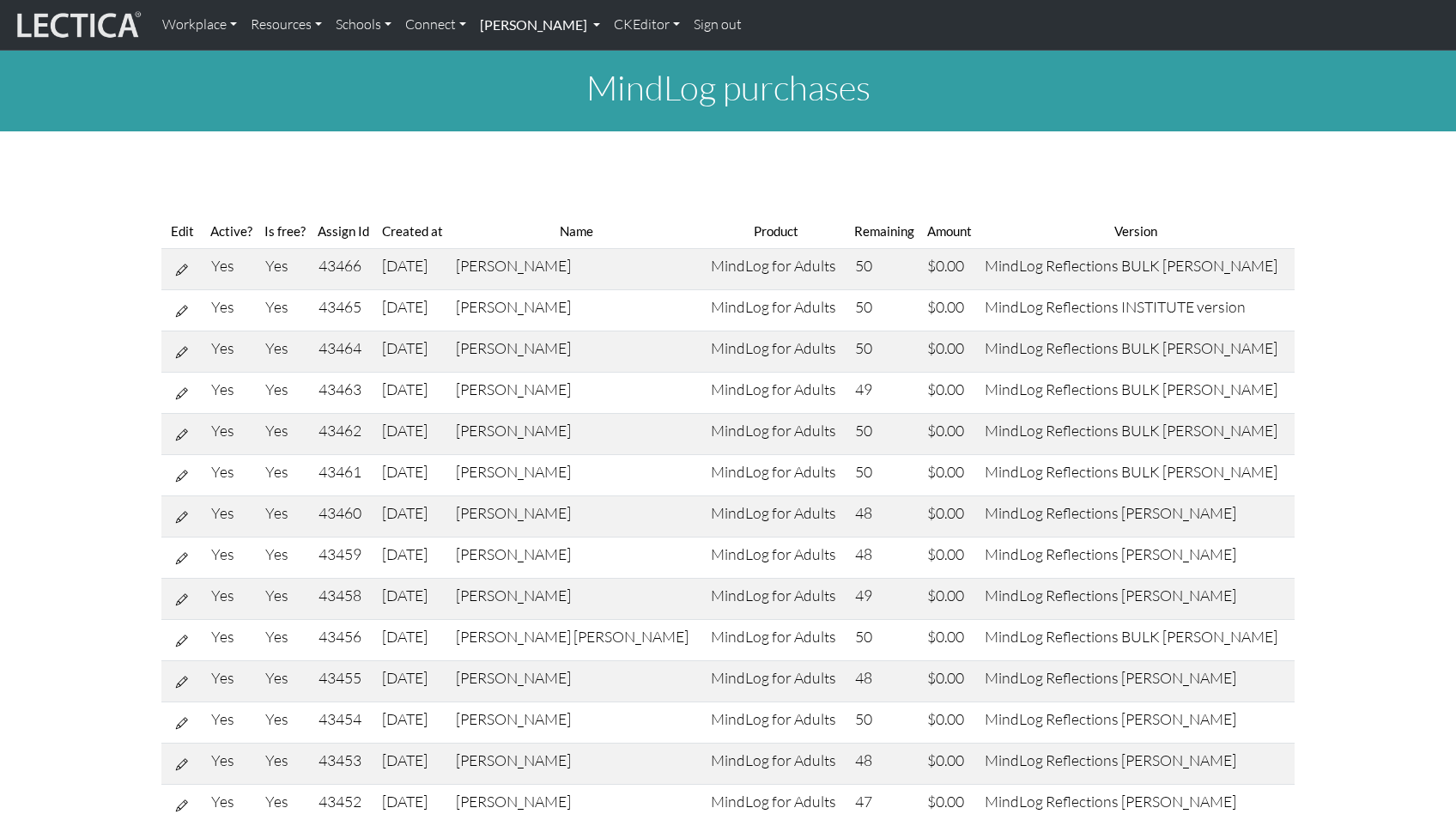
click at [521, 24] on link "[PERSON_NAME]" at bounding box center [540, 24] width 134 height 36
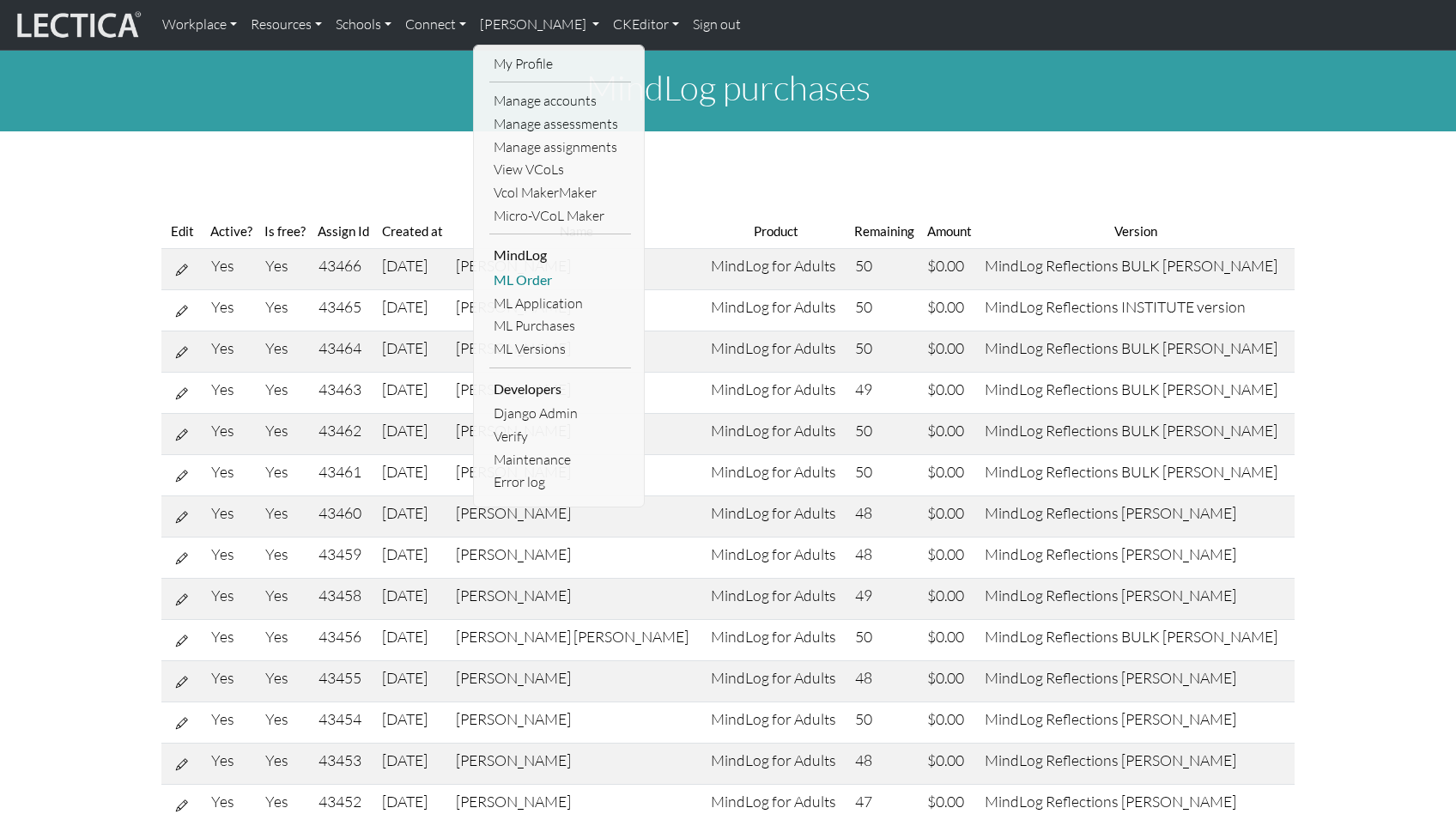
click at [507, 269] on link "ML Order" at bounding box center [559, 280] width 141 height 23
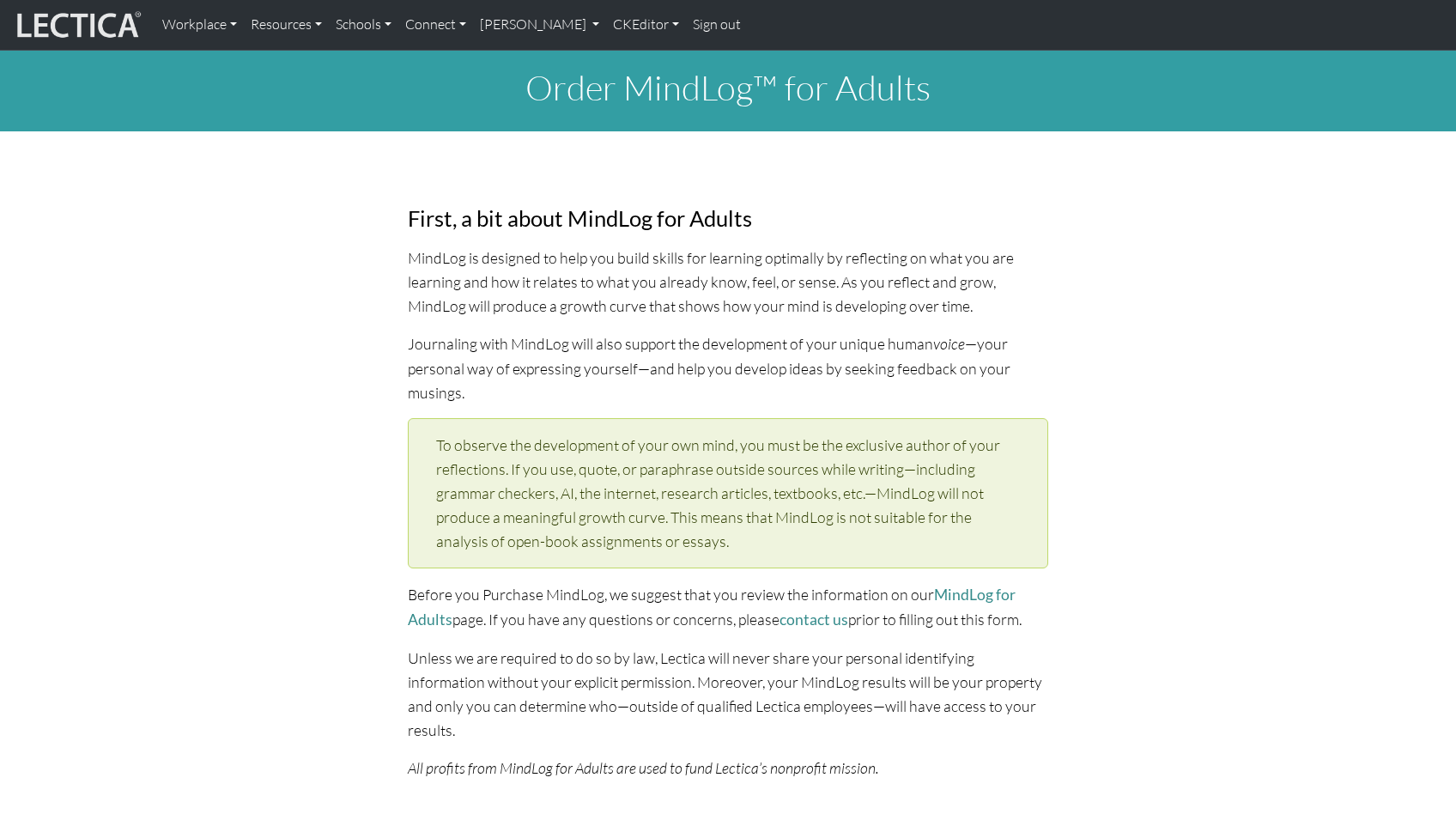
select select "1952"
click at [498, 25] on link "[PERSON_NAME]" at bounding box center [540, 24] width 134 height 36
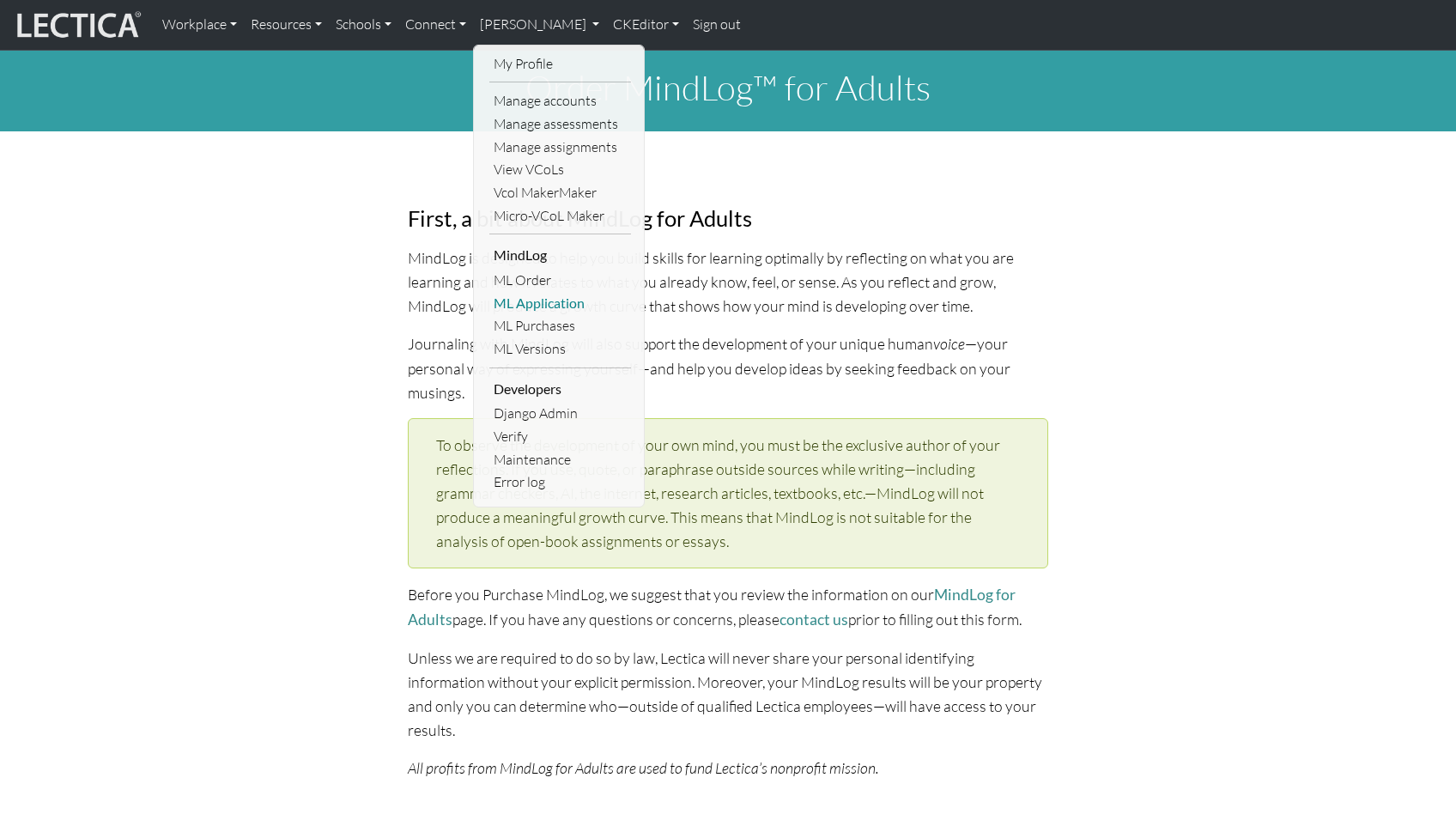
click at [530, 292] on link "ML Application" at bounding box center [559, 303] width 141 height 23
